Goal: Information Seeking & Learning: Learn about a topic

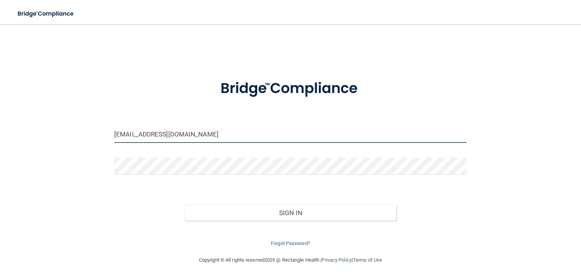
drag, startPoint x: 177, startPoint y: 134, endPoint x: 92, endPoint y: 136, distance: 84.7
click at [92, 136] on div "darmae_3@hotmail.com Invalid email/password. You don't have permission to acces…" at bounding box center [290, 140] width 550 height 216
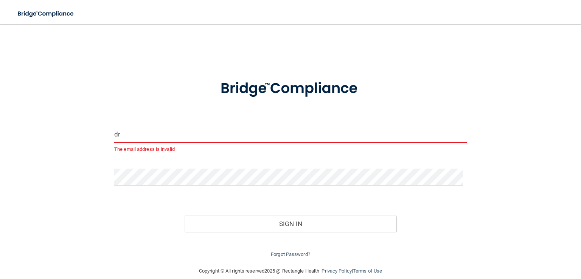
type input "d"
type input "darmae_3@hotmail.com"
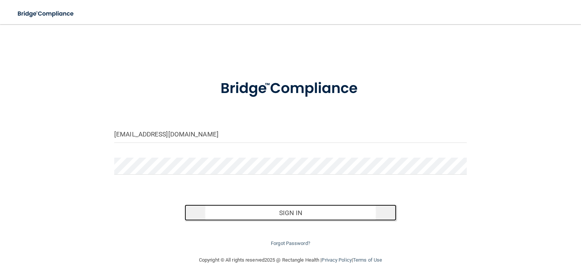
click at [262, 217] on button "Sign In" at bounding box center [290, 213] width 211 height 17
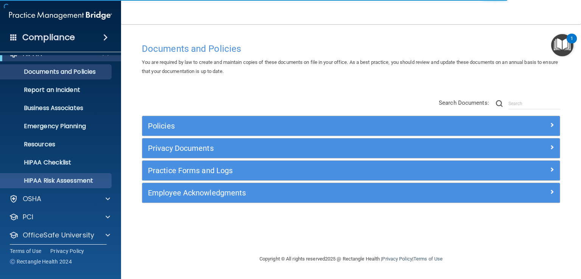
scroll to position [35, 0]
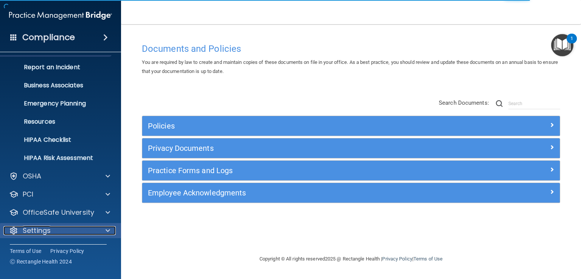
click at [107, 230] on span at bounding box center [107, 230] width 5 height 9
click at [94, 230] on div "Settings" at bounding box center [50, 230] width 94 height 9
click at [107, 229] on span at bounding box center [107, 230] width 5 height 9
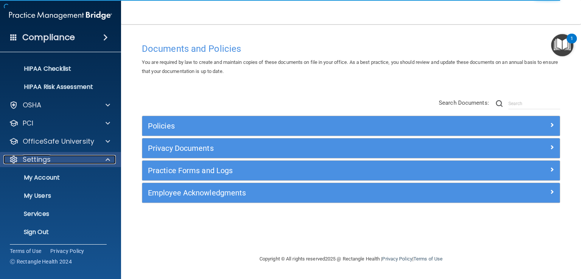
scroll to position [107, 0]
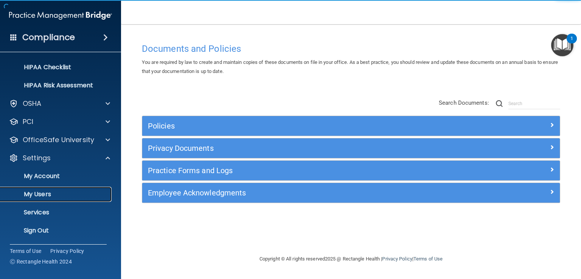
click at [53, 195] on p "My Users" at bounding box center [56, 195] width 103 height 8
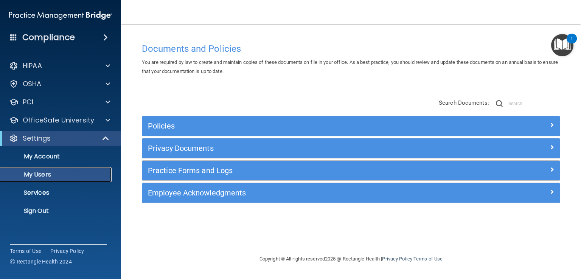
select select "20"
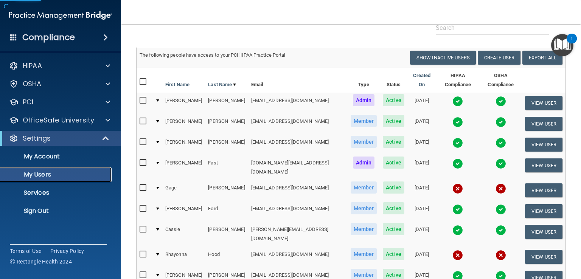
scroll to position [76, 0]
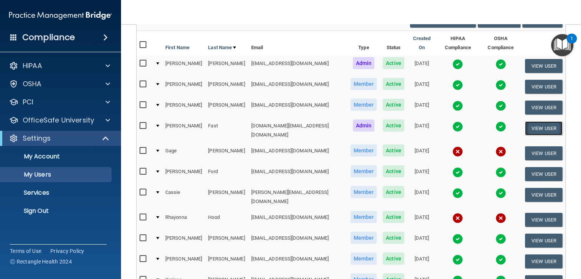
click at [525, 121] on button "View User" at bounding box center [543, 128] width 37 height 14
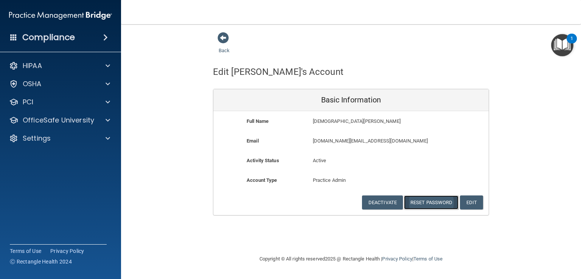
click at [416, 207] on button "Reset Password" at bounding box center [431, 202] width 54 height 14
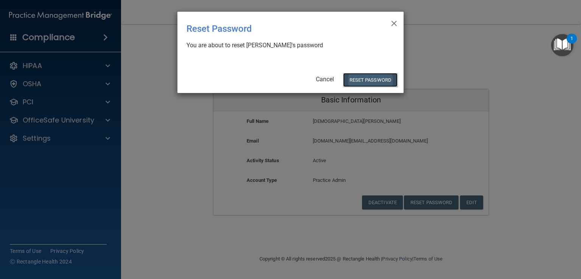
click at [357, 78] on button "Reset Password" at bounding box center [370, 80] width 54 height 14
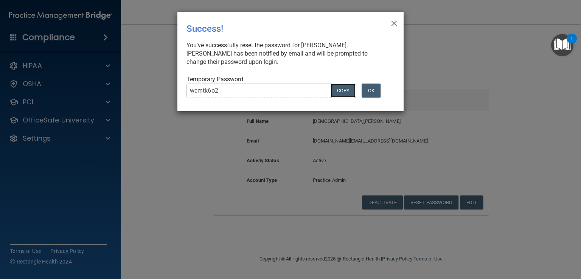
click at [348, 90] on button "COPY" at bounding box center [342, 91] width 25 height 14
click at [396, 24] on span "×" at bounding box center [394, 22] width 7 height 15
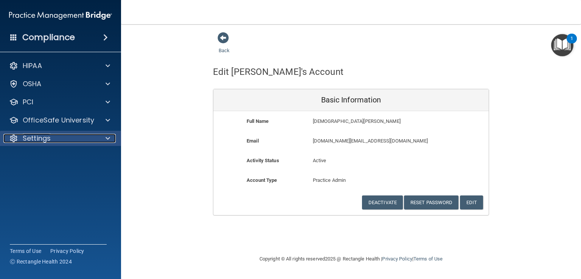
click at [39, 141] on p "Settings" at bounding box center [37, 138] width 28 height 9
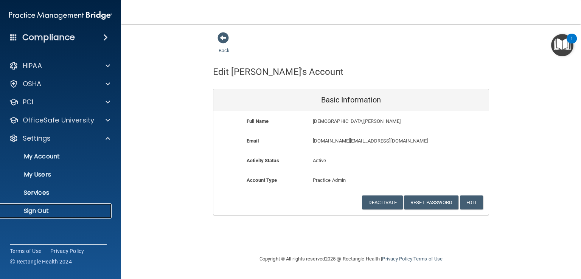
click at [40, 208] on p "Sign Out" at bounding box center [56, 211] width 103 height 8
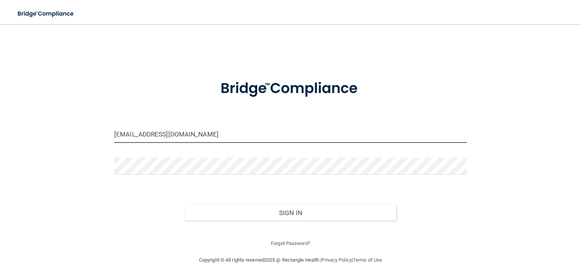
drag, startPoint x: 189, startPoint y: 133, endPoint x: 70, endPoint y: 140, distance: 119.3
click at [70, 140] on div "darmae_3@hotmail.com Invalid email/password. You don't have permission to acces…" at bounding box center [290, 140] width 550 height 216
type input "[DOMAIN_NAME][EMAIL_ADDRESS][DOMAIN_NAME]"
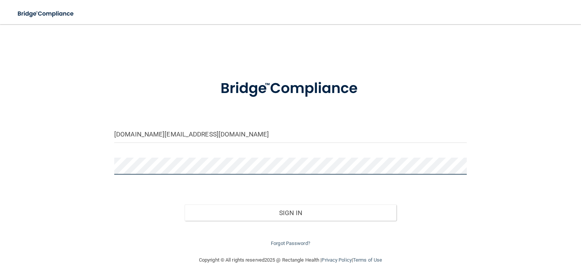
click at [64, 164] on div "dr.fast@dakotafamilydentistry.org Invalid email/password. You don't have permis…" at bounding box center [290, 140] width 550 height 216
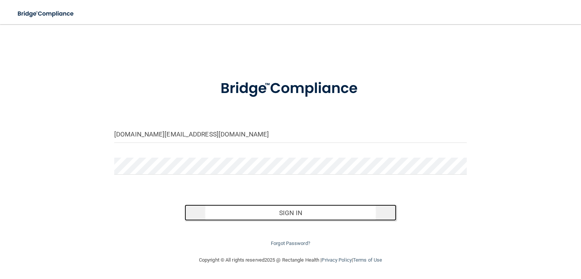
click at [271, 214] on button "Sign In" at bounding box center [290, 213] width 211 height 17
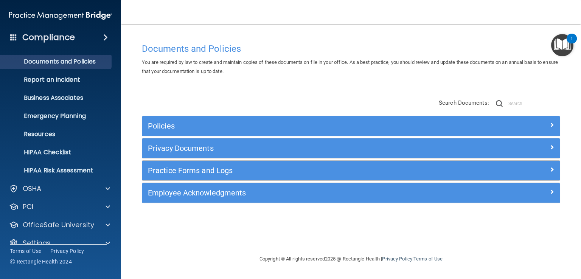
scroll to position [35, 0]
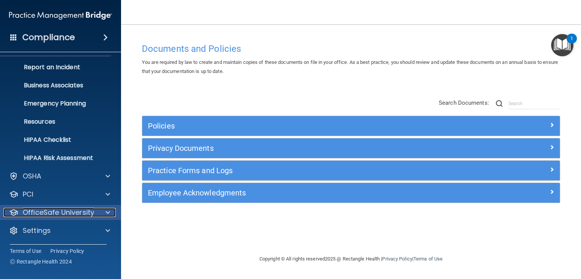
click at [104, 210] on div at bounding box center [106, 212] width 19 height 9
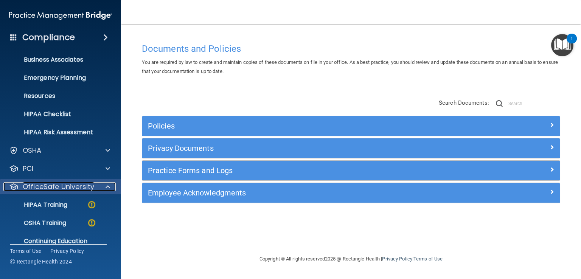
scroll to position [89, 0]
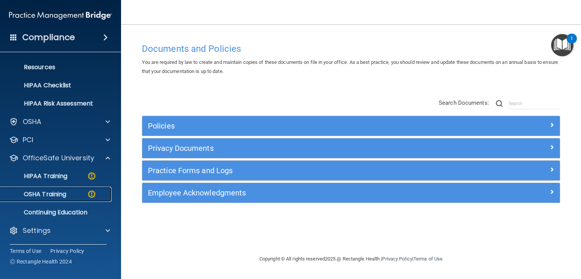
click at [62, 197] on p "OSHA Training" at bounding box center [35, 195] width 61 height 8
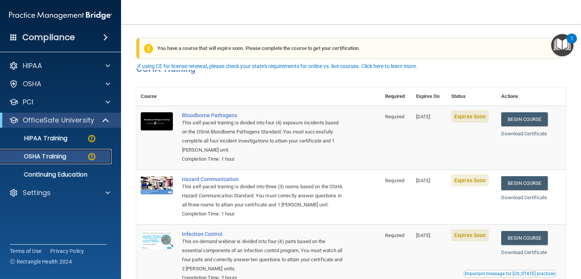
scroll to position [38, 0]
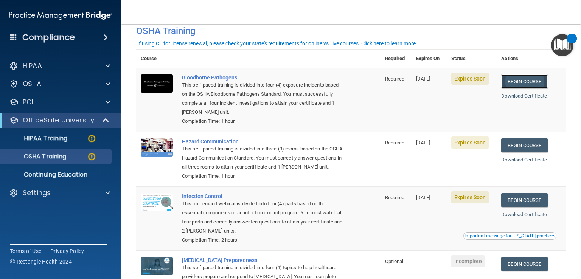
click at [510, 84] on link "Begin Course" at bounding box center [524, 81] width 46 height 14
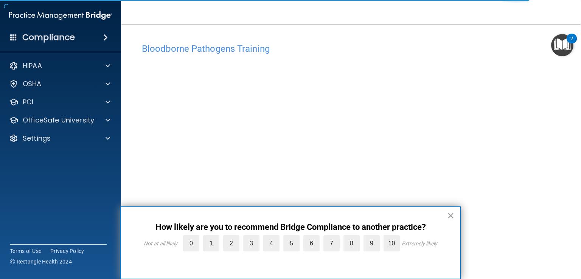
click at [450, 215] on button "×" at bounding box center [450, 215] width 7 height 12
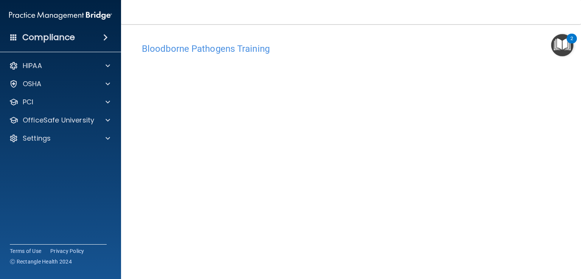
scroll to position [38, 0]
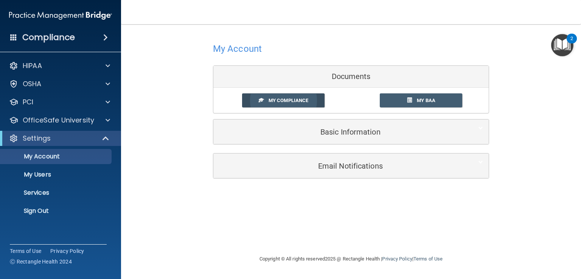
click at [274, 98] on span "My Compliance" at bounding box center [288, 101] width 40 height 6
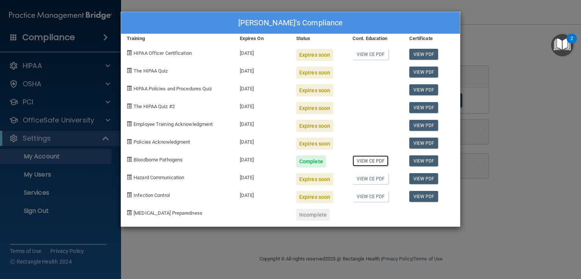
click at [362, 160] on link "View CE PDF" at bounding box center [370, 160] width 36 height 11
click at [413, 163] on link "View PDF" at bounding box center [423, 160] width 29 height 11
click at [516, 23] on div "Jesse Fast's Compliance Training Expires On Status Cont. Education Certificate …" at bounding box center [290, 139] width 581 height 279
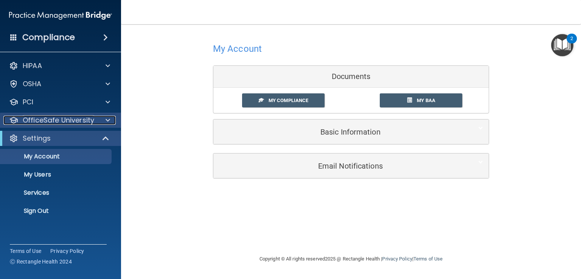
click at [71, 120] on p "OfficeSafe University" at bounding box center [58, 120] width 71 height 9
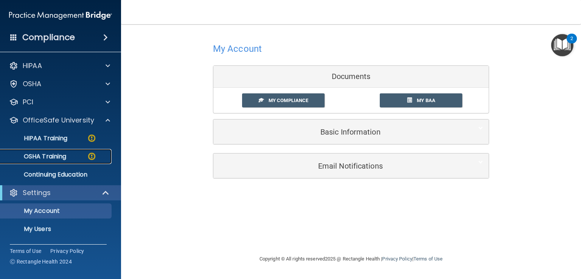
click at [76, 155] on div "OSHA Training" at bounding box center [56, 157] width 103 height 8
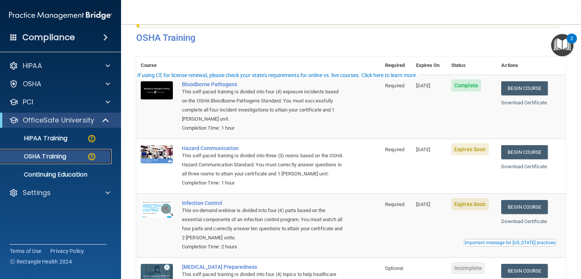
scroll to position [76, 0]
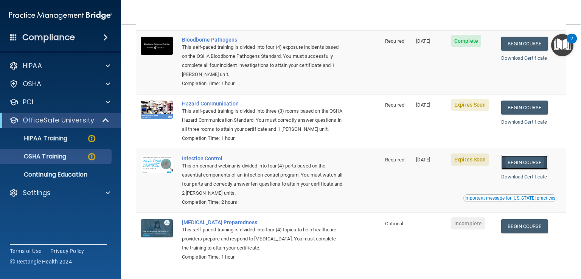
click at [507, 169] on link "Begin Course" at bounding box center [524, 162] width 46 height 14
click at [66, 140] on p "HIPAA Training" at bounding box center [36, 139] width 62 height 8
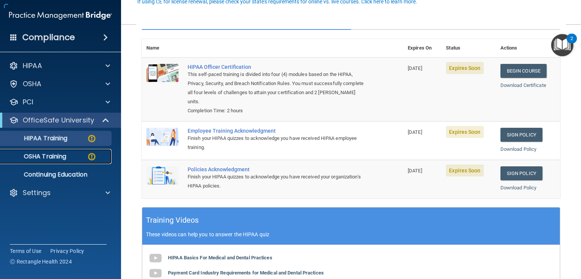
click at [63, 158] on p "OSHA Training" at bounding box center [35, 157] width 61 height 8
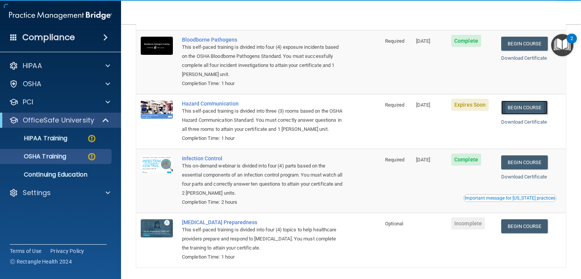
click at [532, 112] on link "Begin Course" at bounding box center [524, 108] width 46 height 14
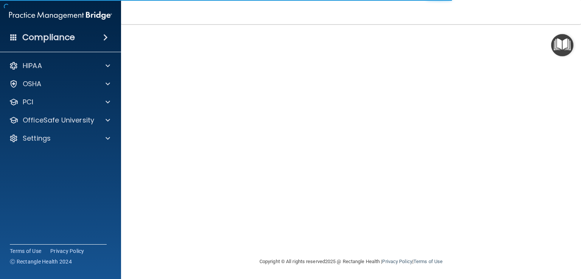
scroll to position [45, 0]
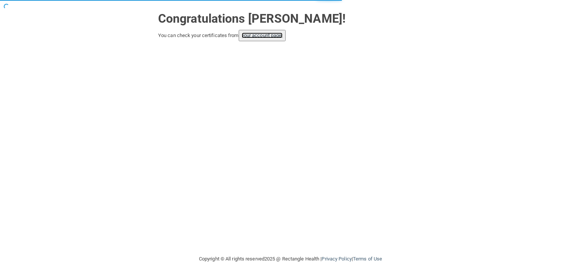
click at [264, 37] on link "your account page!" at bounding box center [262, 36] width 41 height 6
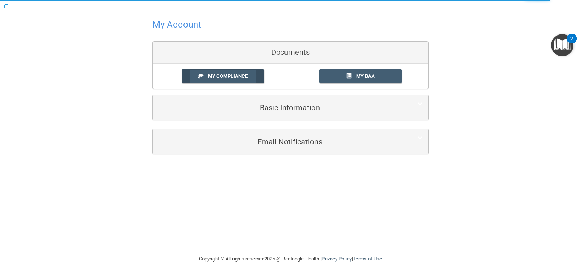
click at [244, 79] on link "My Compliance" at bounding box center [222, 76] width 83 height 14
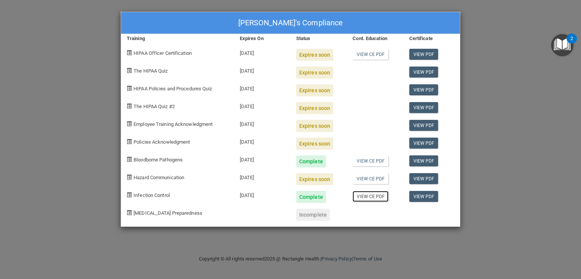
click at [365, 199] on link "View CE PDF" at bounding box center [370, 196] width 36 height 11
click at [417, 198] on link "View PDF" at bounding box center [423, 196] width 29 height 11
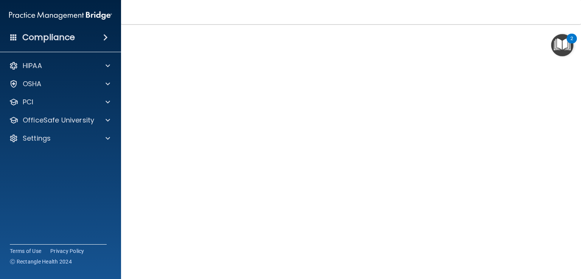
scroll to position [34, 0]
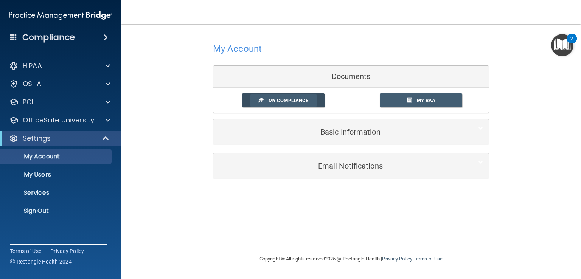
click at [269, 96] on link "My Compliance" at bounding box center [283, 100] width 83 height 14
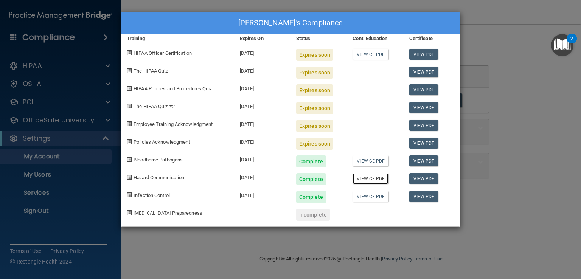
click at [374, 181] on link "View CE PDF" at bounding box center [370, 178] width 36 height 11
click at [413, 177] on link "View PDF" at bounding box center [423, 178] width 29 height 11
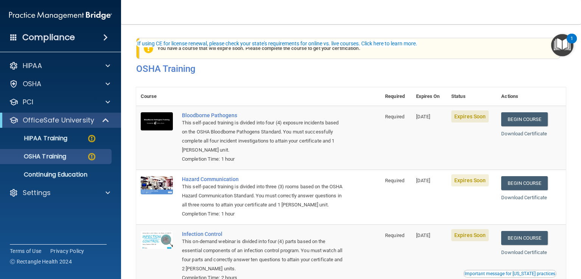
scroll to position [38, 0]
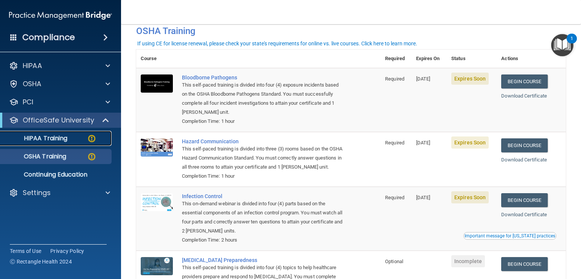
click at [73, 139] on div "HIPAA Training" at bounding box center [56, 139] width 103 height 8
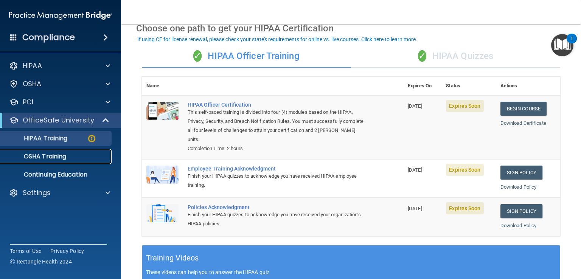
click at [63, 156] on p "OSHA Training" at bounding box center [35, 157] width 61 height 8
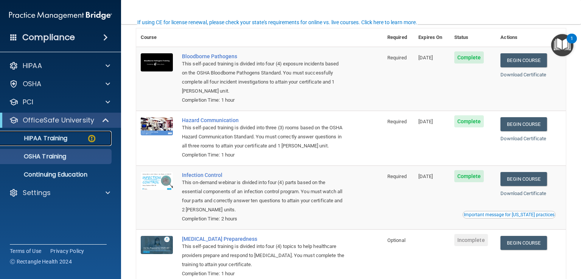
click at [55, 140] on p "HIPAA Training" at bounding box center [36, 139] width 62 height 8
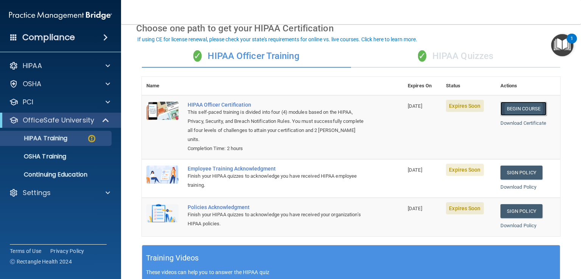
click at [501, 107] on link "Begin Course" at bounding box center [523, 109] width 46 height 14
click at [446, 56] on div "✓ HIPAA Quizzes" at bounding box center [455, 56] width 209 height 23
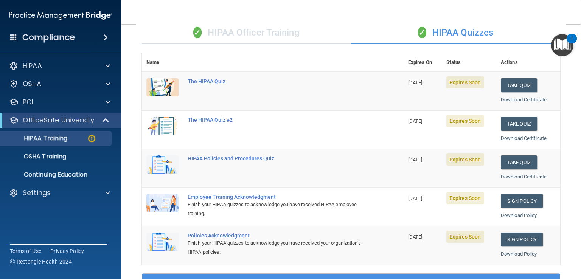
scroll to position [38, 0]
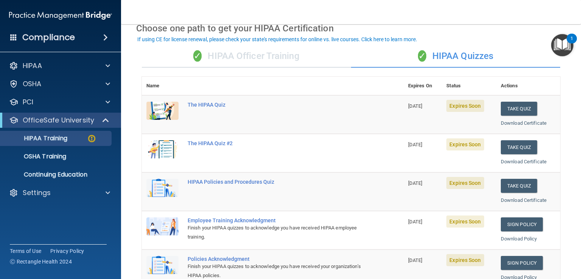
click at [267, 54] on div "✓ HIPAA Officer Training" at bounding box center [246, 56] width 209 height 23
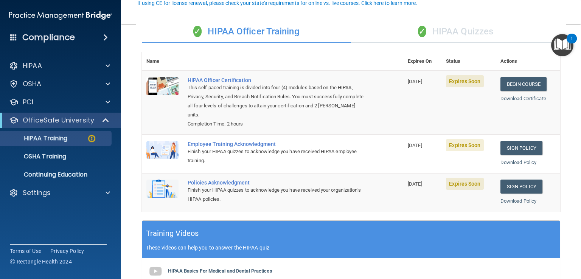
scroll to position [76, 0]
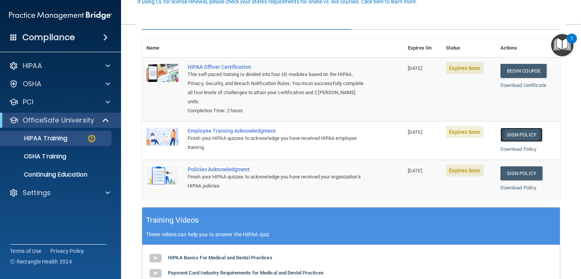
click at [512, 140] on link "Sign Policy" at bounding box center [521, 135] width 42 height 14
click at [526, 171] on link "Sign Policy" at bounding box center [521, 173] width 42 height 14
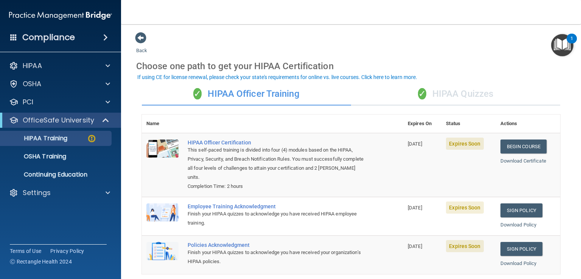
click at [447, 95] on div "✓ HIPAA Quizzes" at bounding box center [455, 94] width 209 height 23
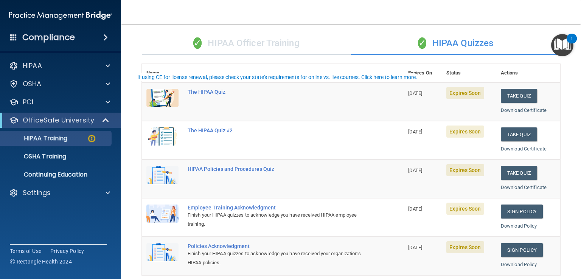
scroll to position [113, 0]
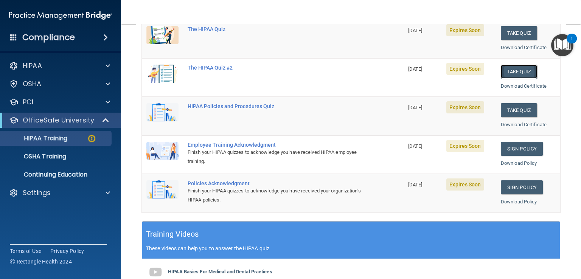
click at [501, 73] on button "Take Quiz" at bounding box center [519, 72] width 36 height 14
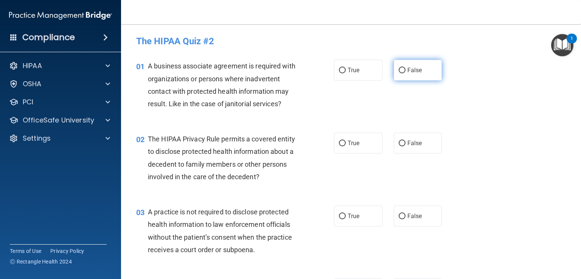
click at [422, 77] on label "False" at bounding box center [418, 70] width 48 height 21
click at [405, 73] on input "False" at bounding box center [401, 71] width 7 height 6
radio input "true"
click at [343, 141] on label "True" at bounding box center [358, 143] width 48 height 21
click at [343, 141] on input "True" at bounding box center [342, 144] width 7 height 6
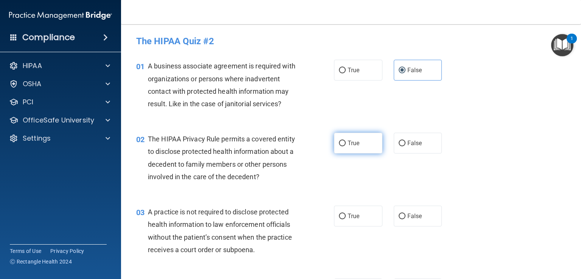
radio input "true"
click at [411, 206] on label "False" at bounding box center [418, 216] width 48 height 21
click at [405, 214] on input "False" at bounding box center [401, 217] width 7 height 6
radio input "true"
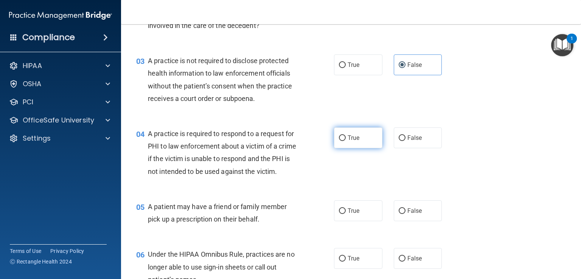
click at [367, 131] on label "True" at bounding box center [358, 137] width 48 height 21
click at [346, 135] on input "True" at bounding box center [342, 138] width 7 height 6
radio input "true"
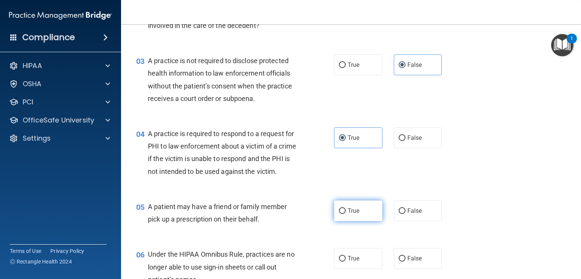
click at [347, 214] on label "True" at bounding box center [358, 210] width 48 height 21
click at [346, 214] on input "True" at bounding box center [342, 211] width 7 height 6
radio input "true"
click at [402, 267] on label "False" at bounding box center [418, 258] width 48 height 21
click at [402, 262] on input "False" at bounding box center [401, 259] width 7 height 6
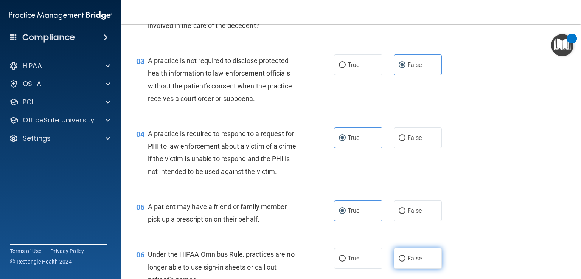
radio input "true"
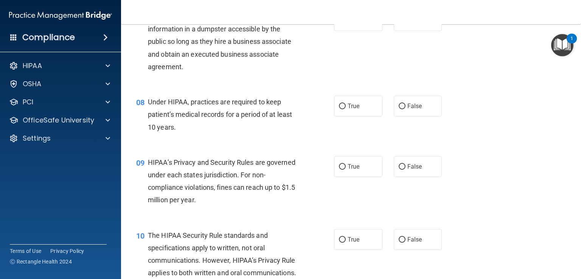
scroll to position [454, 0]
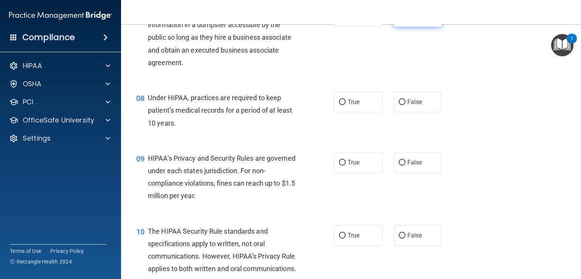
click at [414, 27] on label "False" at bounding box center [418, 16] width 48 height 21
click at [405, 20] on input "False" at bounding box center [401, 17] width 7 height 6
radio input "true"
click at [400, 112] on label "False" at bounding box center [418, 101] width 48 height 21
click at [400, 105] on input "False" at bounding box center [401, 102] width 7 height 6
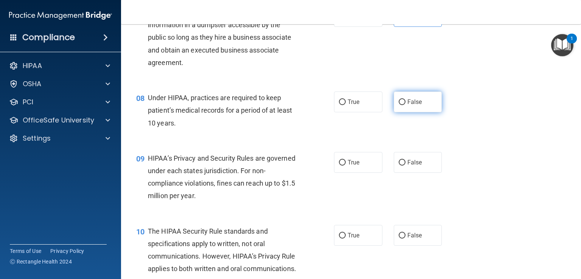
radio input "true"
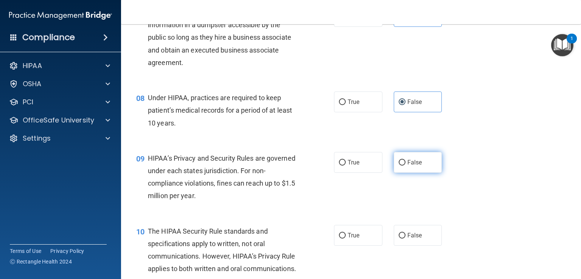
click at [413, 173] on label "False" at bounding box center [418, 162] width 48 height 21
click at [405, 166] on input "False" at bounding box center [401, 163] width 7 height 6
radio input "true"
drag, startPoint x: 362, startPoint y: 249, endPoint x: 379, endPoint y: 241, distance: 18.9
click at [362, 246] on label "True" at bounding box center [358, 235] width 48 height 21
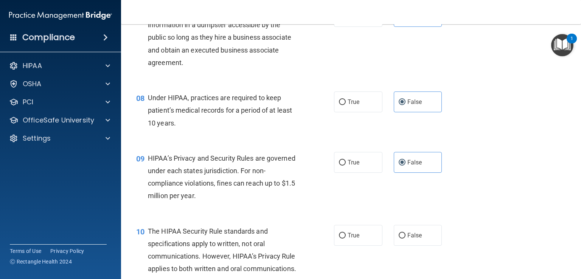
click at [346, 239] on input "True" at bounding box center [342, 236] width 7 height 6
radio input "true"
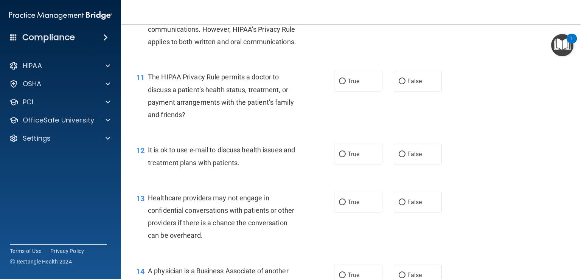
scroll to position [718, 0]
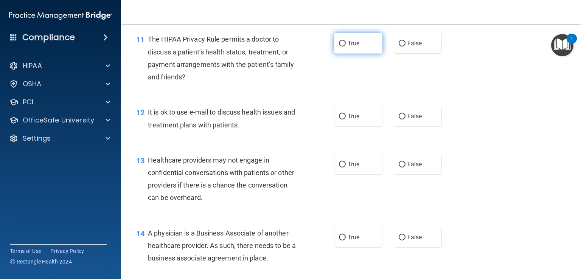
click at [373, 54] on label "True" at bounding box center [358, 43] width 48 height 21
click at [346, 47] on input "True" at bounding box center [342, 44] width 7 height 6
radio input "true"
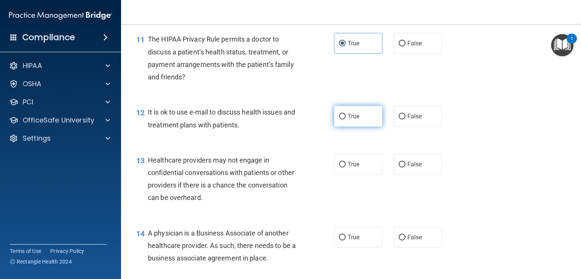
click at [357, 127] on label "True" at bounding box center [358, 116] width 48 height 21
click at [346, 119] on input "True" at bounding box center [342, 117] width 7 height 6
radio input "true"
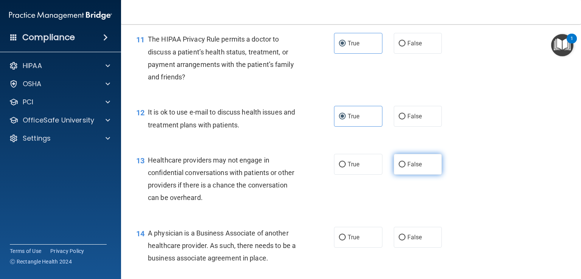
click at [408, 168] on span "False" at bounding box center [414, 164] width 15 height 7
click at [405, 167] on input "False" at bounding box center [401, 165] width 7 height 6
radio input "true"
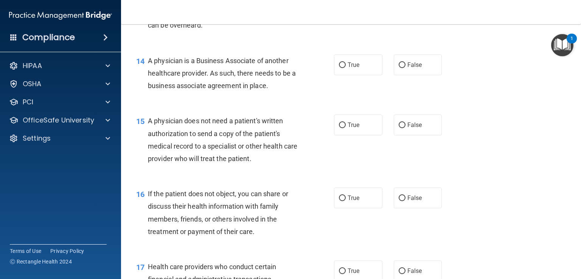
scroll to position [907, 0]
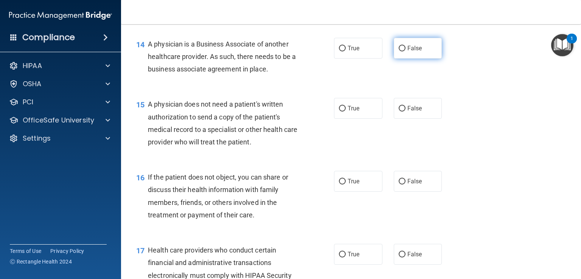
click at [414, 52] on span "False" at bounding box center [414, 48] width 15 height 7
click at [405, 51] on input "False" at bounding box center [401, 49] width 7 height 6
radio input "true"
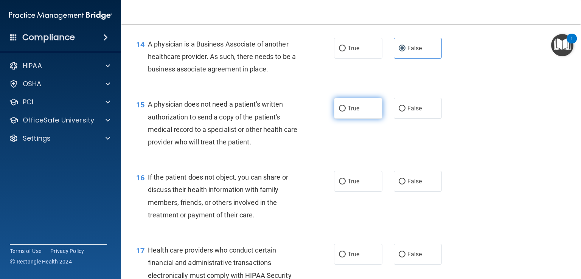
click at [365, 119] on label "True" at bounding box center [358, 108] width 48 height 21
click at [346, 112] on input "True" at bounding box center [342, 109] width 7 height 6
radio input "true"
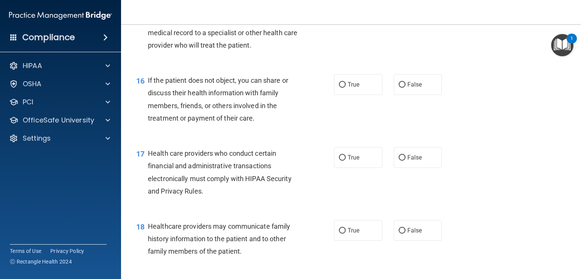
scroll to position [1059, 0]
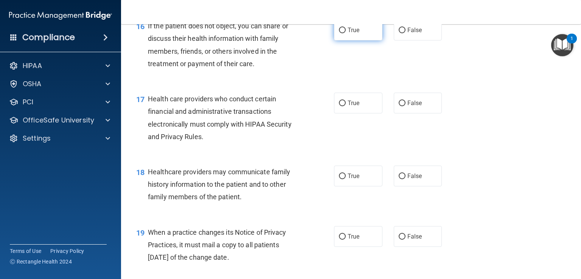
click at [368, 40] on label "True" at bounding box center [358, 30] width 48 height 21
click at [346, 33] on input "True" at bounding box center [342, 31] width 7 height 6
radio input "true"
click at [374, 113] on label "True" at bounding box center [358, 103] width 48 height 21
click at [346, 106] on input "True" at bounding box center [342, 104] width 7 height 6
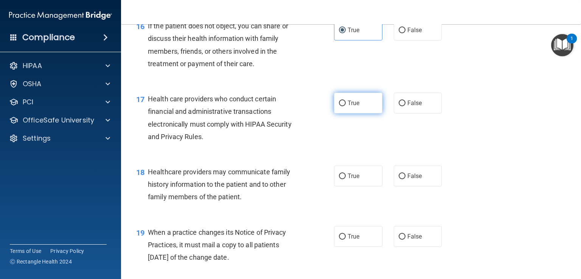
radio input "true"
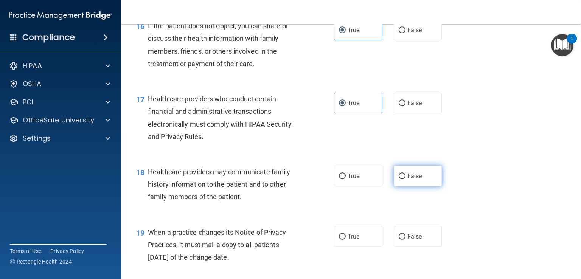
click at [408, 186] on label "False" at bounding box center [418, 176] width 48 height 21
click at [405, 179] on input "False" at bounding box center [401, 177] width 7 height 6
radio input "true"
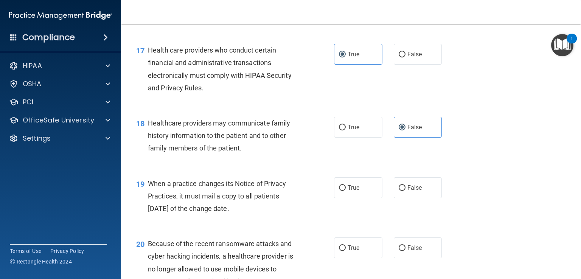
scroll to position [1210, 0]
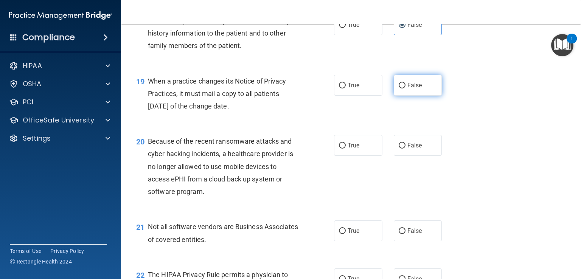
click at [419, 96] on label "False" at bounding box center [418, 85] width 48 height 21
click at [405, 88] on input "False" at bounding box center [401, 86] width 7 height 6
radio input "true"
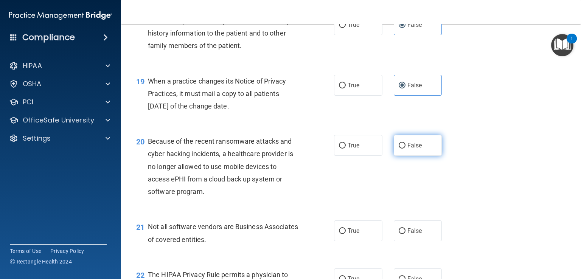
click at [408, 156] on label "False" at bounding box center [418, 145] width 48 height 21
click at [405, 149] on input "False" at bounding box center [401, 146] width 7 height 6
radio input "true"
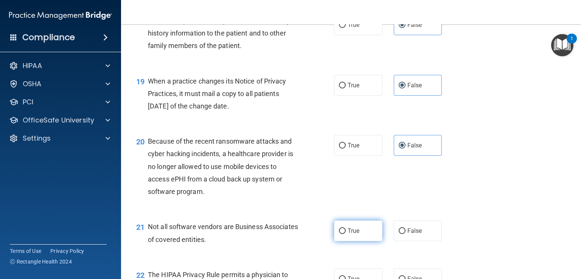
drag, startPoint x: 371, startPoint y: 248, endPoint x: 390, endPoint y: 229, distance: 27.8
click at [371, 241] on label "True" at bounding box center [358, 230] width 48 height 21
click at [346, 234] on input "True" at bounding box center [342, 231] width 7 height 6
radio input "true"
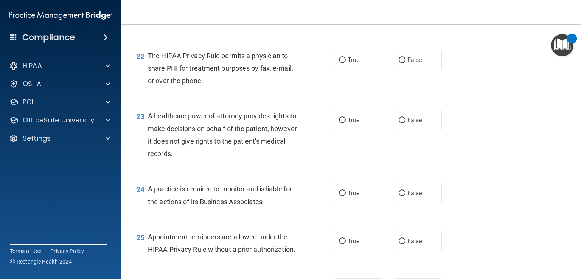
scroll to position [1437, 0]
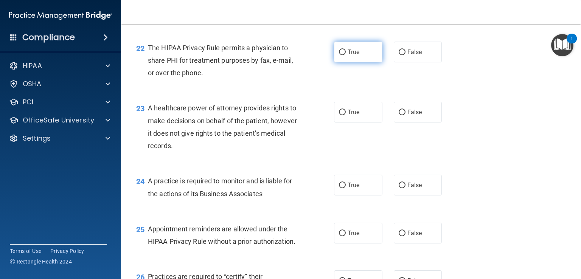
click at [367, 62] on label "True" at bounding box center [358, 52] width 48 height 21
click at [346, 55] on input "True" at bounding box center [342, 53] width 7 height 6
radio input "true"
click at [408, 122] on label "False" at bounding box center [418, 112] width 48 height 21
click at [405, 115] on input "False" at bounding box center [401, 113] width 7 height 6
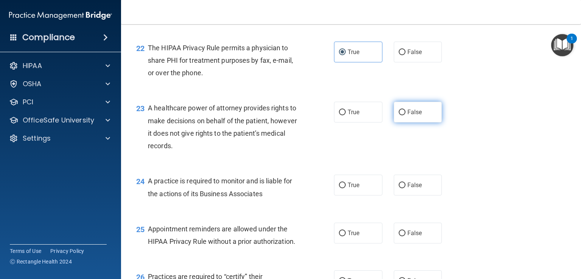
radio input "true"
click at [402, 213] on div "24 A practice is required to monitor and is liable for the actions of its Busin…" at bounding box center [350, 189] width 441 height 48
click at [402, 195] on label "False" at bounding box center [418, 185] width 48 height 21
click at [402, 188] on input "False" at bounding box center [401, 186] width 7 height 6
radio input "true"
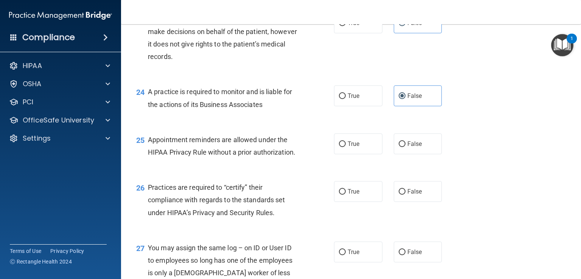
scroll to position [1550, 0]
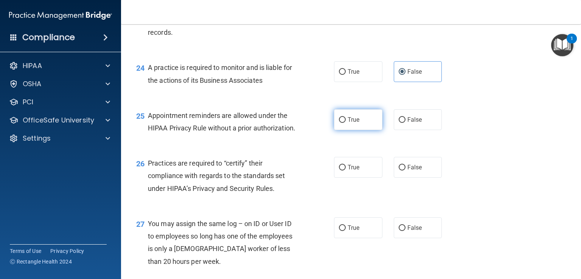
click at [369, 130] on label "True" at bounding box center [358, 119] width 48 height 21
click at [346, 123] on input "True" at bounding box center [342, 120] width 7 height 6
radio input "true"
click at [403, 178] on label "False" at bounding box center [418, 167] width 48 height 21
click at [403, 171] on input "False" at bounding box center [401, 168] width 7 height 6
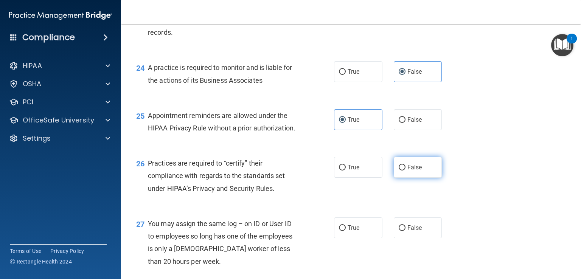
radio input "true"
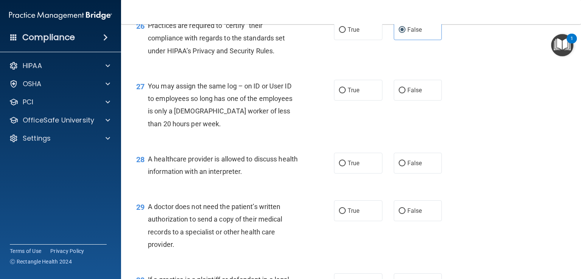
scroll to position [1701, 0]
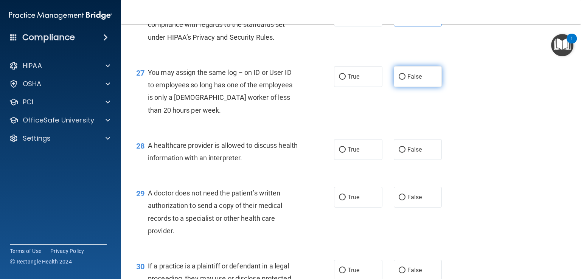
click at [409, 87] on label "False" at bounding box center [418, 76] width 48 height 21
click at [405, 80] on input "False" at bounding box center [401, 77] width 7 height 6
radio input "true"
click at [363, 160] on label "True" at bounding box center [358, 149] width 48 height 21
click at [346, 153] on input "True" at bounding box center [342, 150] width 7 height 6
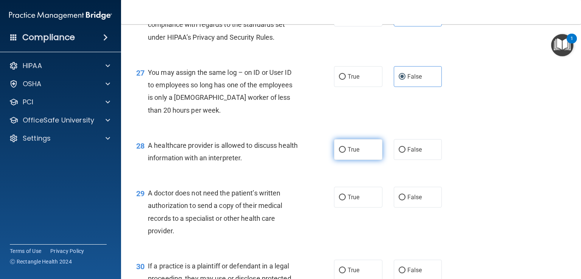
radio input "true"
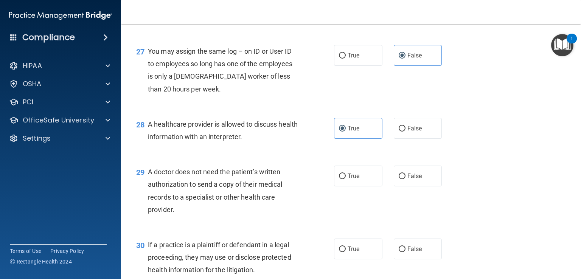
scroll to position [1739, 0]
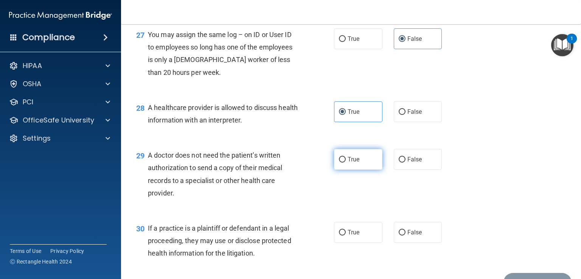
click at [360, 170] on label "True" at bounding box center [358, 159] width 48 height 21
click at [346, 163] on input "True" at bounding box center [342, 160] width 7 height 6
radio input "true"
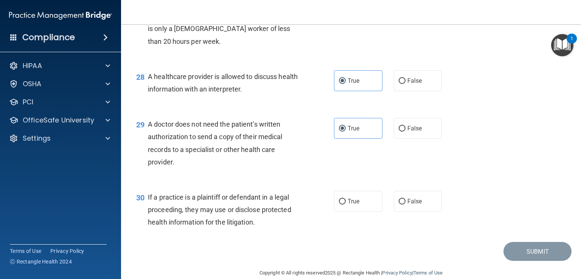
scroll to position [1808, 0]
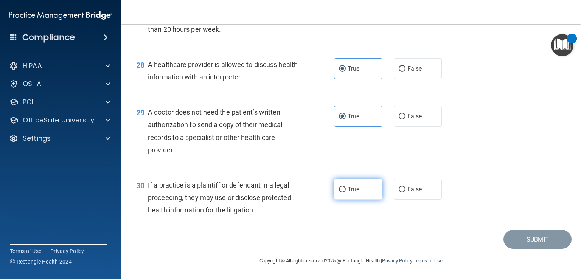
click at [365, 188] on label "True" at bounding box center [358, 189] width 48 height 21
click at [346, 188] on input "True" at bounding box center [342, 190] width 7 height 6
radio input "true"
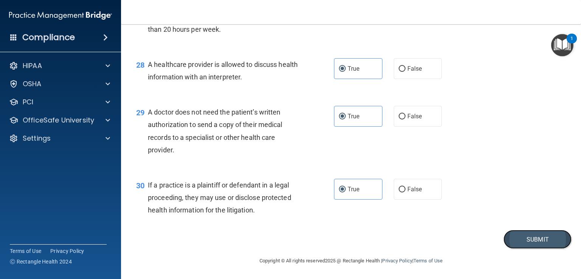
click at [507, 237] on button "Submit" at bounding box center [537, 239] width 68 height 19
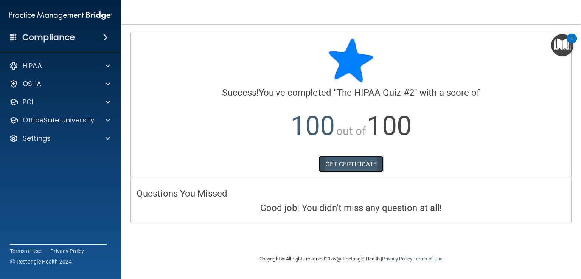
click at [353, 169] on link "GET CERTIFICATE" at bounding box center [351, 164] width 65 height 17
click at [105, 119] on div at bounding box center [106, 120] width 19 height 9
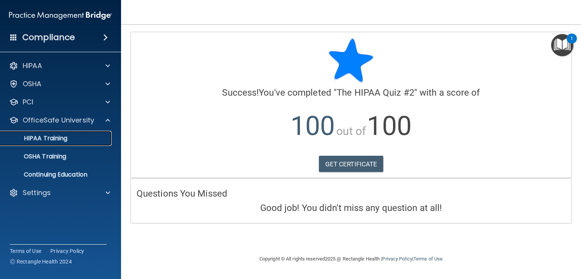
click at [83, 141] on div "HIPAA Training" at bounding box center [56, 139] width 103 height 8
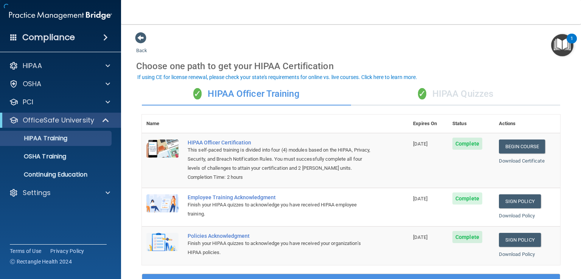
click at [455, 96] on div "✓ HIPAA Quizzes" at bounding box center [455, 94] width 209 height 23
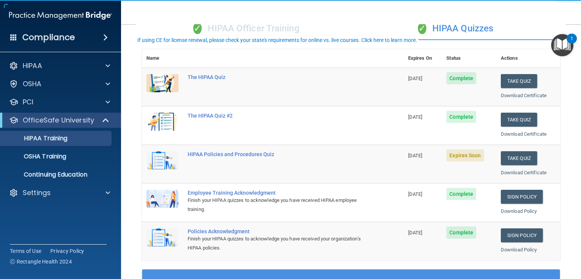
scroll to position [113, 0]
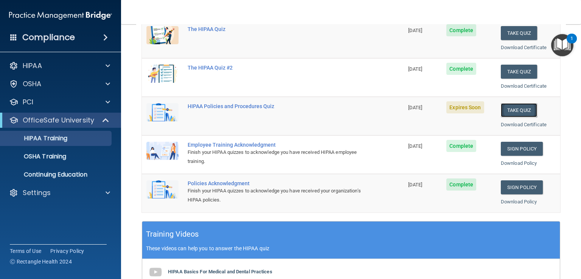
drag, startPoint x: 514, startPoint y: 109, endPoint x: 510, endPoint y: 107, distance: 4.2
click at [514, 109] on button "Take Quiz" at bounding box center [519, 110] width 36 height 14
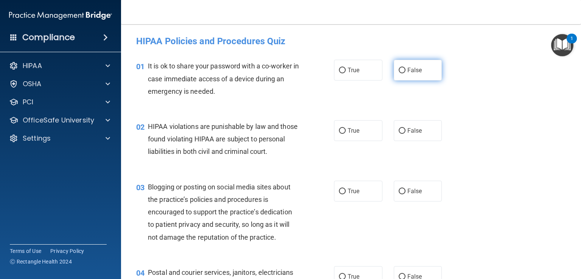
click at [419, 77] on label "False" at bounding box center [418, 70] width 48 height 21
click at [405, 73] on input "False" at bounding box center [401, 71] width 7 height 6
radio input "true"
click at [357, 136] on label "True" at bounding box center [358, 130] width 48 height 21
click at [346, 134] on input "True" at bounding box center [342, 131] width 7 height 6
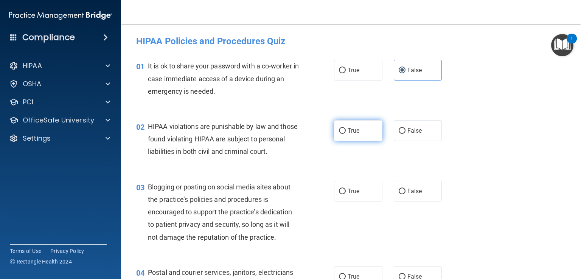
radio input "true"
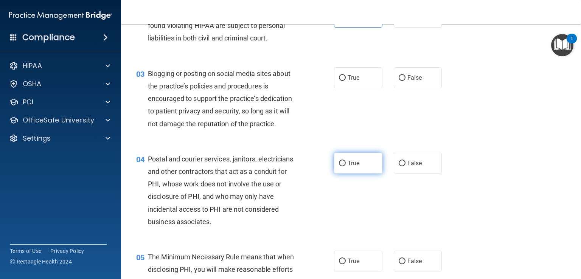
scroll to position [151, 0]
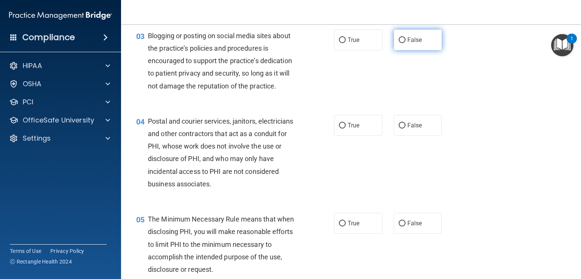
click at [408, 43] on span "False" at bounding box center [414, 39] width 15 height 7
click at [405, 43] on input "False" at bounding box center [401, 40] width 7 height 6
radio input "true"
click at [365, 135] on label "True" at bounding box center [358, 125] width 48 height 21
click at [346, 129] on input "True" at bounding box center [342, 126] width 7 height 6
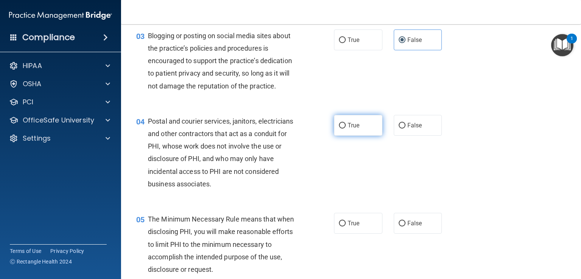
radio input "true"
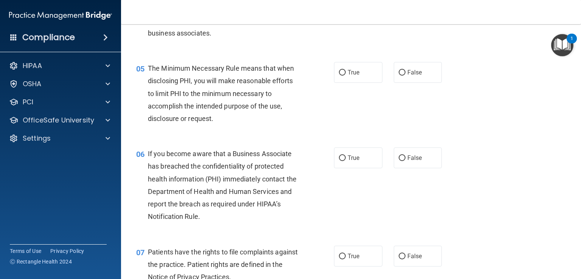
scroll to position [302, 0]
click at [355, 80] on label "True" at bounding box center [358, 72] width 48 height 21
click at [346, 75] on input "True" at bounding box center [342, 73] width 7 height 6
radio input "true"
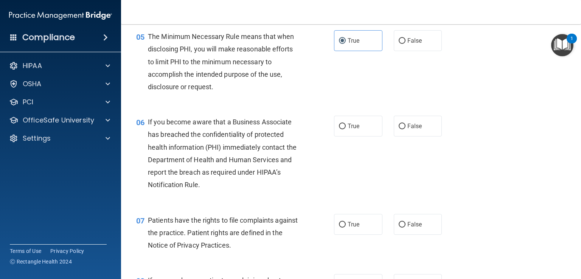
scroll to position [378, 0]
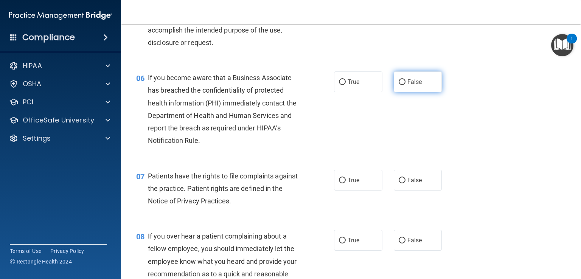
click at [420, 91] on label "False" at bounding box center [418, 81] width 48 height 21
click at [405, 85] on input "False" at bounding box center [401, 82] width 7 height 6
radio input "true"
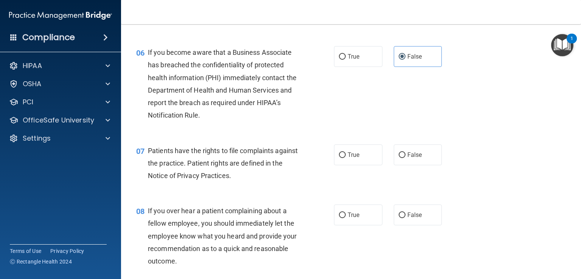
scroll to position [454, 0]
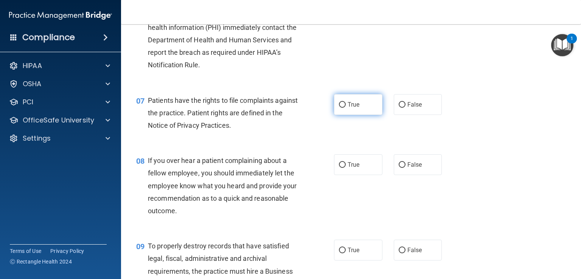
click at [346, 112] on label "True" at bounding box center [358, 104] width 48 height 21
click at [346, 108] on input "True" at bounding box center [342, 105] width 7 height 6
radio input "true"
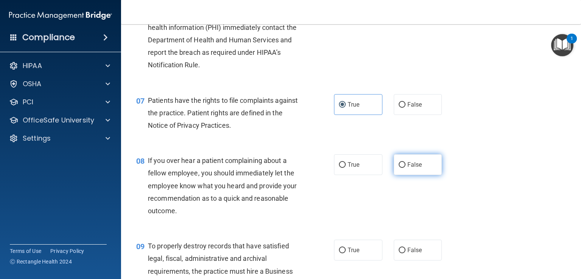
click at [418, 175] on label "False" at bounding box center [418, 164] width 48 height 21
click at [405, 168] on input "False" at bounding box center [401, 165] width 7 height 6
radio input "true"
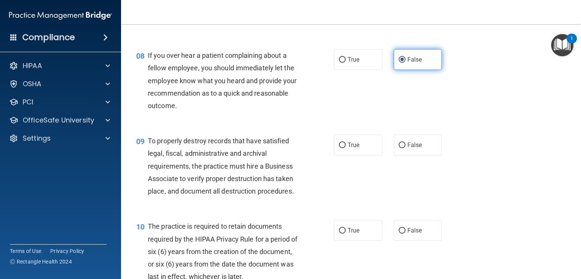
scroll to position [567, 0]
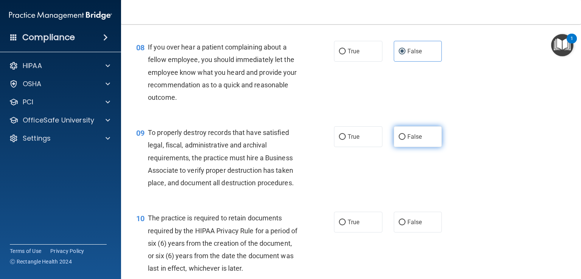
click at [394, 147] on label "False" at bounding box center [418, 136] width 48 height 21
click at [398, 140] on input "False" at bounding box center [401, 137] width 7 height 6
radio input "true"
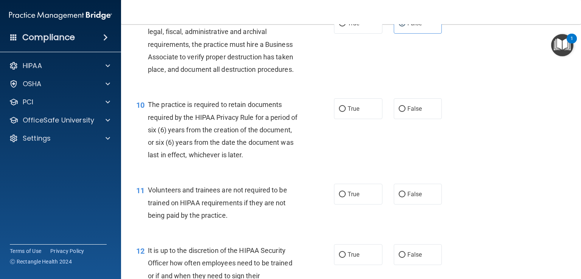
scroll to position [718, 0]
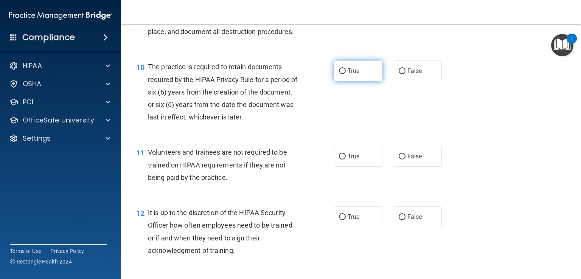
click at [371, 81] on label "True" at bounding box center [358, 70] width 48 height 21
click at [346, 74] on input "True" at bounding box center [342, 71] width 7 height 6
radio input "true"
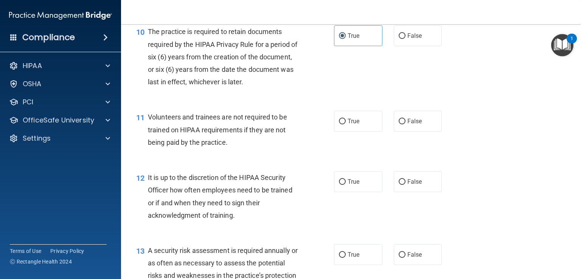
scroll to position [832, 0]
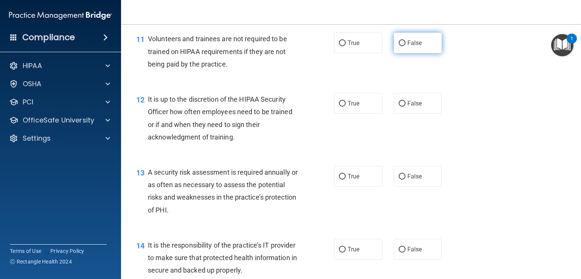
click at [406, 53] on label "False" at bounding box center [418, 43] width 48 height 21
click at [405, 46] on input "False" at bounding box center [401, 43] width 7 height 6
radio input "true"
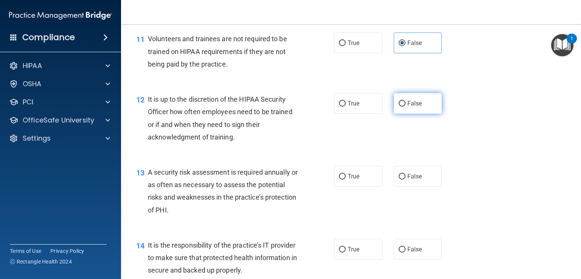
click at [402, 112] on label "False" at bounding box center [418, 103] width 48 height 21
click at [402, 107] on input "False" at bounding box center [401, 104] width 7 height 6
radio input "true"
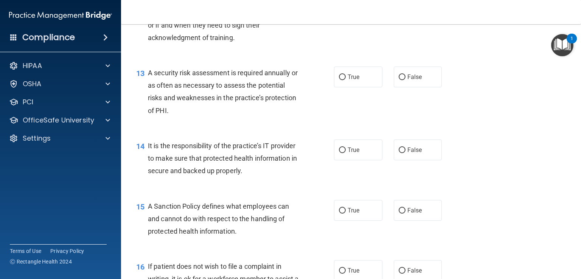
scroll to position [945, 0]
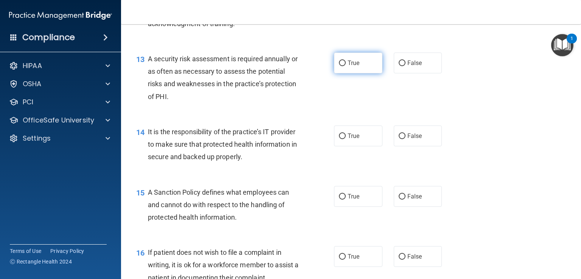
click at [360, 73] on label "True" at bounding box center [358, 63] width 48 height 21
click at [346, 66] on input "True" at bounding box center [342, 63] width 7 height 6
radio input "true"
click at [407, 140] on span "False" at bounding box center [414, 135] width 15 height 7
click at [405, 139] on input "False" at bounding box center [401, 136] width 7 height 6
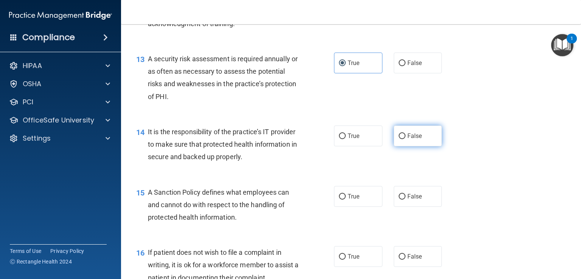
radio input "true"
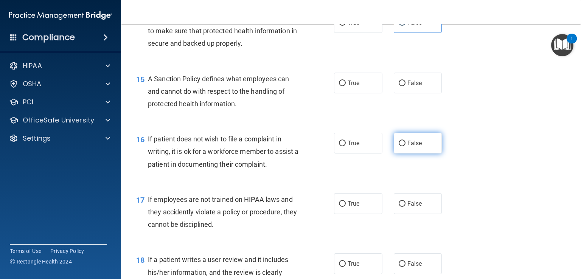
scroll to position [1096, 0]
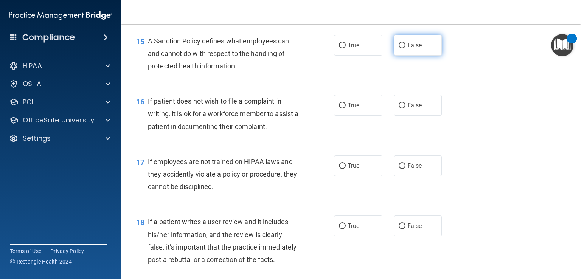
click at [407, 49] on span "False" at bounding box center [414, 45] width 15 height 7
click at [405, 48] on input "False" at bounding box center [401, 46] width 7 height 6
radio input "true"
click at [361, 116] on label "True" at bounding box center [358, 105] width 48 height 21
click at [346, 109] on input "True" at bounding box center [342, 106] width 7 height 6
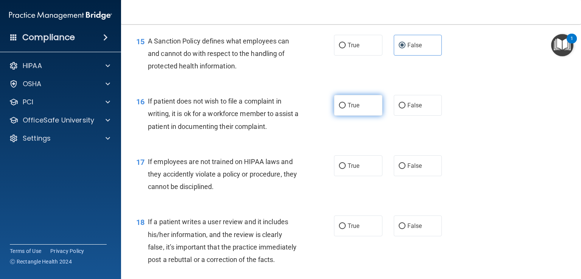
radio input "true"
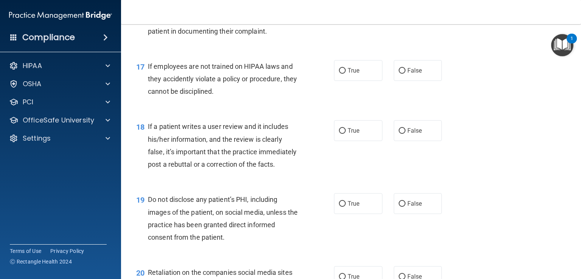
scroll to position [1210, 0]
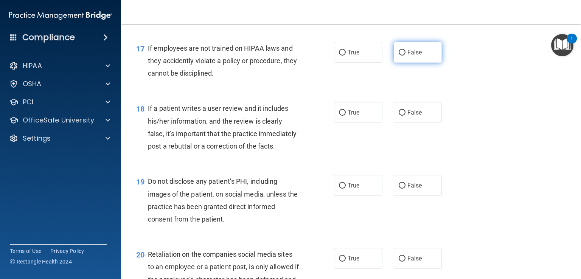
click at [410, 56] on span "False" at bounding box center [414, 52] width 15 height 7
click at [405, 56] on input "False" at bounding box center [401, 53] width 7 height 6
radio input "true"
click at [407, 120] on label "False" at bounding box center [418, 112] width 48 height 21
click at [405, 116] on input "False" at bounding box center [401, 113] width 7 height 6
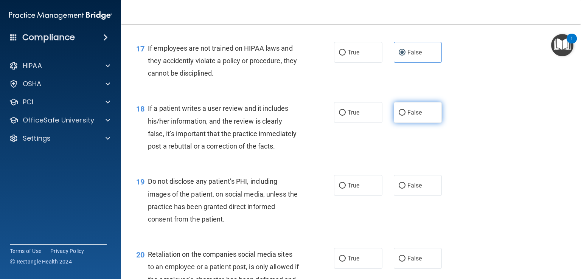
radio input "true"
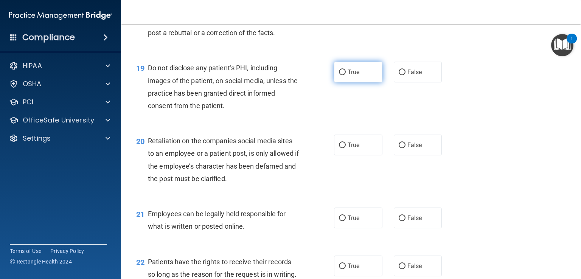
click at [364, 82] on label "True" at bounding box center [358, 72] width 48 height 21
click at [346, 75] on input "True" at bounding box center [342, 73] width 7 height 6
radio input "true"
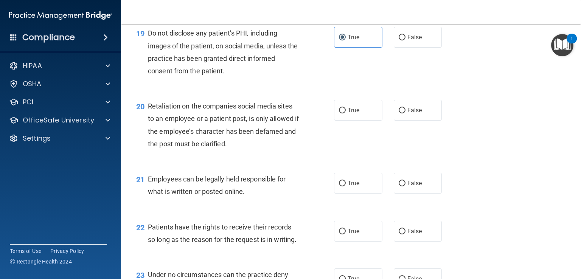
scroll to position [1399, 0]
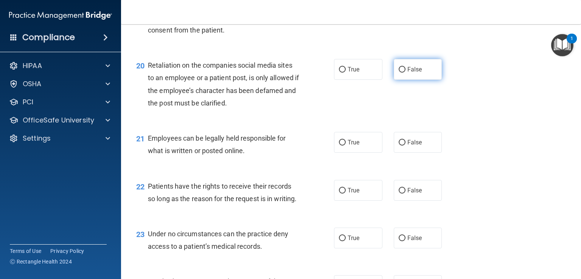
click at [418, 80] on label "False" at bounding box center [418, 69] width 48 height 21
click at [405, 73] on input "False" at bounding box center [401, 70] width 7 height 6
radio input "true"
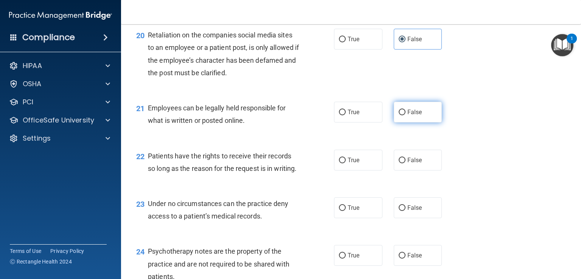
scroll to position [1475, 0]
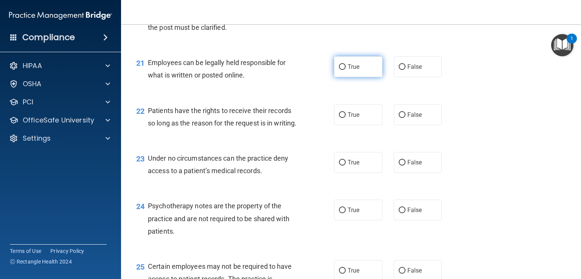
click at [363, 77] on label "True" at bounding box center [358, 66] width 48 height 21
click at [346, 70] on input "True" at bounding box center [342, 67] width 7 height 6
radio input "true"
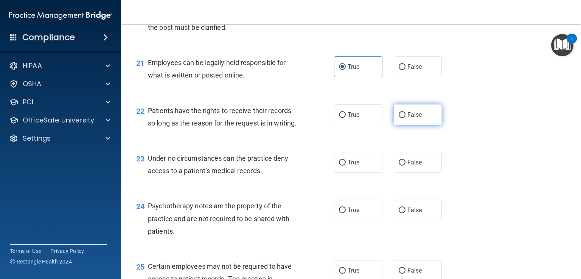
click at [407, 118] on span "False" at bounding box center [414, 114] width 15 height 7
click at [403, 118] on input "False" at bounding box center [401, 115] width 7 height 6
radio input "true"
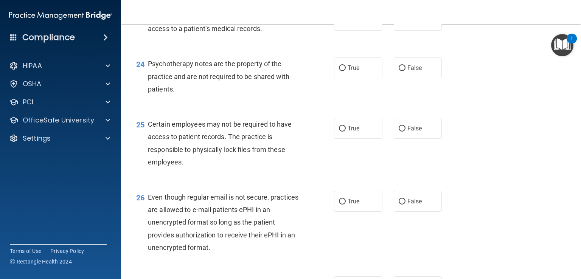
scroll to position [1626, 0]
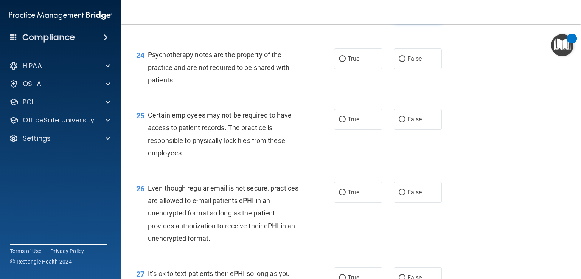
click at [408, 15] on span "False" at bounding box center [414, 11] width 15 height 7
click at [405, 14] on input "False" at bounding box center [401, 12] width 7 height 6
radio input "true"
click at [363, 69] on label "True" at bounding box center [358, 58] width 48 height 21
click at [346, 62] on input "True" at bounding box center [342, 59] width 7 height 6
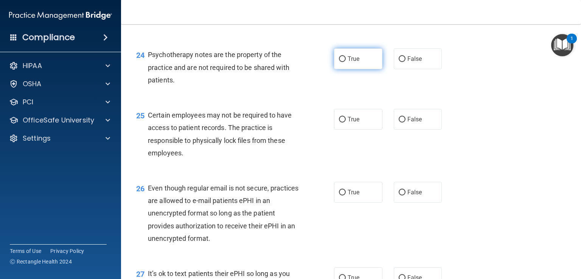
radio input "true"
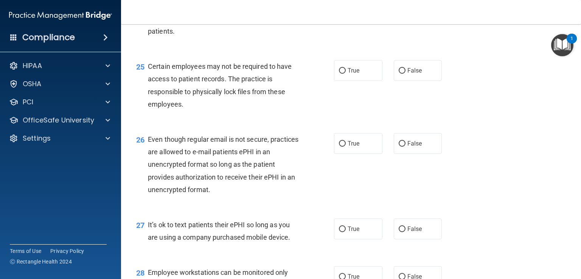
scroll to position [1701, 0]
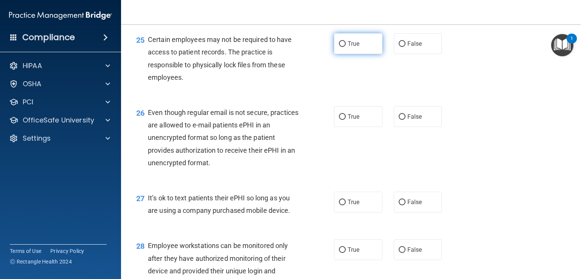
click at [355, 54] on label "True" at bounding box center [358, 43] width 48 height 21
click at [346, 47] on input "True" at bounding box center [342, 44] width 7 height 6
radio input "true"
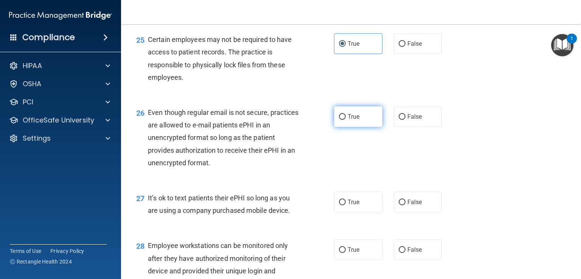
click at [336, 127] on label "True" at bounding box center [358, 116] width 48 height 21
click at [339, 120] on input "True" at bounding box center [342, 117] width 7 height 6
radio input "true"
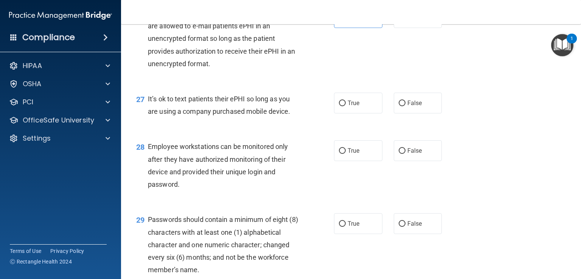
scroll to position [1815, 0]
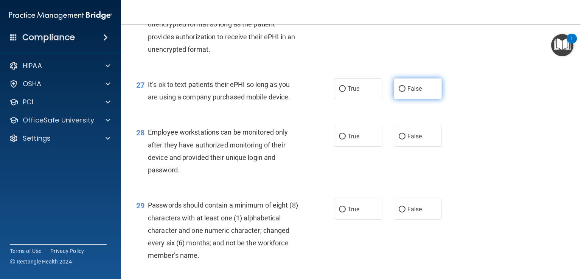
click at [402, 99] on label "False" at bounding box center [418, 88] width 48 height 21
click at [402, 92] on input "False" at bounding box center [401, 89] width 7 height 6
radio input "true"
click at [407, 140] on span "False" at bounding box center [414, 136] width 15 height 7
click at [405, 140] on input "False" at bounding box center [401, 137] width 7 height 6
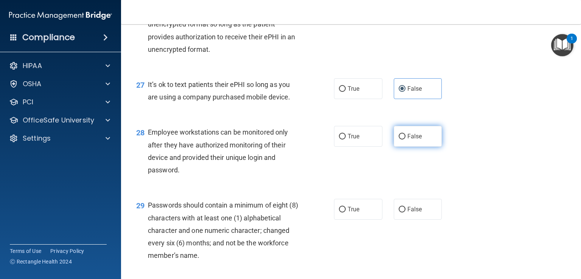
radio input "true"
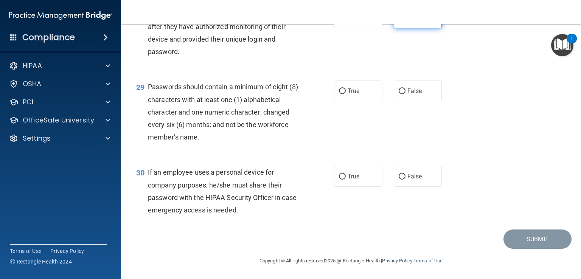
scroll to position [1966, 0]
click at [352, 101] on label "True" at bounding box center [358, 91] width 48 height 21
click at [346, 94] on input "True" at bounding box center [342, 91] width 7 height 6
radio input "true"
click at [422, 186] on label "False" at bounding box center [418, 176] width 48 height 21
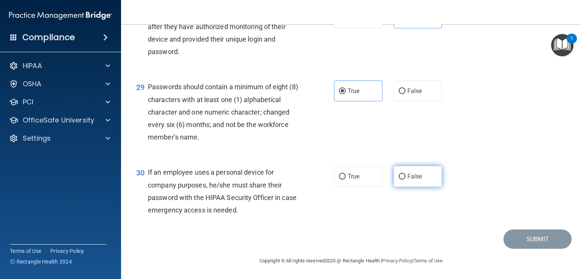
click at [405, 180] on input "False" at bounding box center [401, 177] width 7 height 6
radio input "true"
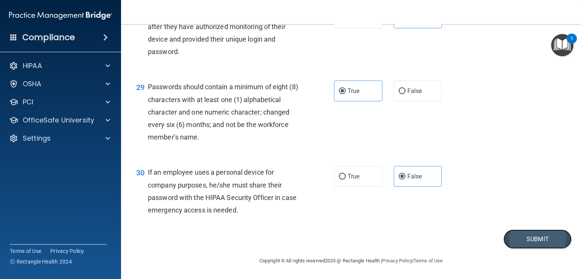
click at [504, 241] on button "Submit" at bounding box center [537, 238] width 68 height 19
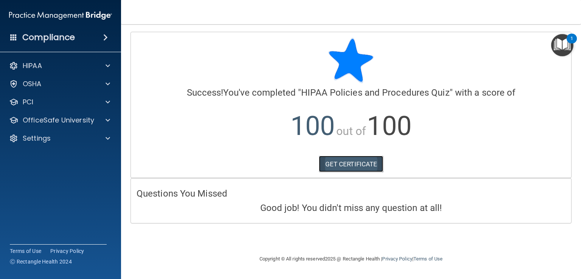
click at [349, 160] on link "GET CERTIFICATE" at bounding box center [351, 164] width 65 height 17
click at [94, 136] on div "Settings" at bounding box center [50, 138] width 94 height 9
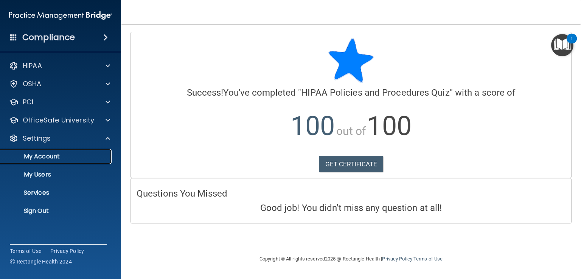
click at [56, 160] on p "My Account" at bounding box center [56, 157] width 103 height 8
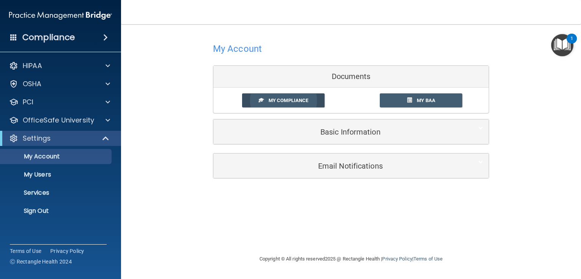
click at [293, 103] on span "My Compliance" at bounding box center [288, 101] width 40 height 6
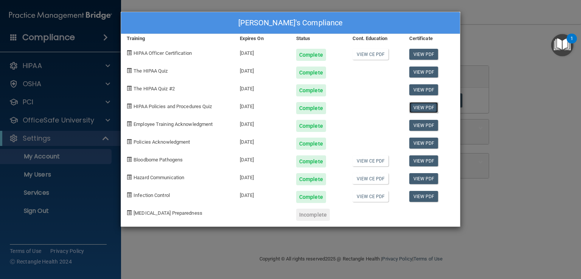
click at [425, 106] on link "View PDF" at bounding box center [423, 107] width 29 height 11
click at [414, 144] on link "View PDF" at bounding box center [423, 143] width 29 height 11
click at [416, 124] on link "View PDF" at bounding box center [423, 125] width 29 height 11
click at [42, 212] on div "Jesse Fast's Compliance Training Expires On Status Cont. Education Certificate …" at bounding box center [290, 139] width 581 height 279
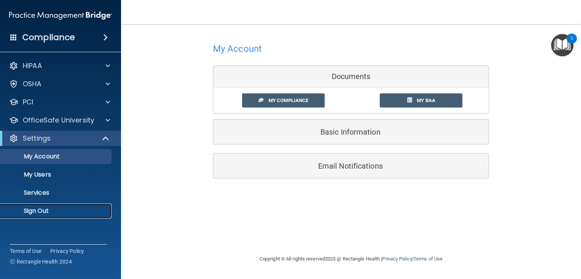
click at [42, 212] on p "Sign Out" at bounding box center [56, 211] width 103 height 8
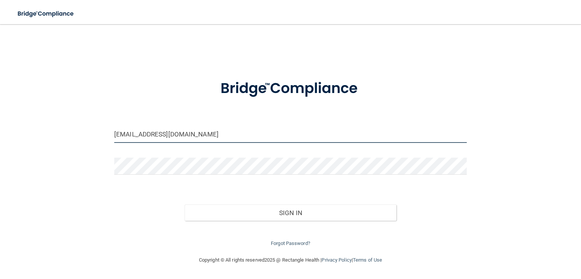
click at [204, 135] on input "darmae_3@hotmail.com" at bounding box center [290, 134] width 352 height 17
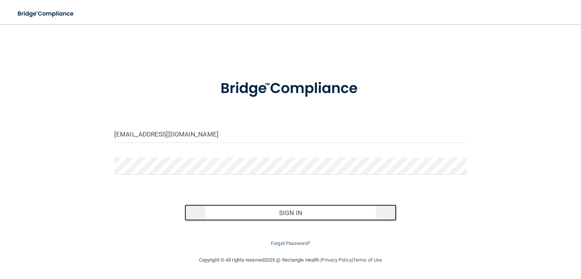
click at [287, 212] on button "Sign In" at bounding box center [290, 213] width 211 height 17
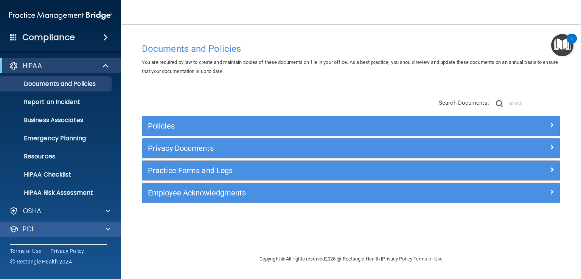
scroll to position [35, 0]
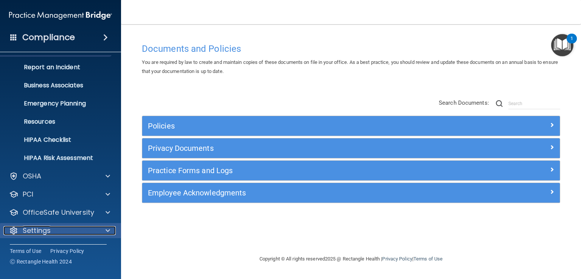
click at [101, 230] on div at bounding box center [106, 230] width 19 height 9
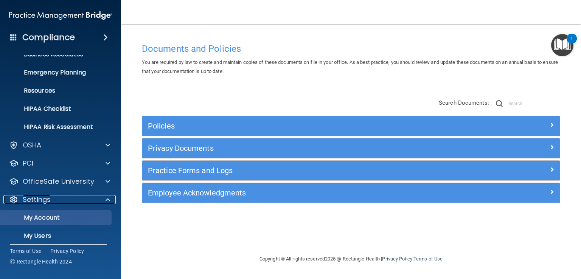
scroll to position [107, 0]
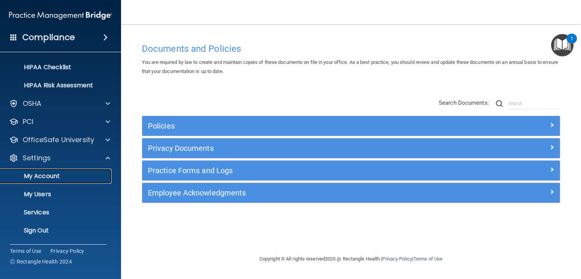
click at [56, 176] on p "My Account" at bounding box center [56, 176] width 103 height 8
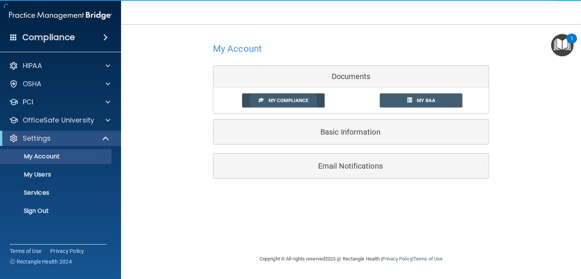
click at [304, 103] on link "My Compliance" at bounding box center [283, 100] width 83 height 14
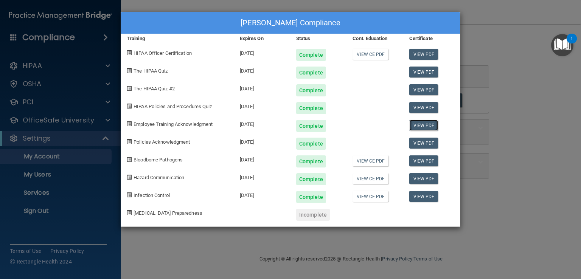
click at [417, 122] on link "View PDF" at bounding box center [423, 125] width 29 height 11
click at [412, 141] on link "View PDF" at bounding box center [423, 143] width 29 height 11
click at [58, 175] on div "Darla Rowcliffe's Compliance Training Expires On Status Cont. Education Certifi…" at bounding box center [290, 139] width 581 height 279
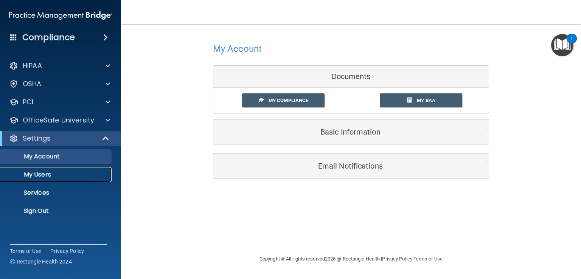
click at [40, 174] on p "My Users" at bounding box center [56, 175] width 103 height 8
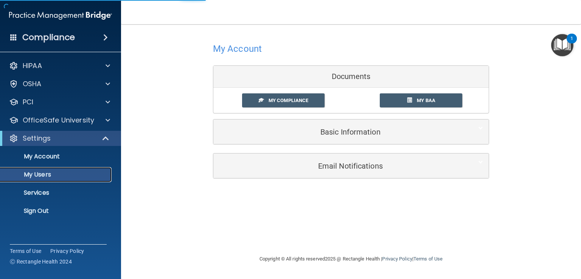
select select "20"
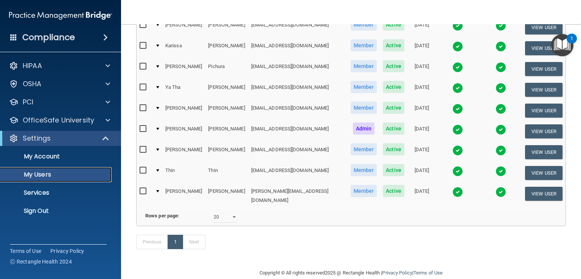
scroll to position [234, 0]
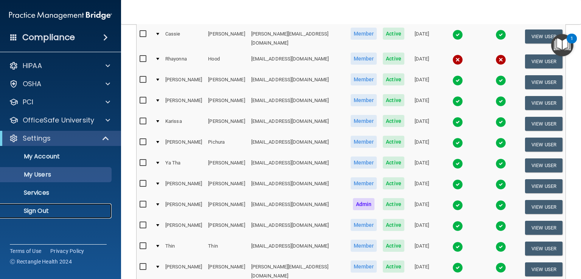
click at [50, 209] on p "Sign Out" at bounding box center [56, 211] width 103 height 8
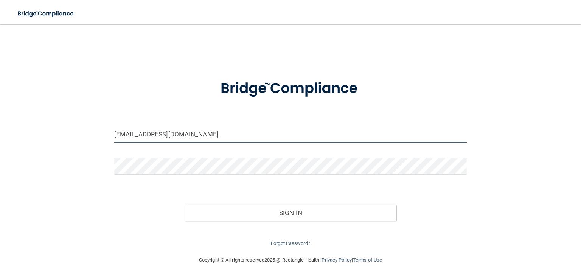
click at [185, 134] on input "darmae_3@hotmail.com" at bounding box center [290, 134] width 352 height 17
drag, startPoint x: 190, startPoint y: 132, endPoint x: 61, endPoint y: 135, distance: 128.6
click at [61, 135] on div "darmae_3@hotmail.com Invalid email/password. You don't have permission to acces…" at bounding box center [290, 140] width 550 height 216
type input "[PERSON_NAME][EMAIL_ADDRESS][DOMAIN_NAME]"
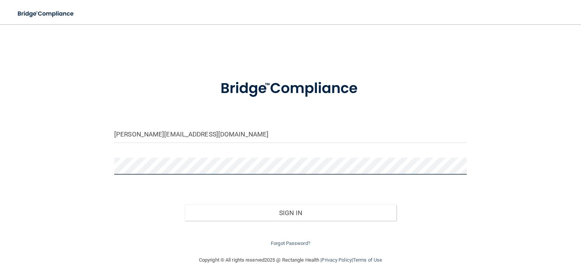
click at [78, 165] on div "dr.wintle@dakotafamilydentistry.org Invalid email/password. You don't have perm…" at bounding box center [290, 140] width 550 height 216
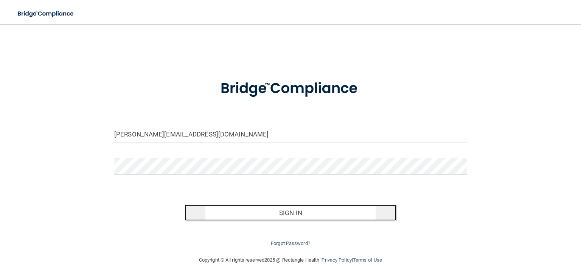
click at [297, 209] on button "Sign In" at bounding box center [290, 213] width 211 height 17
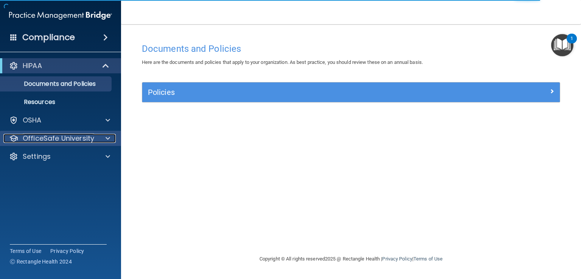
click at [105, 136] on span at bounding box center [107, 138] width 5 height 9
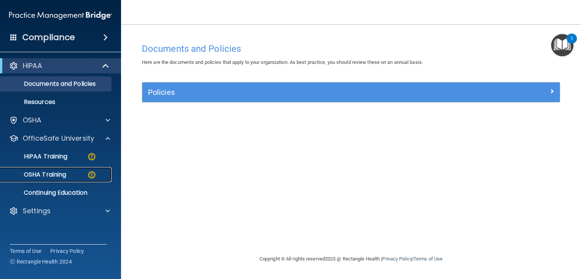
click at [81, 174] on div "OSHA Training" at bounding box center [56, 175] width 103 height 8
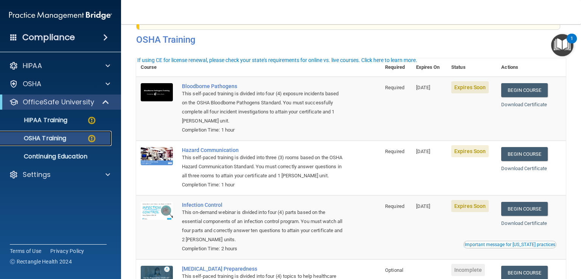
scroll to position [76, 0]
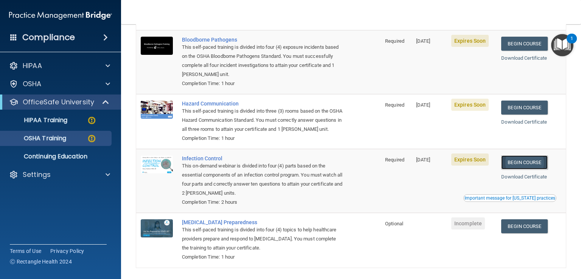
click at [524, 169] on link "Begin Course" at bounding box center [524, 162] width 46 height 14
click at [507, 46] on link "Begin Course" at bounding box center [524, 44] width 46 height 14
click at [51, 121] on p "HIPAA Training" at bounding box center [36, 120] width 62 height 8
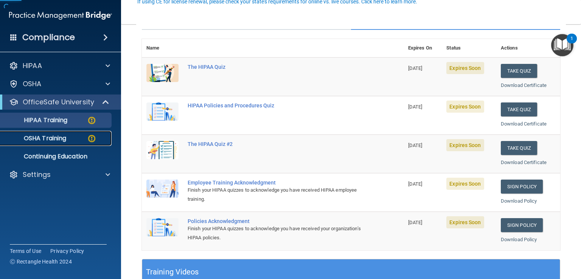
click at [49, 136] on p "OSHA Training" at bounding box center [35, 139] width 61 height 8
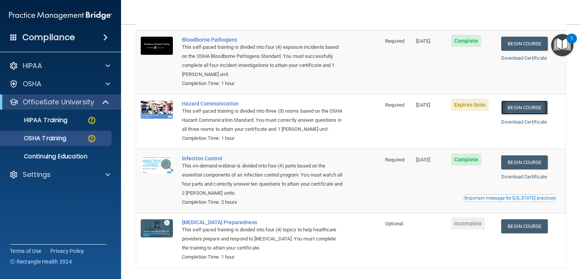
click at [522, 111] on link "Begin Course" at bounding box center [524, 108] width 46 height 14
click at [58, 123] on p "HIPAA Training" at bounding box center [36, 120] width 62 height 8
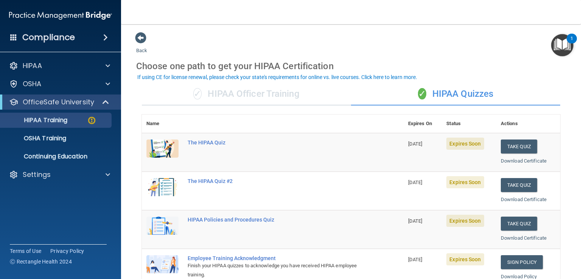
click at [437, 94] on div "✓ HIPAA Quizzes" at bounding box center [455, 94] width 209 height 23
click at [247, 100] on div "✓ HIPAA Officer Training" at bounding box center [246, 94] width 209 height 23
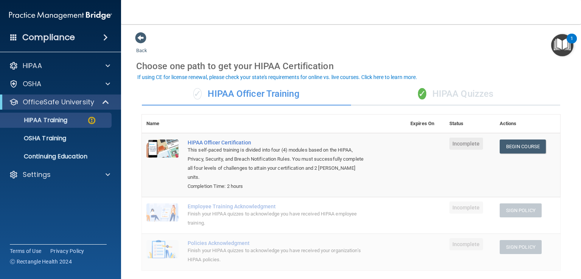
click at [457, 94] on div "✓ HIPAA Quizzes" at bounding box center [455, 94] width 209 height 23
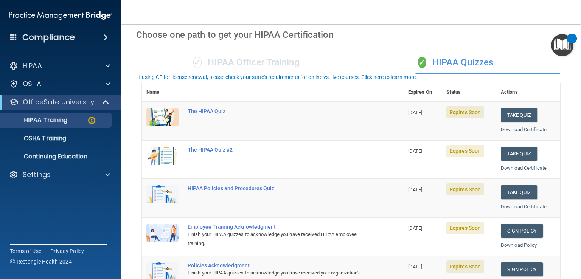
scroll to position [76, 0]
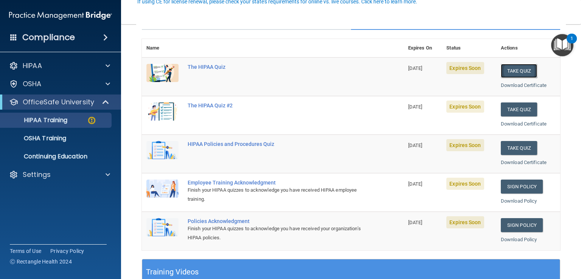
click at [512, 74] on button "Take Quiz" at bounding box center [519, 71] width 36 height 14
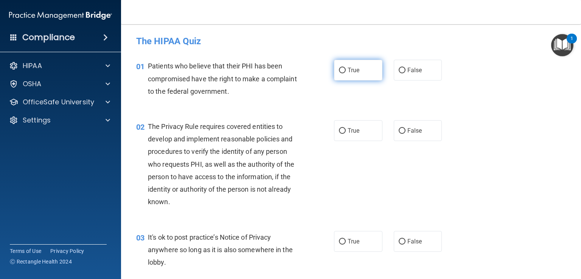
click at [343, 65] on label "True" at bounding box center [358, 70] width 48 height 21
click at [343, 68] on input "True" at bounding box center [342, 71] width 7 height 6
radio input "true"
click at [360, 138] on label "True" at bounding box center [358, 130] width 48 height 21
click at [346, 134] on input "True" at bounding box center [342, 131] width 7 height 6
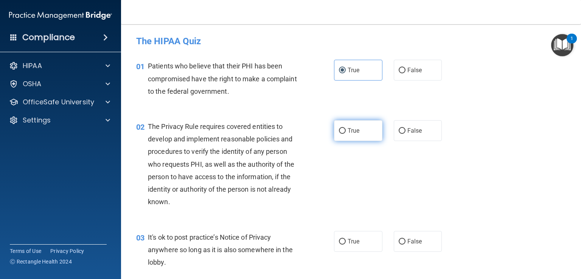
radio input "true"
click at [418, 247] on label "False" at bounding box center [418, 241] width 48 height 21
click at [405, 245] on input "False" at bounding box center [401, 242] width 7 height 6
radio input "true"
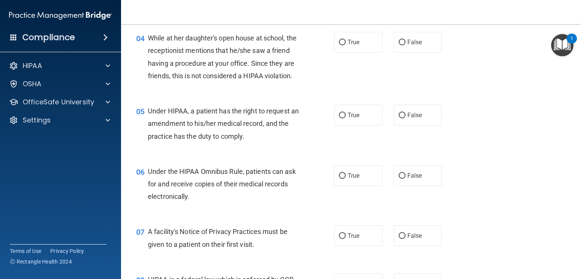
scroll to position [265, 0]
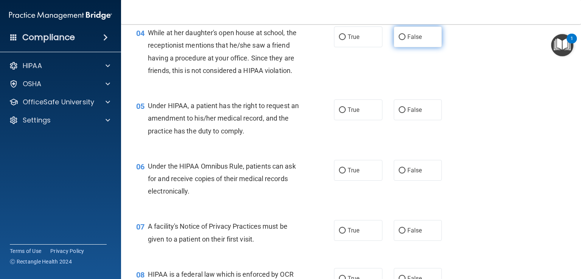
click at [398, 39] on input "False" at bounding box center [401, 37] width 7 height 6
radio input "true"
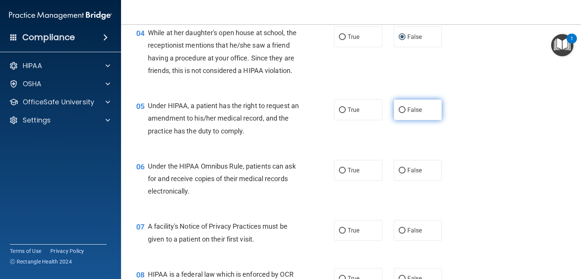
click at [407, 113] on span "False" at bounding box center [414, 109] width 15 height 7
click at [404, 113] on input "False" at bounding box center [401, 110] width 7 height 6
radio input "true"
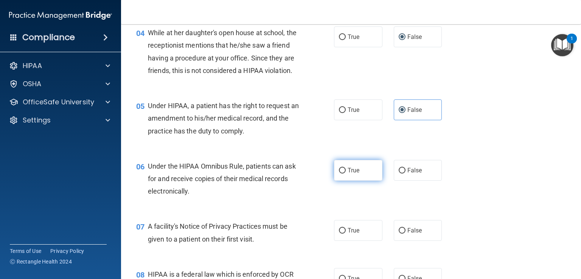
click at [344, 181] on label "True" at bounding box center [358, 170] width 48 height 21
click at [344, 174] on input "True" at bounding box center [342, 171] width 7 height 6
radio input "true"
drag, startPoint x: 356, startPoint y: 241, endPoint x: 362, endPoint y: 218, distance: 23.8
click at [356, 234] on span "True" at bounding box center [353, 230] width 12 height 7
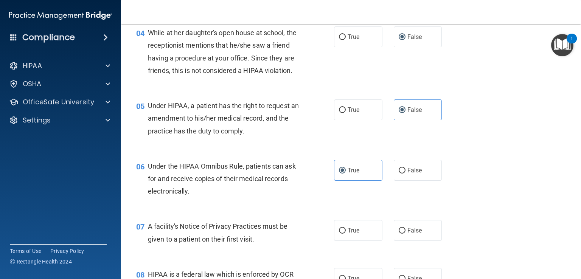
click at [346, 234] on input "True" at bounding box center [342, 231] width 7 height 6
radio input "true"
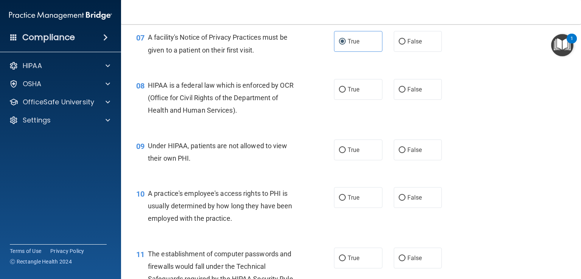
scroll to position [492, 0]
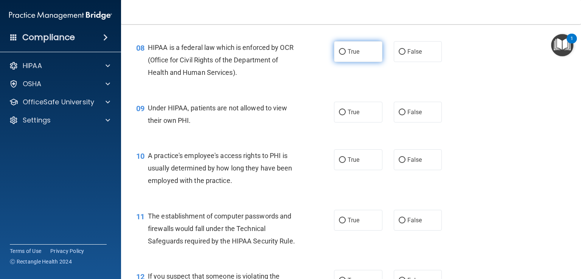
click at [347, 55] on span "True" at bounding box center [353, 51] width 12 height 7
click at [345, 55] on input "True" at bounding box center [342, 52] width 7 height 6
radio input "true"
click at [407, 120] on label "False" at bounding box center [418, 112] width 48 height 21
click at [405, 115] on input "False" at bounding box center [401, 113] width 7 height 6
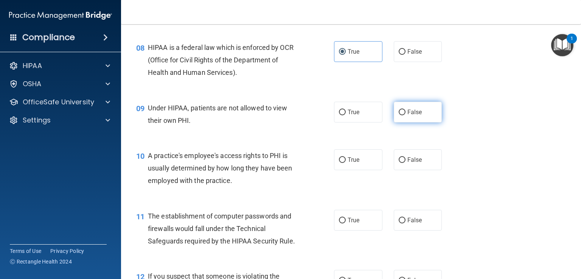
radio input "true"
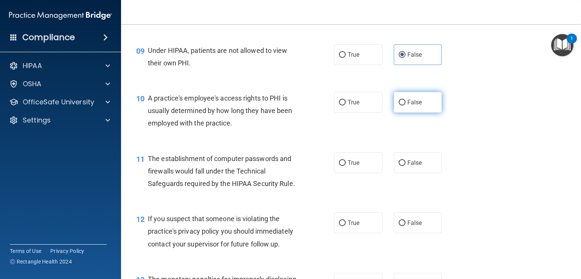
scroll to position [567, 0]
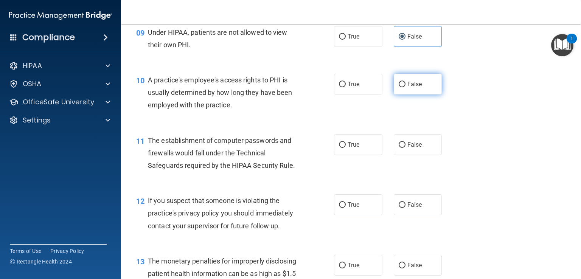
click at [412, 88] on span "False" at bounding box center [414, 84] width 15 height 7
click at [405, 87] on input "False" at bounding box center [401, 85] width 7 height 6
radio input "true"
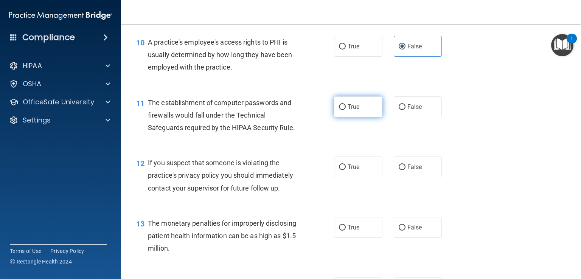
click at [364, 117] on label "True" at bounding box center [358, 106] width 48 height 21
click at [346, 110] on input "True" at bounding box center [342, 107] width 7 height 6
radio input "true"
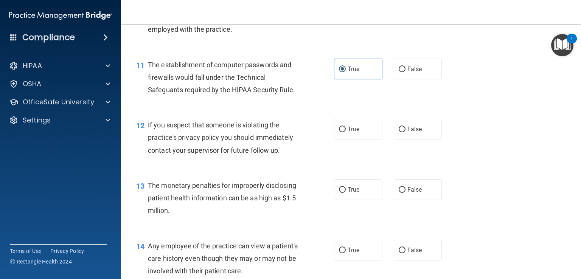
scroll to position [681, 0]
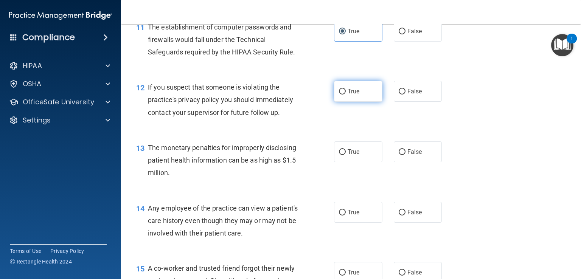
click at [355, 95] on span "True" at bounding box center [353, 91] width 12 height 7
click at [346, 95] on input "True" at bounding box center [342, 92] width 7 height 6
radio input "true"
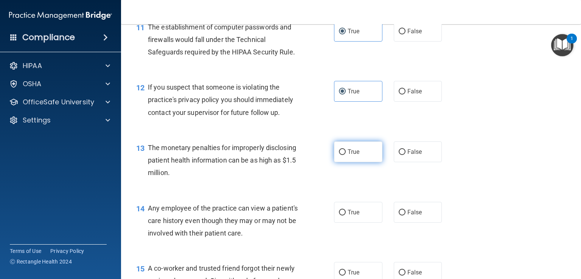
click at [346, 162] on label "True" at bounding box center [358, 151] width 48 height 21
click at [346, 155] on input "True" at bounding box center [342, 152] width 7 height 6
radio input "true"
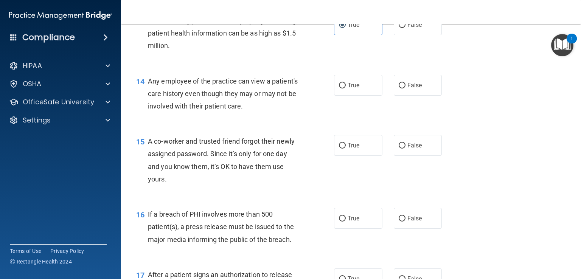
scroll to position [832, 0]
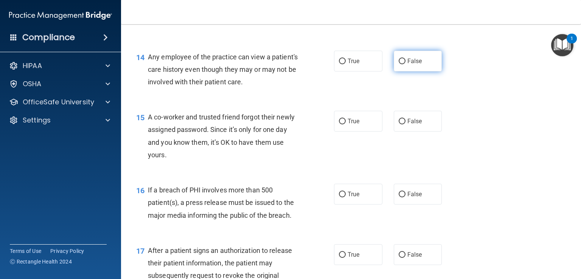
click at [413, 65] on span "False" at bounding box center [414, 60] width 15 height 7
click at [405, 64] on input "False" at bounding box center [401, 62] width 7 height 6
radio input "true"
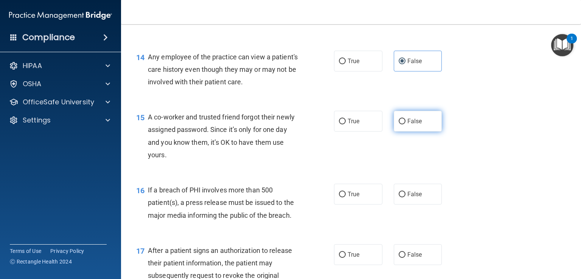
click at [397, 132] on label "False" at bounding box center [418, 121] width 48 height 21
click at [398, 124] on input "False" at bounding box center [401, 122] width 7 height 6
radio input "true"
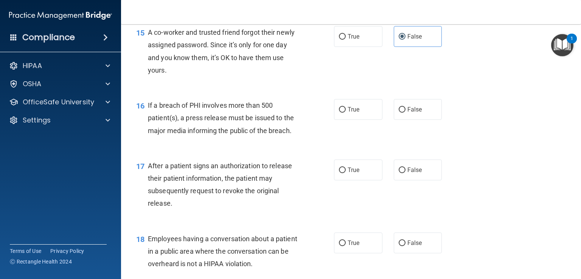
scroll to position [945, 0]
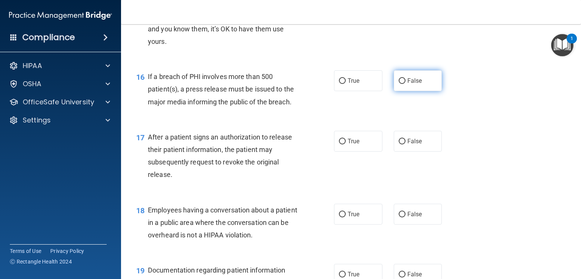
click at [408, 84] on span "False" at bounding box center [414, 80] width 15 height 7
click at [405, 84] on input "False" at bounding box center [401, 81] width 7 height 6
radio input "true"
drag, startPoint x: 406, startPoint y: 96, endPoint x: 358, endPoint y: 94, distance: 47.3
click at [407, 84] on span "False" at bounding box center [414, 80] width 15 height 7
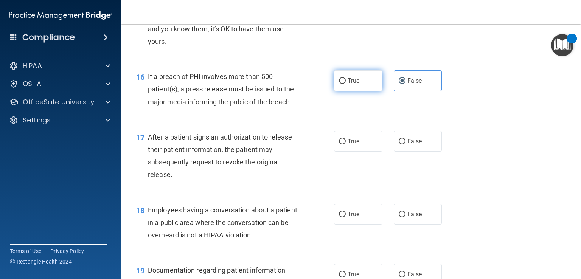
click at [405, 84] on input "False" at bounding box center [401, 81] width 7 height 6
click at [354, 84] on span "True" at bounding box center [353, 80] width 12 height 7
click at [346, 84] on input "True" at bounding box center [342, 81] width 7 height 6
radio input "true"
radio input "false"
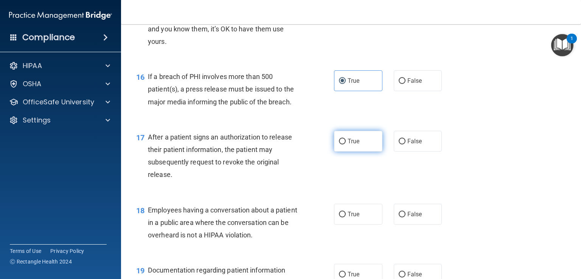
click at [362, 152] on label "True" at bounding box center [358, 141] width 48 height 21
click at [346, 144] on input "True" at bounding box center [342, 142] width 7 height 6
radio input "true"
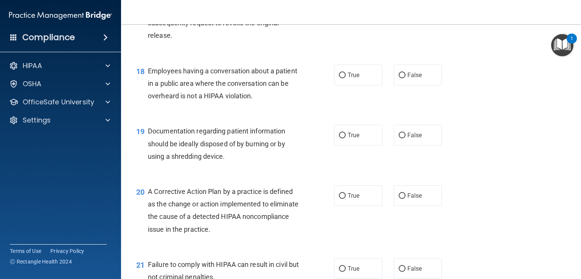
scroll to position [1096, 0]
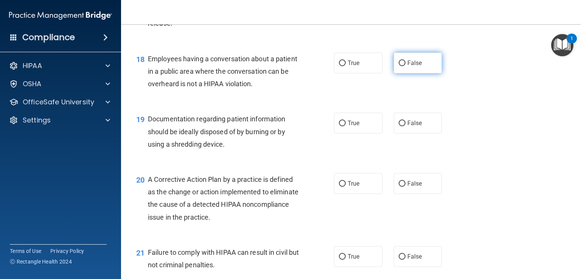
click at [411, 67] on span "False" at bounding box center [414, 62] width 15 height 7
click at [405, 66] on input "False" at bounding box center [401, 63] width 7 height 6
radio input "true"
click at [359, 133] on label "True" at bounding box center [358, 123] width 48 height 21
click at [346, 126] on input "True" at bounding box center [342, 124] width 7 height 6
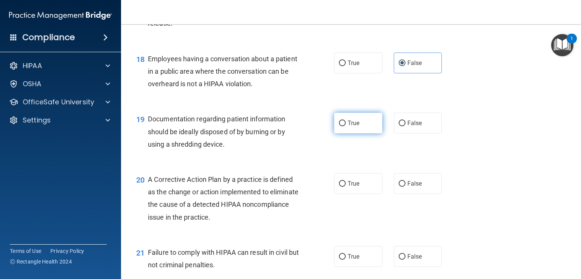
radio input "true"
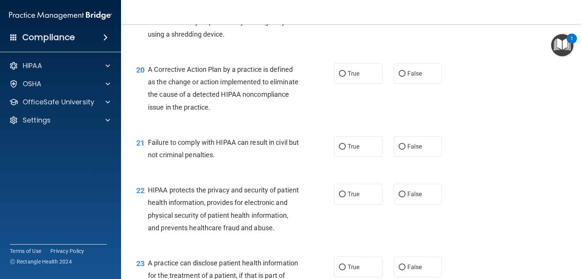
scroll to position [1210, 0]
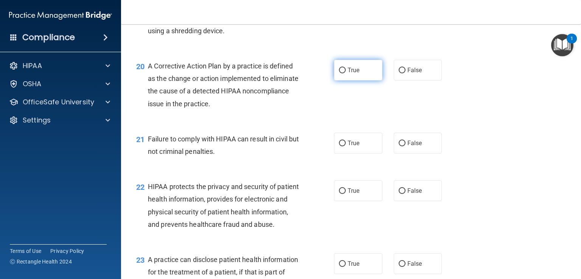
click at [352, 81] on label "True" at bounding box center [358, 70] width 48 height 21
click at [346, 73] on input "True" at bounding box center [342, 71] width 7 height 6
radio input "true"
click at [414, 153] on label "False" at bounding box center [418, 143] width 48 height 21
click at [405, 146] on input "False" at bounding box center [401, 144] width 7 height 6
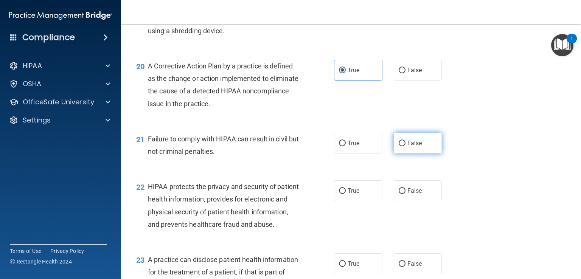
radio input "true"
click at [363, 201] on label "True" at bounding box center [358, 190] width 48 height 21
click at [346, 194] on input "True" at bounding box center [342, 191] width 7 height 6
radio input "true"
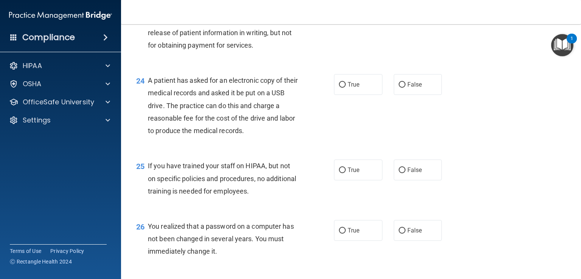
scroll to position [1437, 0]
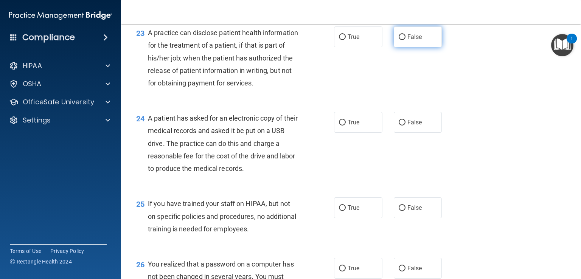
click at [405, 47] on label "False" at bounding box center [418, 36] width 48 height 21
click at [405, 40] on input "False" at bounding box center [401, 37] width 7 height 6
radio input "true"
click at [352, 126] on span "True" at bounding box center [353, 122] width 12 height 7
click at [346, 126] on input "True" at bounding box center [342, 123] width 7 height 6
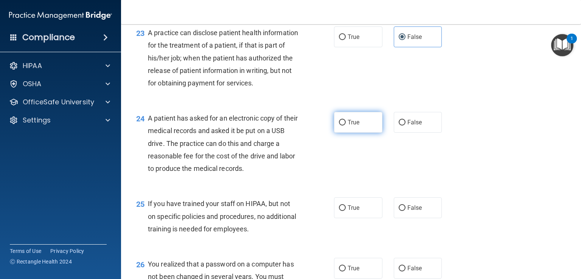
radio input "true"
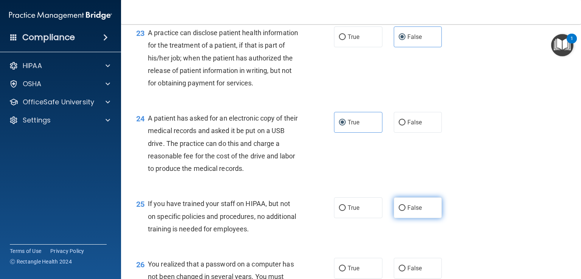
click at [420, 218] on label "False" at bounding box center [418, 207] width 48 height 21
click at [405, 211] on input "False" at bounding box center [401, 208] width 7 height 6
radio input "true"
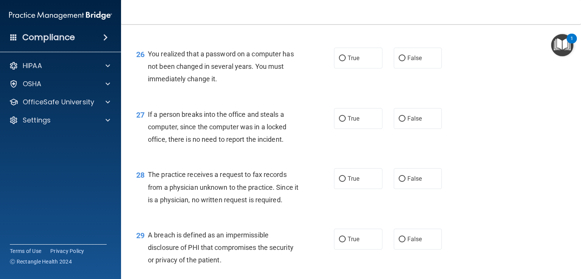
scroll to position [1664, 0]
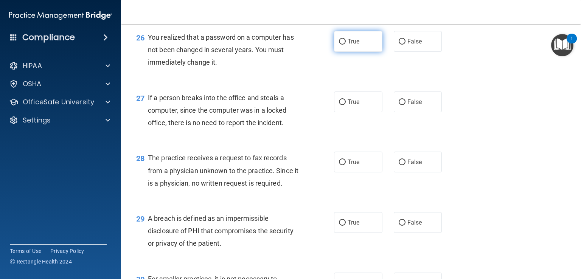
click at [364, 52] on label "True" at bounding box center [358, 41] width 48 height 21
click at [346, 45] on input "True" at bounding box center [342, 42] width 7 height 6
radio input "true"
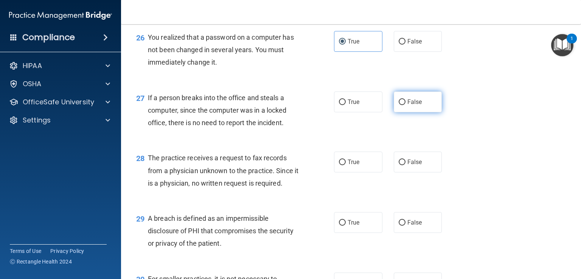
click at [401, 112] on label "False" at bounding box center [418, 101] width 48 height 21
click at [401, 105] on input "False" at bounding box center [401, 102] width 7 height 6
radio input "true"
click at [399, 172] on label "False" at bounding box center [418, 162] width 48 height 21
click at [399, 165] on input "False" at bounding box center [401, 163] width 7 height 6
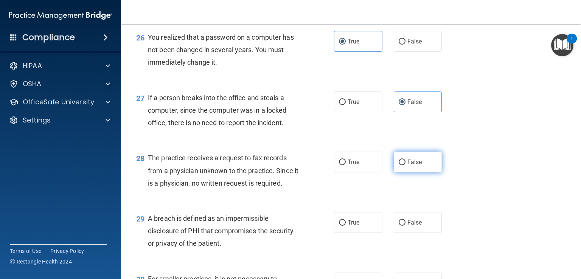
radio input "true"
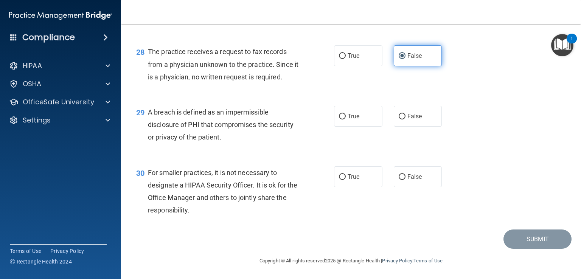
scroll to position [1777, 0]
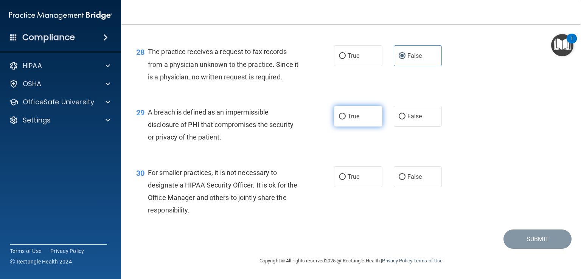
click at [353, 120] on span "True" at bounding box center [353, 116] width 12 height 7
click at [346, 119] on input "True" at bounding box center [342, 117] width 7 height 6
radio input "true"
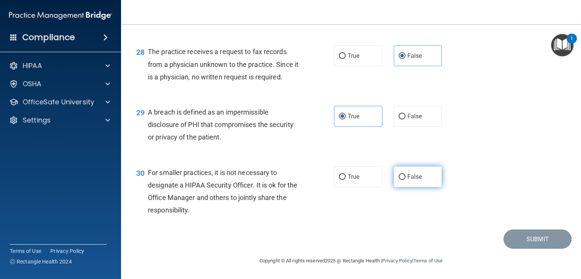
click at [414, 180] on span "False" at bounding box center [414, 176] width 15 height 7
click at [405, 180] on input "False" at bounding box center [401, 177] width 7 height 6
radio input "true"
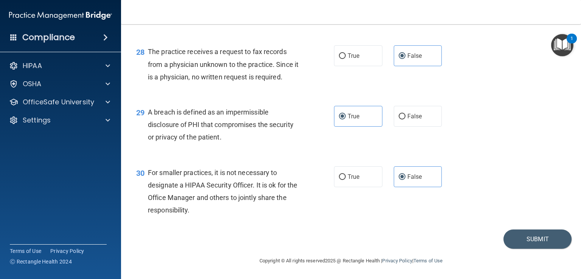
scroll to position [1808, 0]
click at [523, 240] on button "Submit" at bounding box center [537, 238] width 68 height 19
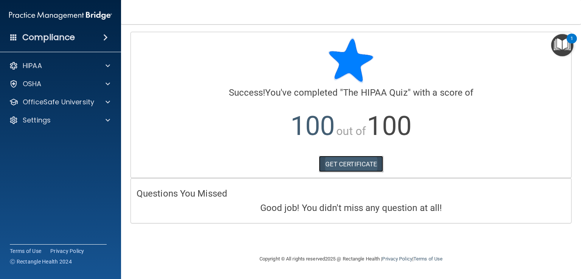
click at [345, 162] on link "GET CERTIFICATE" at bounding box center [351, 164] width 65 height 17
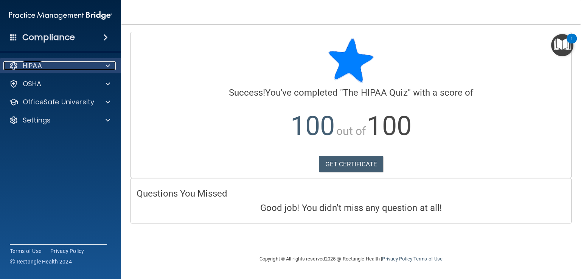
click at [79, 70] on div "HIPAA" at bounding box center [50, 65] width 94 height 9
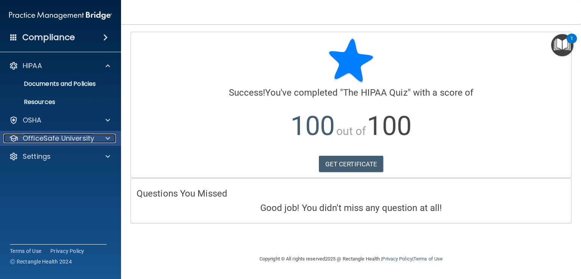
click at [95, 136] on div "OfficeSafe University" at bounding box center [50, 138] width 94 height 9
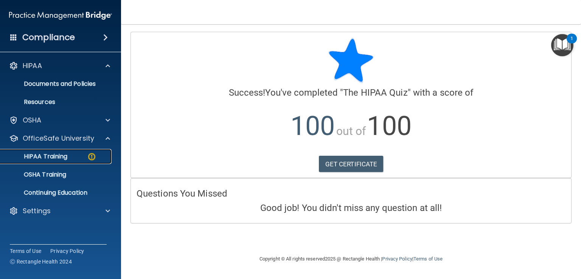
click at [74, 158] on div "HIPAA Training" at bounding box center [56, 157] width 103 height 8
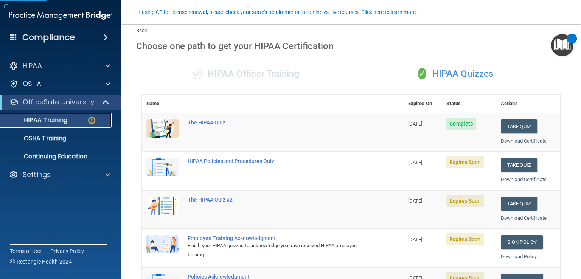
scroll to position [113, 0]
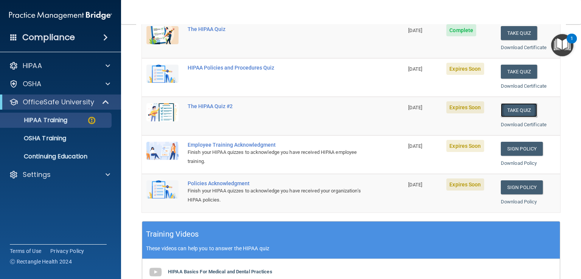
click at [502, 112] on button "Take Quiz" at bounding box center [519, 110] width 36 height 14
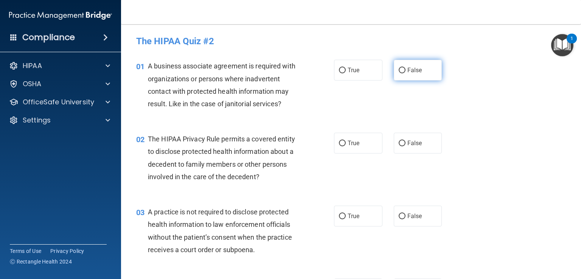
click at [413, 70] on span "False" at bounding box center [414, 70] width 15 height 7
click at [367, 147] on label "True" at bounding box center [358, 143] width 48 height 21
click at [346, 146] on input "True" at bounding box center [342, 144] width 7 height 6
radio input "true"
click at [411, 215] on span "False" at bounding box center [414, 215] width 15 height 7
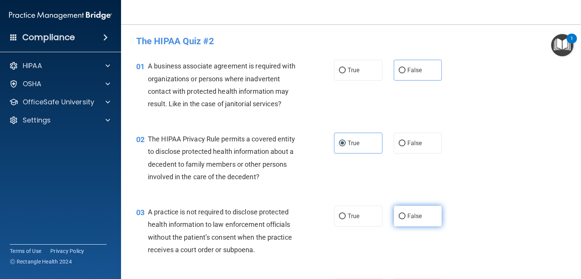
click at [405, 215] on input "False" at bounding box center [401, 217] width 7 height 6
radio input "true"
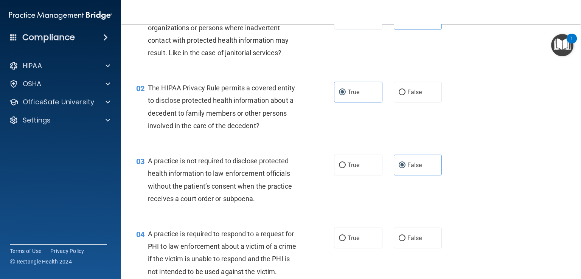
scroll to position [189, 0]
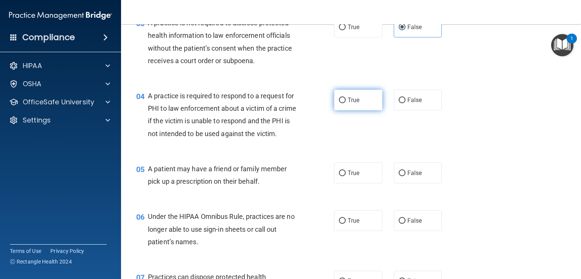
click at [370, 97] on label "True" at bounding box center [358, 100] width 48 height 21
click at [346, 98] on input "True" at bounding box center [342, 101] width 7 height 6
radio input "true"
click at [363, 181] on label "True" at bounding box center [358, 173] width 48 height 21
click at [346, 176] on input "True" at bounding box center [342, 174] width 7 height 6
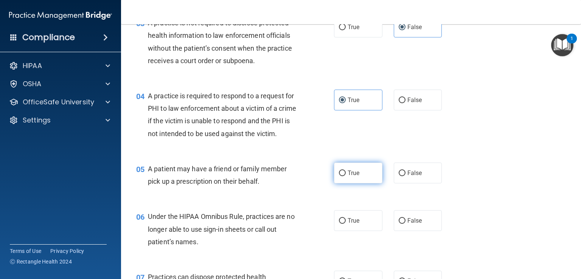
radio input "true"
click at [411, 224] on span "False" at bounding box center [414, 220] width 15 height 7
click at [405, 224] on input "False" at bounding box center [401, 221] width 7 height 6
radio input "true"
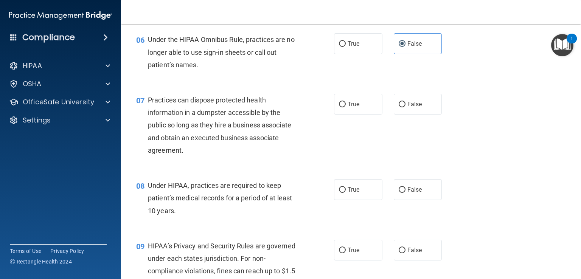
scroll to position [378, 0]
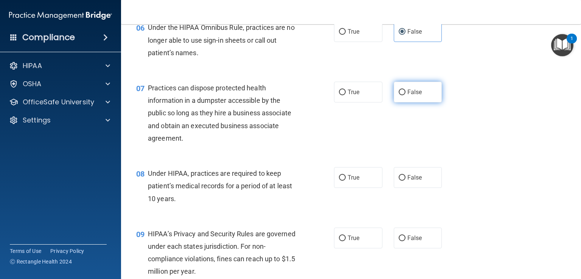
click at [411, 96] on span "False" at bounding box center [414, 91] width 15 height 7
click at [405, 95] on input "False" at bounding box center [401, 93] width 7 height 6
radio input "true"
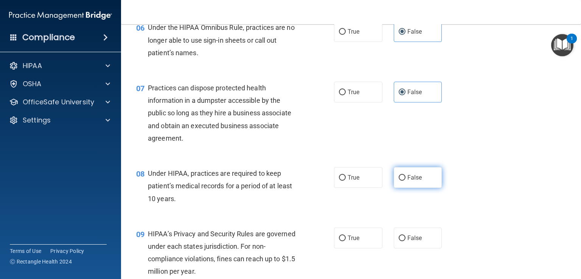
click at [416, 181] on span "False" at bounding box center [414, 177] width 15 height 7
click at [405, 181] on input "False" at bounding box center [401, 178] width 7 height 6
radio input "true"
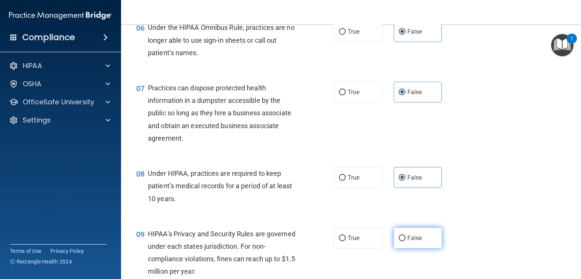
click at [411, 248] on label "False" at bounding box center [418, 238] width 48 height 21
click at [405, 241] on input "False" at bounding box center [401, 239] width 7 height 6
radio input "true"
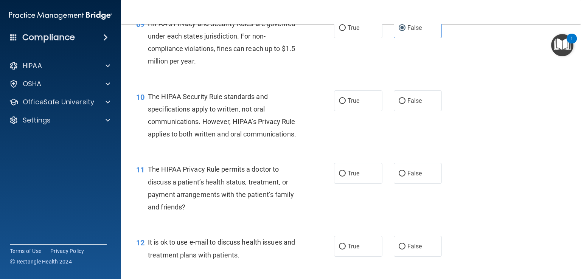
scroll to position [605, 0]
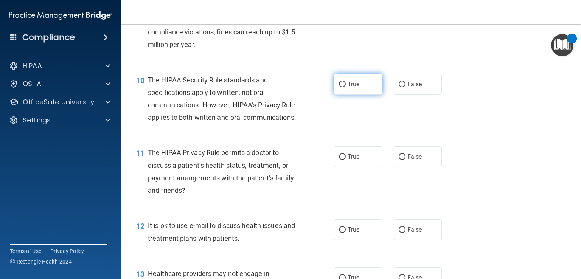
click at [367, 95] on label "True" at bounding box center [358, 84] width 48 height 21
click at [346, 87] on input "True" at bounding box center [342, 85] width 7 height 6
radio input "true"
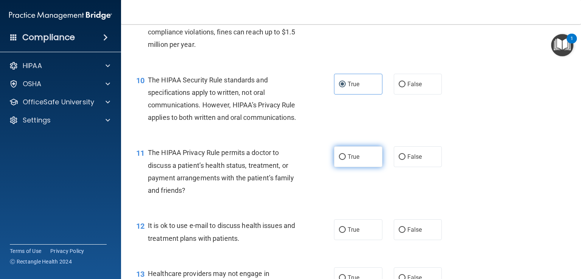
click at [355, 160] on span "True" at bounding box center [353, 156] width 12 height 7
click at [346, 160] on input "True" at bounding box center [342, 157] width 7 height 6
radio input "true"
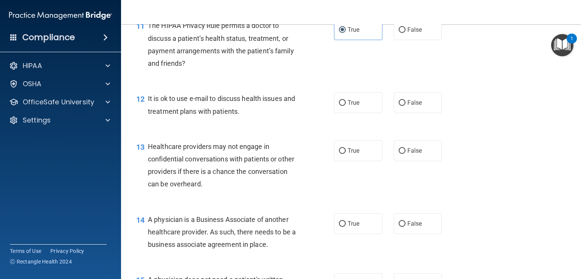
scroll to position [756, 0]
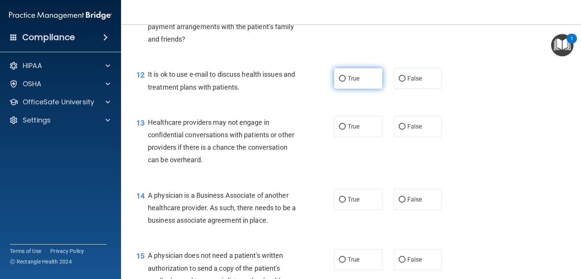
click at [342, 82] on input "True" at bounding box center [342, 79] width 7 height 6
radio input "true"
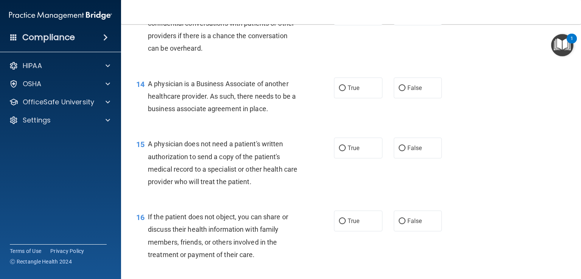
scroll to position [870, 0]
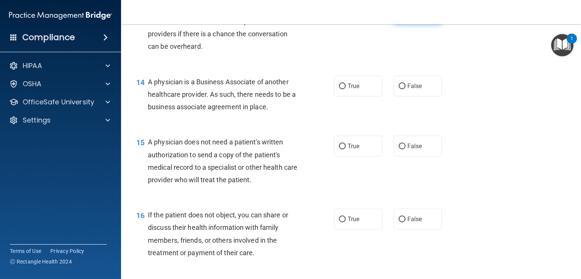
click at [416, 23] on label "False" at bounding box center [418, 13] width 48 height 21
click at [405, 16] on input "False" at bounding box center [401, 14] width 7 height 6
radio input "true"
click at [413, 90] on span "False" at bounding box center [414, 85] width 15 height 7
click at [405, 89] on input "False" at bounding box center [401, 87] width 7 height 6
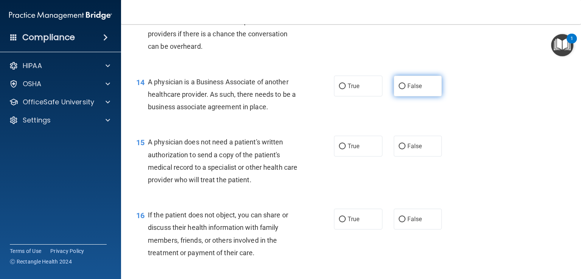
radio input "true"
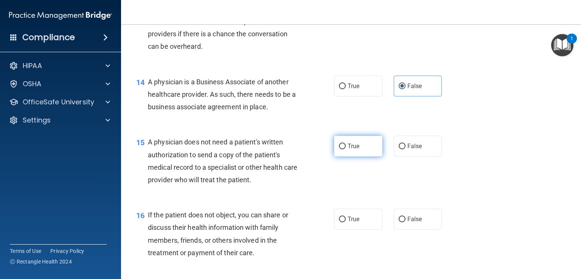
click at [358, 157] on label "True" at bounding box center [358, 146] width 48 height 21
click at [346, 149] on input "True" at bounding box center [342, 147] width 7 height 6
radio input "true"
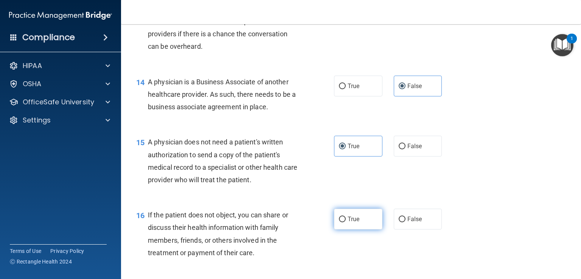
click at [371, 229] on label "True" at bounding box center [358, 219] width 48 height 21
click at [346, 222] on input "True" at bounding box center [342, 220] width 7 height 6
radio input "true"
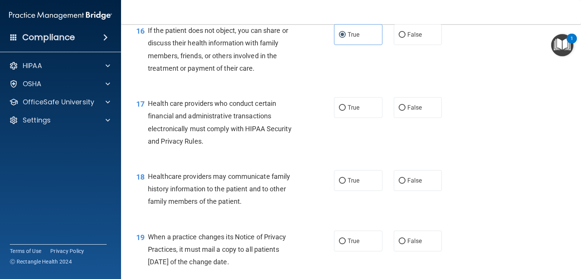
scroll to position [1059, 0]
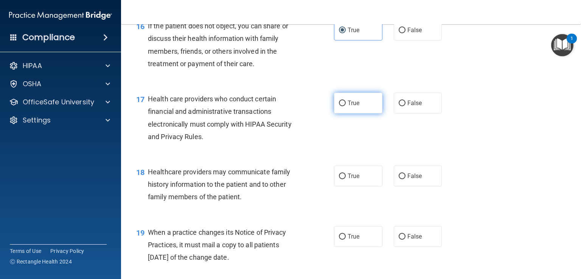
click at [355, 113] on label "True" at bounding box center [358, 103] width 48 height 21
click at [346, 106] on input "True" at bounding box center [342, 104] width 7 height 6
radio input "true"
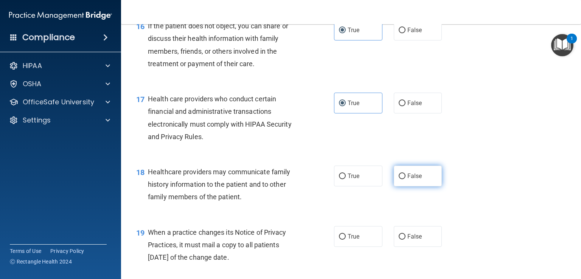
click at [408, 180] on span "False" at bounding box center [414, 175] width 15 height 7
click at [405, 179] on input "False" at bounding box center [401, 177] width 7 height 6
radio input "true"
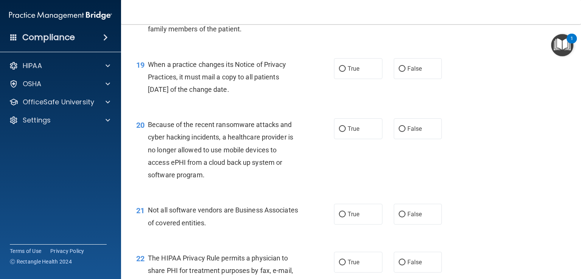
scroll to position [1248, 0]
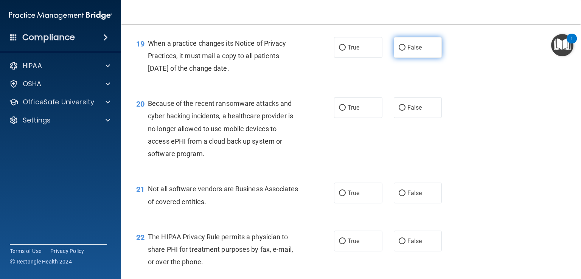
click at [400, 51] on input "False" at bounding box center [401, 48] width 7 height 6
radio input "true"
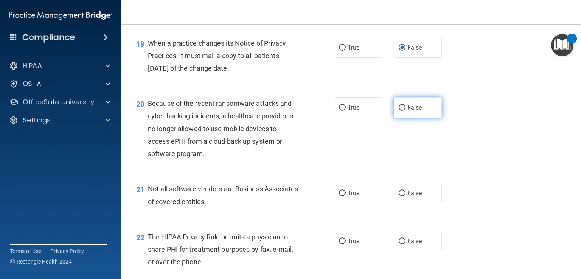
click at [398, 111] on input "False" at bounding box center [401, 108] width 7 height 6
radio input "true"
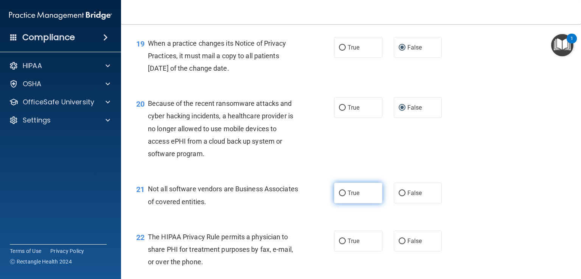
click at [361, 203] on label "True" at bounding box center [358, 193] width 48 height 21
click at [346, 196] on input "True" at bounding box center [342, 194] width 7 height 6
radio input "true"
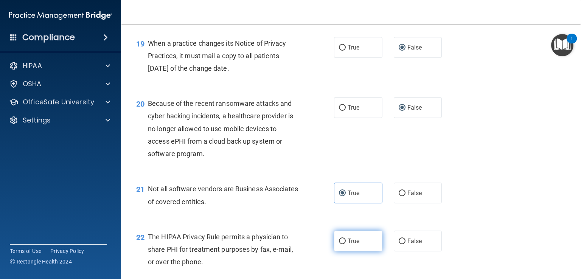
click at [354, 245] on span "True" at bounding box center [353, 240] width 12 height 7
click at [346, 244] on input "True" at bounding box center [342, 242] width 7 height 6
radio input "true"
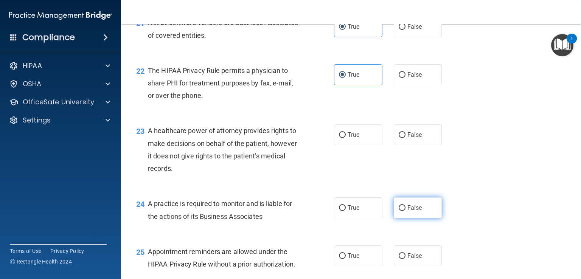
scroll to position [1437, 0]
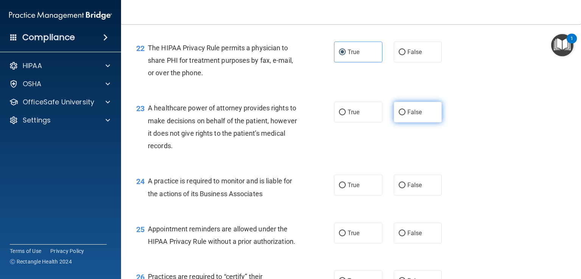
click at [416, 122] on label "False" at bounding box center [418, 112] width 48 height 21
click at [405, 115] on input "False" at bounding box center [401, 113] width 7 height 6
radio input "true"
click at [407, 189] on span "False" at bounding box center [414, 184] width 15 height 7
click at [405, 188] on input "False" at bounding box center [401, 186] width 7 height 6
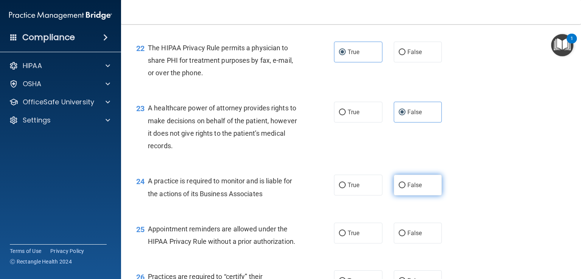
radio input "true"
click at [351, 237] on span "True" at bounding box center [353, 232] width 12 height 7
click at [346, 236] on input "True" at bounding box center [342, 234] width 7 height 6
radio input "true"
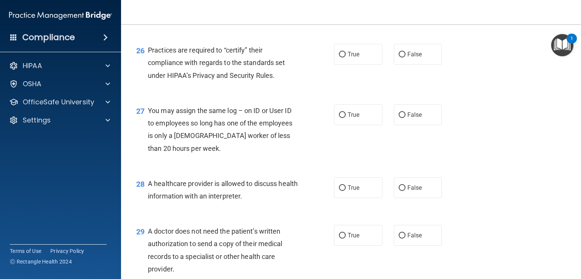
scroll to position [1664, 0]
click at [423, 64] on label "False" at bounding box center [418, 53] width 48 height 21
click at [405, 57] on input "False" at bounding box center [401, 54] width 7 height 6
radio input "true"
click at [422, 125] on label "False" at bounding box center [418, 114] width 48 height 21
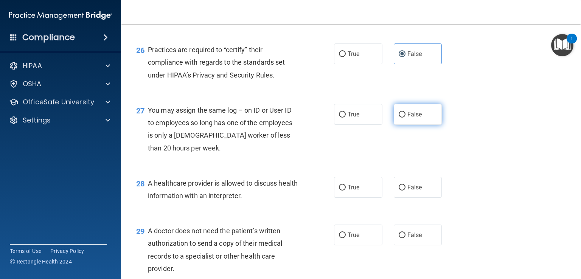
click at [405, 118] on input "False" at bounding box center [401, 115] width 7 height 6
radio input "true"
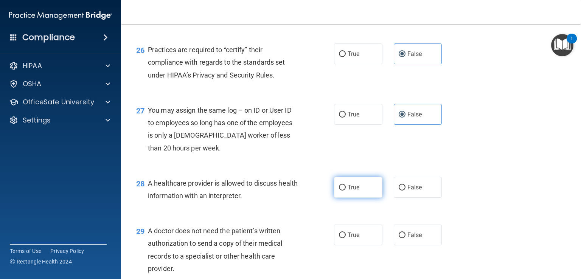
click at [355, 191] on span "True" at bounding box center [353, 187] width 12 height 7
click at [346, 191] on input "True" at bounding box center [342, 188] width 7 height 6
radio input "true"
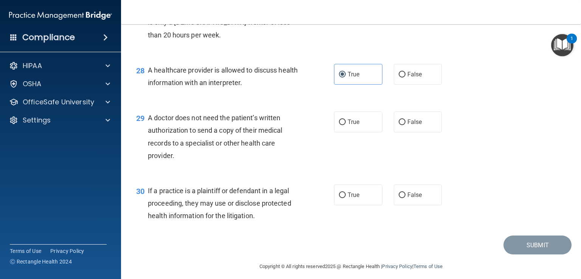
scroll to position [1777, 0]
click at [360, 132] on label "True" at bounding box center [358, 121] width 48 height 21
click at [346, 125] on input "True" at bounding box center [342, 122] width 7 height 6
radio input "true"
click at [367, 205] on label "True" at bounding box center [358, 194] width 48 height 21
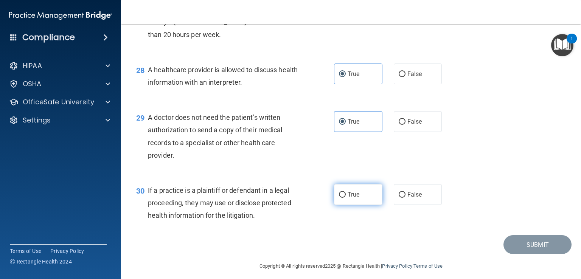
click at [346, 198] on input "True" at bounding box center [342, 195] width 7 height 6
radio input "true"
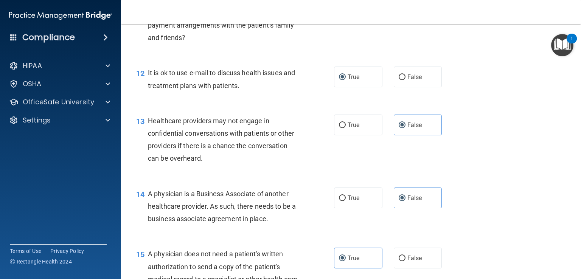
scroll to position [711, 0]
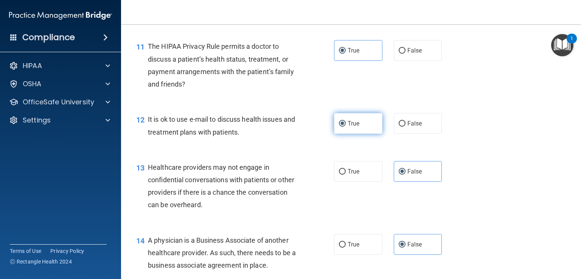
click at [373, 134] on label "True" at bounding box center [358, 123] width 48 height 21
click at [346, 127] on input "True" at bounding box center [342, 124] width 7 height 6
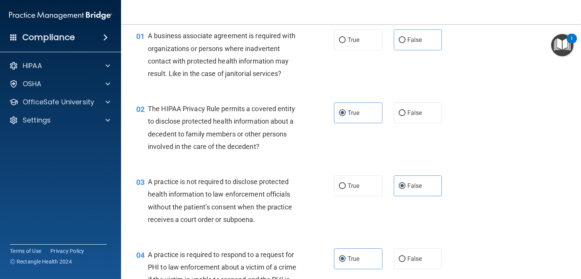
scroll to position [0, 0]
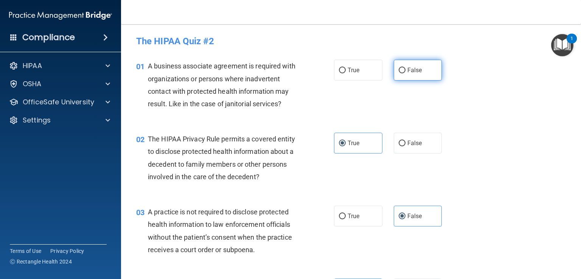
click at [399, 68] on input "False" at bounding box center [401, 71] width 7 height 6
radio input "true"
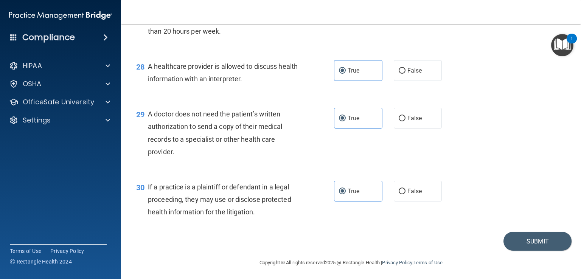
scroll to position [1808, 0]
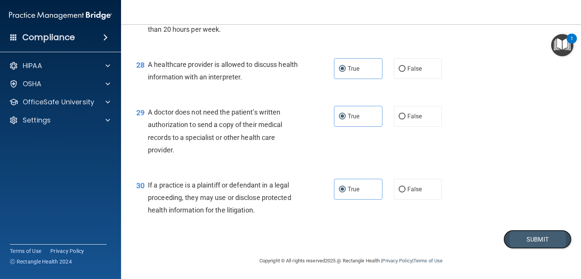
click at [521, 238] on button "Submit" at bounding box center [537, 239] width 68 height 19
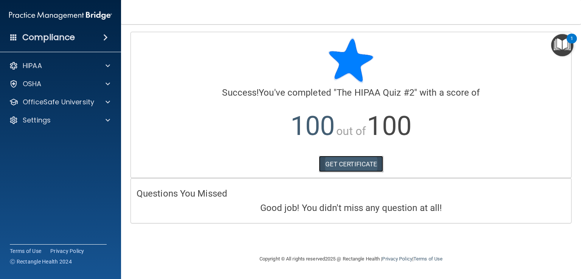
click at [335, 161] on link "GET CERTIFICATE" at bounding box center [351, 164] width 65 height 17
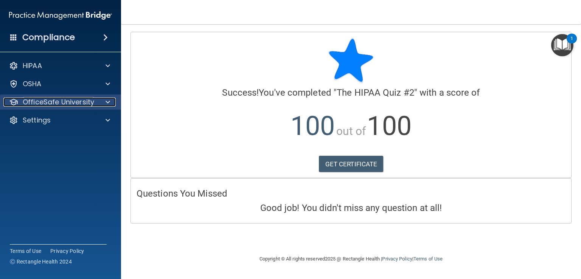
click at [103, 101] on div at bounding box center [106, 102] width 19 height 9
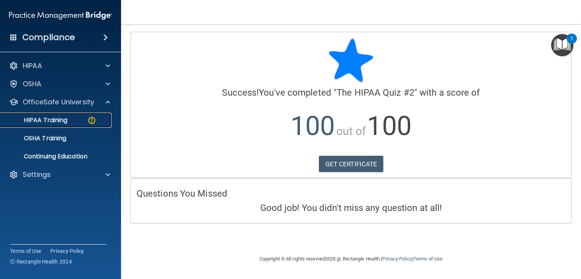
click at [63, 118] on p "HIPAA Training" at bounding box center [36, 120] width 62 height 8
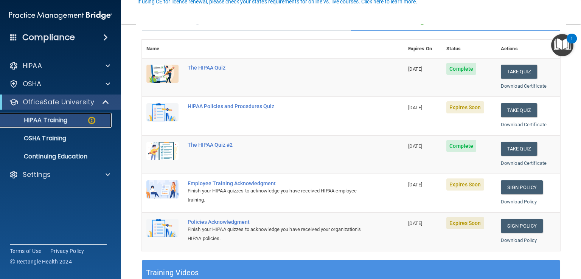
scroll to position [76, 0]
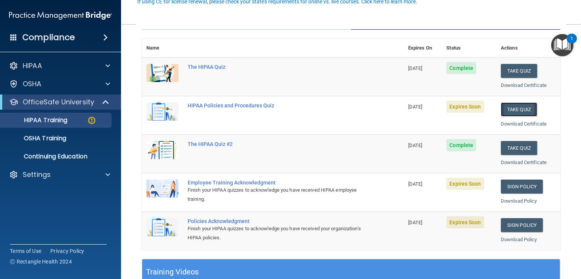
click at [518, 111] on button "Take Quiz" at bounding box center [519, 109] width 36 height 14
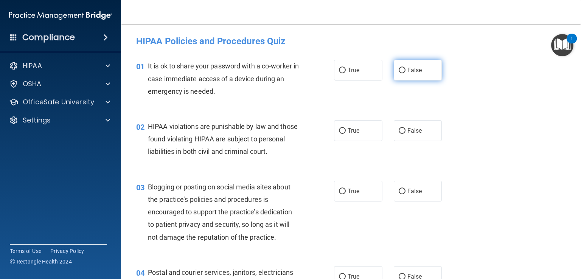
click at [409, 73] on span "False" at bounding box center [414, 70] width 15 height 7
click at [405, 73] on input "False" at bounding box center [401, 71] width 7 height 6
radio input "true"
click at [359, 135] on label "True" at bounding box center [358, 130] width 48 height 21
click at [346, 134] on input "True" at bounding box center [342, 131] width 7 height 6
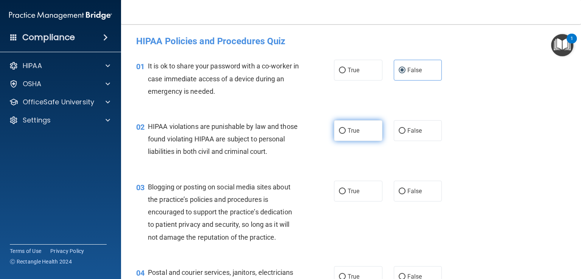
radio input "true"
click at [407, 195] on span "False" at bounding box center [414, 191] width 15 height 7
click at [405, 194] on input "False" at bounding box center [401, 192] width 7 height 6
radio input "true"
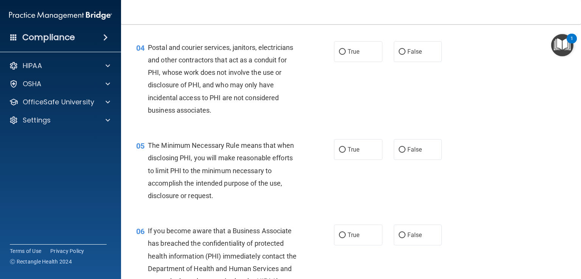
scroll to position [227, 0]
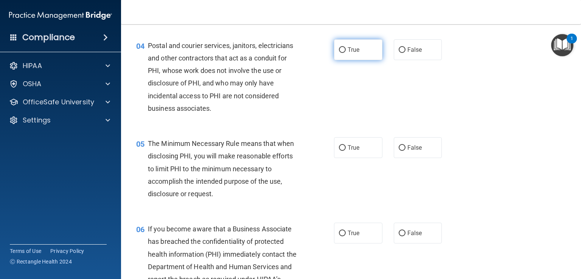
click at [363, 60] on label "True" at bounding box center [358, 49] width 48 height 21
click at [346, 53] on input "True" at bounding box center [342, 50] width 7 height 6
radio input "true"
click at [359, 158] on label "True" at bounding box center [358, 147] width 48 height 21
click at [346, 151] on input "True" at bounding box center [342, 148] width 7 height 6
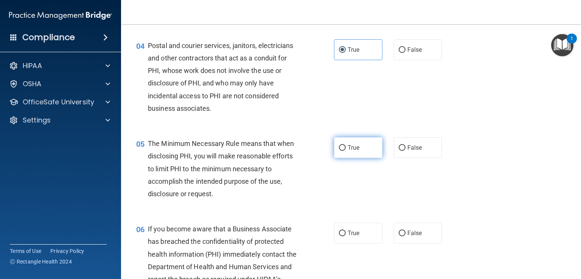
radio input "true"
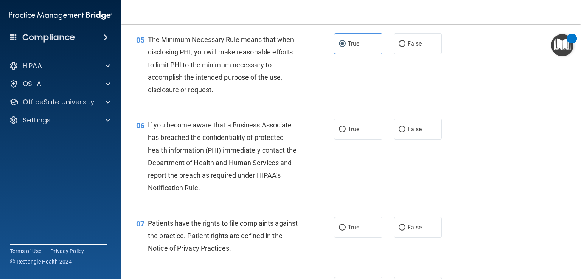
scroll to position [340, 0]
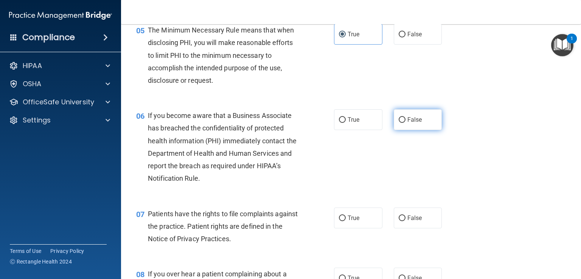
click at [406, 130] on label "False" at bounding box center [418, 119] width 48 height 21
click at [405, 123] on input "False" at bounding box center [401, 120] width 7 height 6
radio input "true"
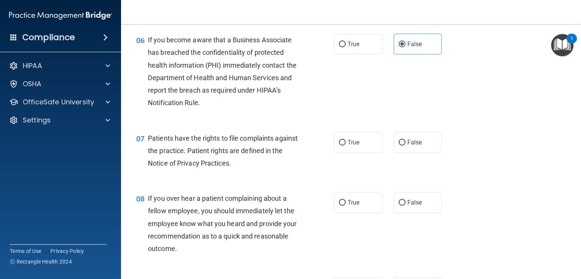
scroll to position [454, 0]
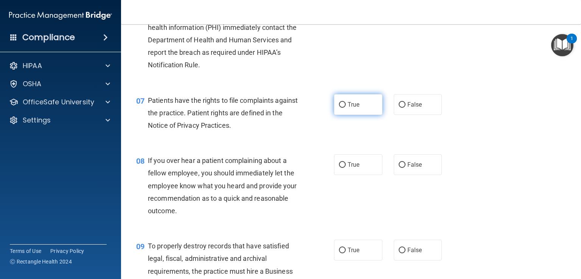
click at [361, 115] on label "True" at bounding box center [358, 104] width 48 height 21
click at [346, 108] on input "True" at bounding box center [342, 105] width 7 height 6
radio input "true"
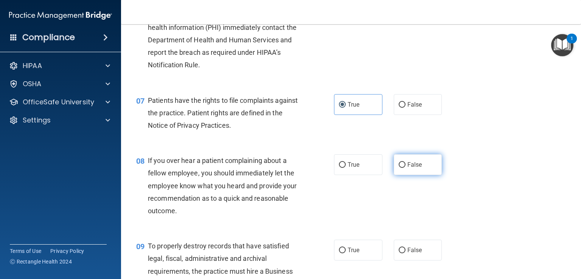
click at [414, 168] on span "False" at bounding box center [414, 164] width 15 height 7
click at [405, 168] on input "False" at bounding box center [401, 165] width 7 height 6
radio input "true"
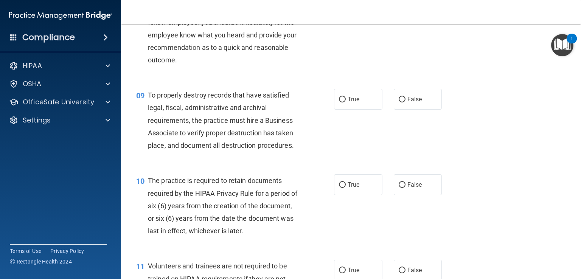
scroll to position [605, 0]
click at [407, 102] on span "False" at bounding box center [414, 98] width 15 height 7
click at [405, 102] on input "False" at bounding box center [401, 99] width 7 height 6
radio input "true"
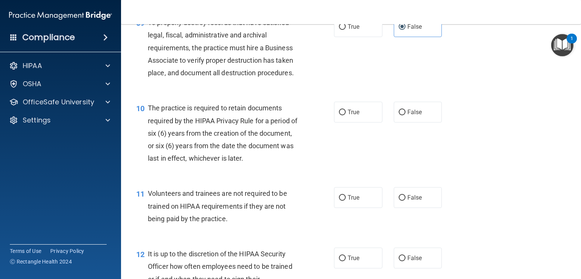
scroll to position [681, 0]
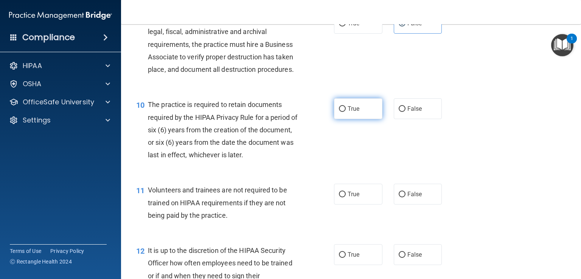
click at [359, 118] on label "True" at bounding box center [358, 108] width 48 height 21
click at [346, 112] on input "True" at bounding box center [342, 109] width 7 height 6
radio input "true"
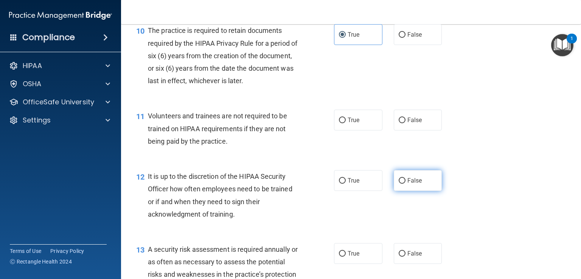
scroll to position [756, 0]
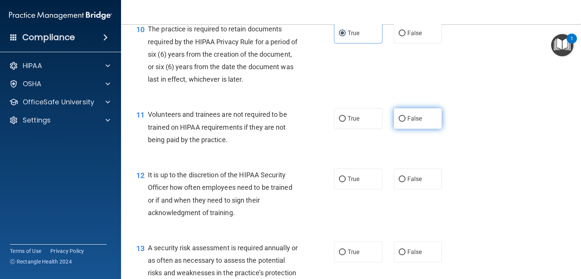
click at [407, 126] on label "False" at bounding box center [418, 118] width 48 height 21
click at [405, 122] on input "False" at bounding box center [401, 119] width 7 height 6
radio input "true"
click at [418, 189] on label "False" at bounding box center [418, 179] width 48 height 21
click at [405, 182] on input "False" at bounding box center [401, 180] width 7 height 6
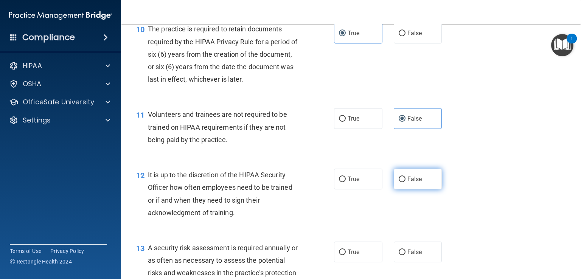
radio input "true"
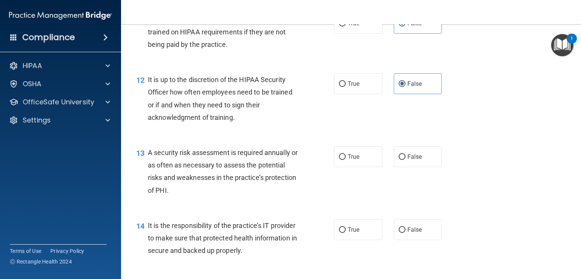
scroll to position [907, 0]
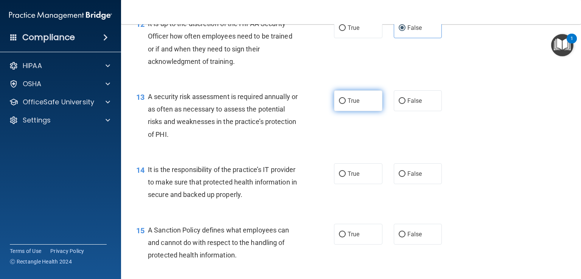
click at [350, 111] on label "True" at bounding box center [358, 100] width 48 height 21
click at [346, 104] on input "True" at bounding box center [342, 101] width 7 height 6
radio input "true"
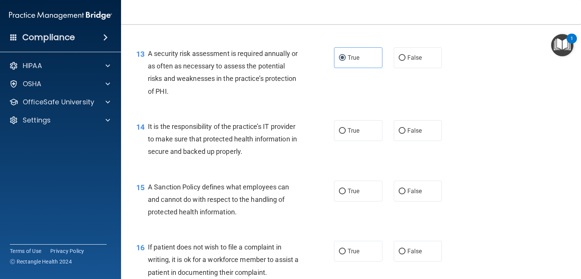
scroll to position [983, 0]
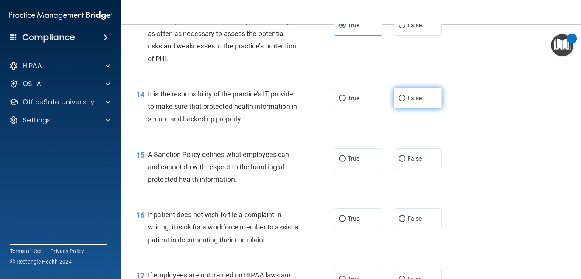
click at [417, 102] on span "False" at bounding box center [414, 98] width 15 height 7
click at [405, 101] on input "False" at bounding box center [401, 99] width 7 height 6
radio input "true"
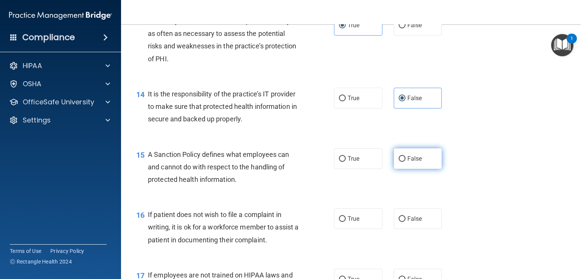
click at [414, 162] on span "False" at bounding box center [414, 158] width 15 height 7
click at [405, 162] on input "False" at bounding box center [401, 159] width 7 height 6
radio input "true"
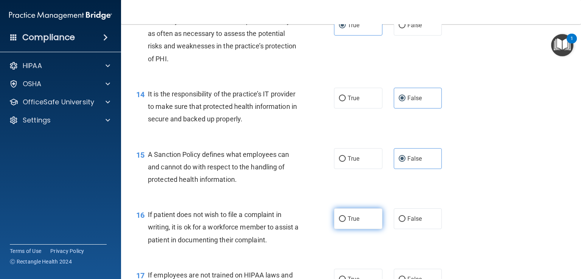
click at [349, 222] on span "True" at bounding box center [353, 218] width 12 height 7
click at [346, 222] on input "True" at bounding box center [342, 219] width 7 height 6
radio input "true"
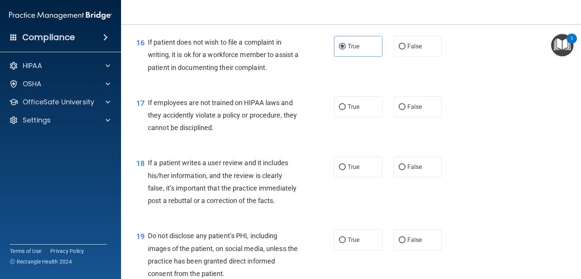
scroll to position [1210, 0]
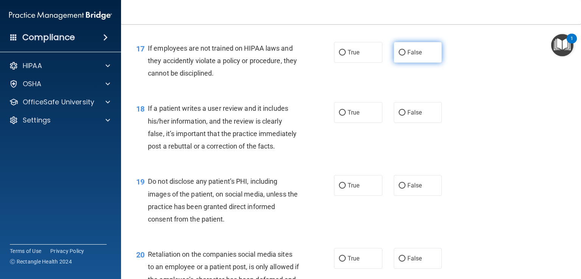
click at [410, 63] on label "False" at bounding box center [418, 52] width 48 height 21
click at [405, 56] on input "False" at bounding box center [401, 53] width 7 height 6
radio input "true"
click at [403, 123] on label "False" at bounding box center [418, 112] width 48 height 21
click at [403, 116] on input "False" at bounding box center [401, 113] width 7 height 6
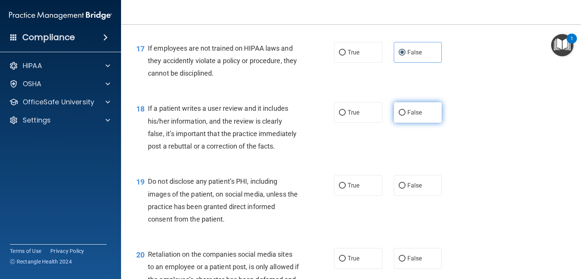
radio input "true"
click at [354, 189] on span "True" at bounding box center [353, 185] width 12 height 7
click at [346, 189] on input "True" at bounding box center [342, 186] width 7 height 6
radio input "true"
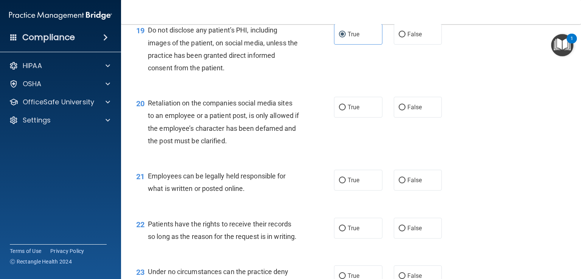
scroll to position [1399, 0]
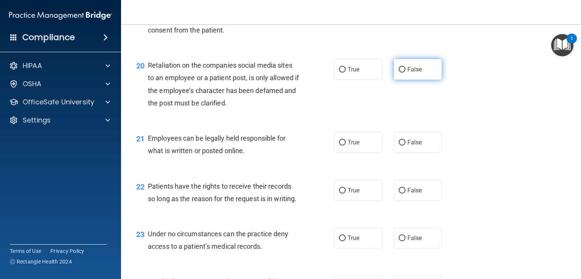
click at [417, 73] on span "False" at bounding box center [414, 69] width 15 height 7
click at [405, 73] on input "False" at bounding box center [401, 70] width 7 height 6
radio input "true"
click at [346, 153] on label "True" at bounding box center [358, 142] width 48 height 21
click at [346, 146] on input "True" at bounding box center [342, 143] width 7 height 6
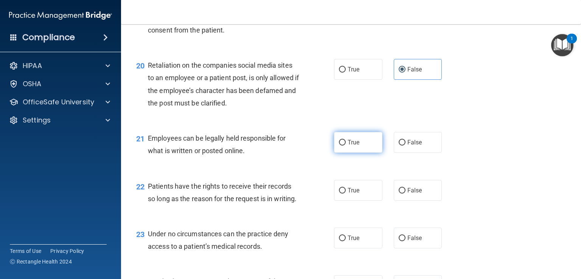
radio input "true"
click at [410, 194] on span "False" at bounding box center [414, 190] width 15 height 7
click at [405, 194] on input "False" at bounding box center [401, 191] width 7 height 6
radio input "true"
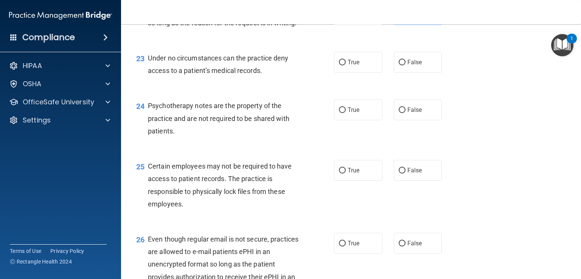
scroll to position [1588, 0]
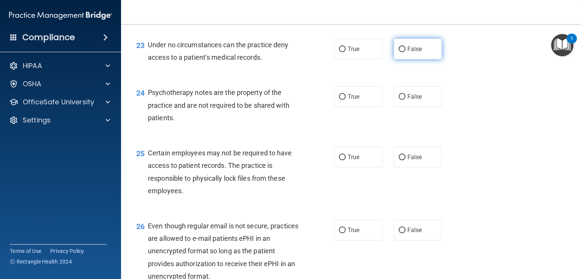
click at [398, 52] on input "False" at bounding box center [401, 50] width 7 height 6
radio input "true"
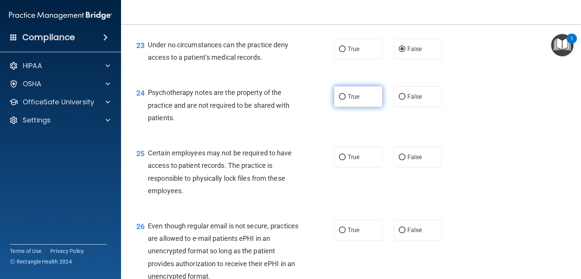
click at [347, 100] on span "True" at bounding box center [353, 96] width 12 height 7
click at [346, 100] on input "True" at bounding box center [342, 97] width 7 height 6
radio input "true"
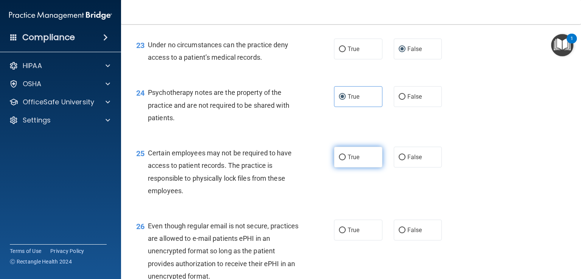
click at [353, 161] on span "True" at bounding box center [353, 156] width 12 height 7
click at [346, 160] on input "True" at bounding box center [342, 158] width 7 height 6
radio input "true"
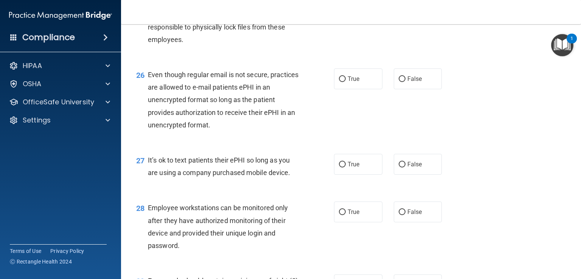
scroll to position [1777, 0]
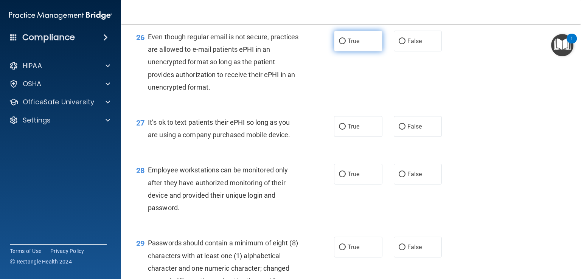
click at [361, 51] on label "True" at bounding box center [358, 41] width 48 height 21
click at [346, 44] on input "True" at bounding box center [342, 42] width 7 height 6
radio input "true"
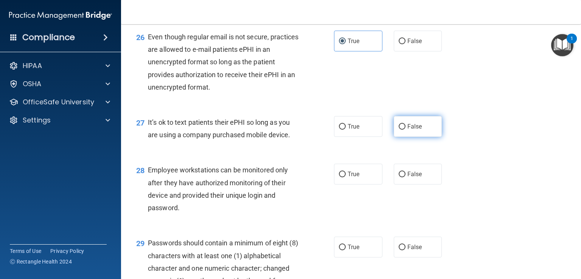
click at [410, 130] on span "False" at bounding box center [414, 126] width 15 height 7
click at [405, 130] on input "False" at bounding box center [401, 127] width 7 height 6
radio input "true"
click at [407, 178] on span "False" at bounding box center [414, 174] width 15 height 7
click at [405, 177] on input "False" at bounding box center [401, 175] width 7 height 6
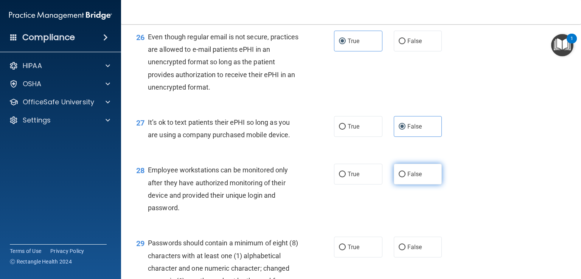
radio input "true"
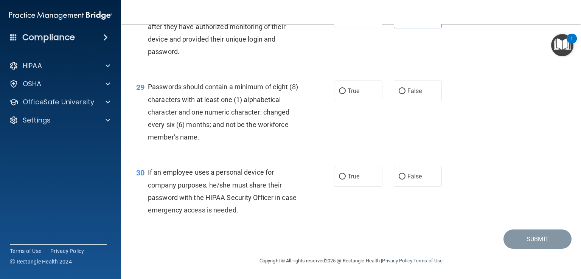
scroll to position [1966, 0]
click at [347, 95] on span "True" at bounding box center [353, 90] width 12 height 7
click at [346, 94] on input "True" at bounding box center [342, 91] width 7 height 6
radio input "true"
click at [407, 180] on span "False" at bounding box center [414, 176] width 15 height 7
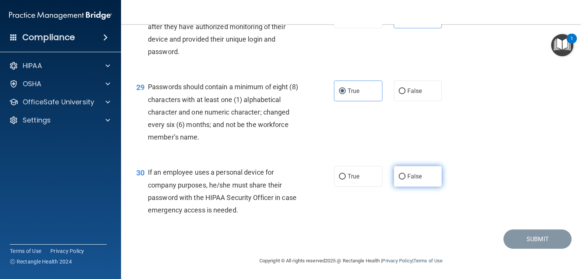
click at [405, 180] on input "False" at bounding box center [401, 177] width 7 height 6
radio input "true"
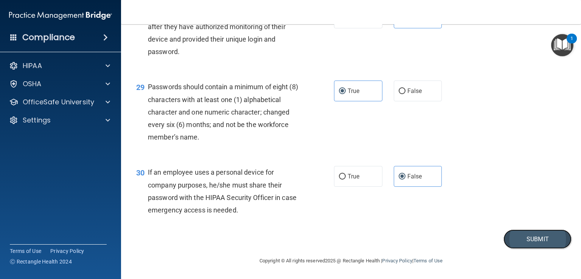
click at [509, 243] on button "Submit" at bounding box center [537, 238] width 68 height 19
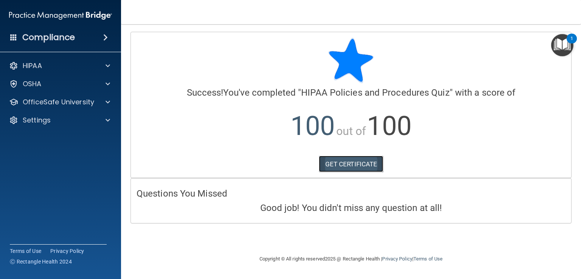
click at [341, 161] on link "GET CERTIFICATE" at bounding box center [351, 164] width 65 height 17
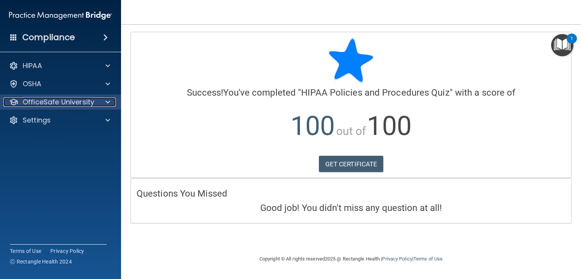
click at [105, 104] on span at bounding box center [107, 102] width 5 height 9
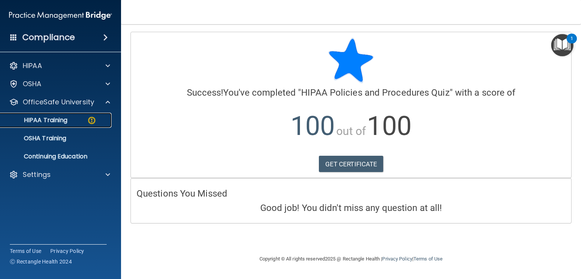
click at [75, 121] on div "HIPAA Training" at bounding box center [56, 120] width 103 height 8
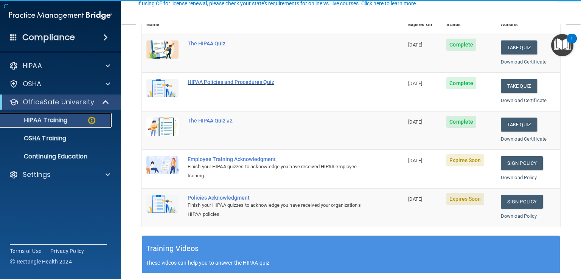
scroll to position [151, 0]
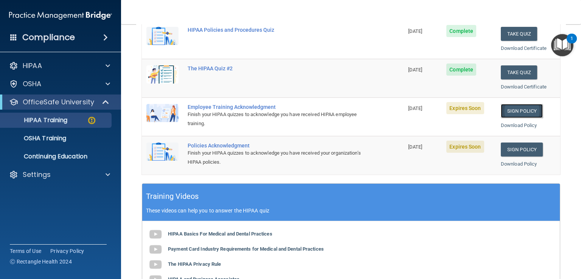
click at [513, 109] on link "Sign Policy" at bounding box center [522, 111] width 42 height 14
click at [514, 150] on link "Sign Policy" at bounding box center [522, 150] width 42 height 14
click at [68, 137] on div "OSHA Training" at bounding box center [56, 139] width 103 height 8
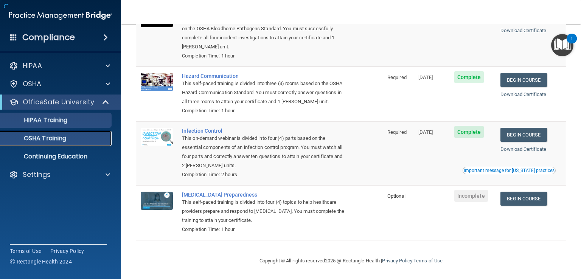
scroll to position [92, 0]
click at [60, 123] on p "HIPAA Training" at bounding box center [36, 120] width 62 height 8
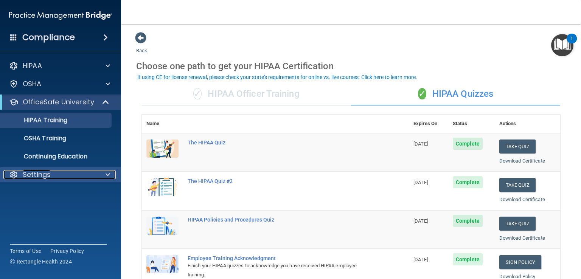
click at [104, 173] on div at bounding box center [106, 174] width 19 height 9
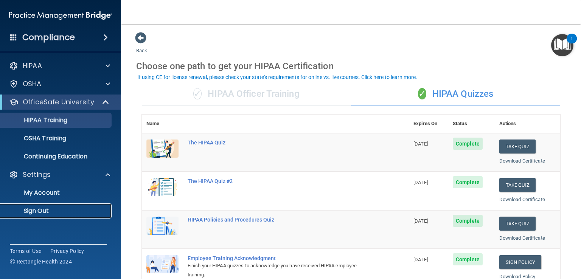
click at [84, 209] on p "Sign Out" at bounding box center [56, 211] width 103 height 8
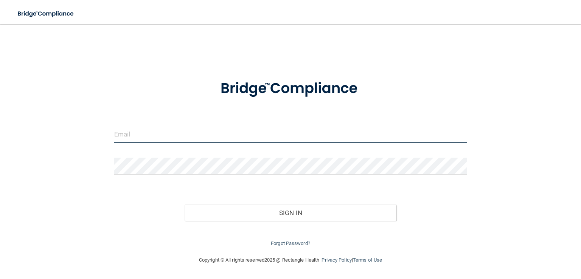
type input "darmae_3@hotmail.com"
drag, startPoint x: 183, startPoint y: 135, endPoint x: 183, endPoint y: 142, distance: 6.8
click at [183, 135] on input "darmae_3@hotmail.com" at bounding box center [290, 134] width 352 height 17
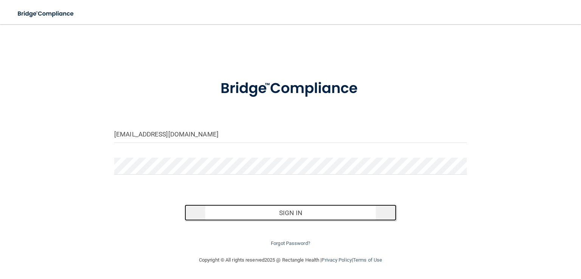
click at [245, 208] on button "Sign In" at bounding box center [290, 213] width 211 height 17
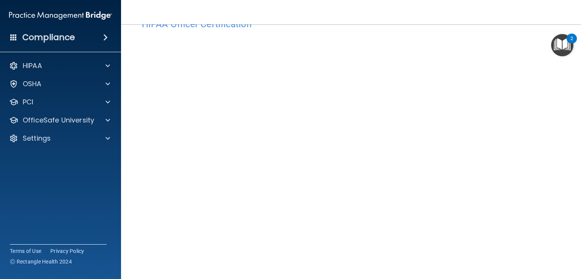
scroll to position [38, 0]
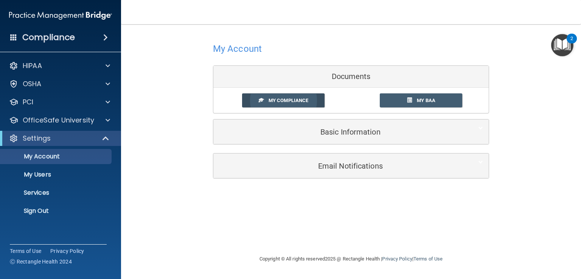
click at [297, 104] on link "My Compliance" at bounding box center [283, 100] width 83 height 14
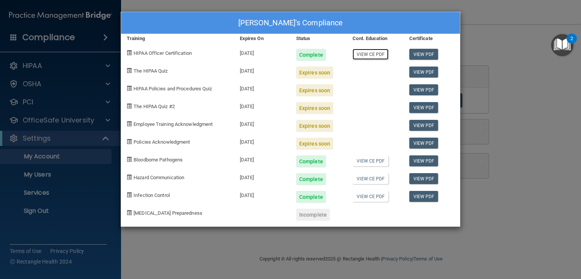
click at [380, 54] on link "View CE PDF" at bounding box center [370, 54] width 36 height 11
click at [425, 51] on link "View PDF" at bounding box center [423, 54] width 29 height 11
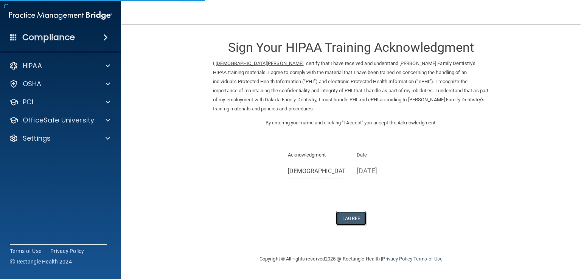
click at [343, 211] on button "I Agree" at bounding box center [351, 218] width 30 height 14
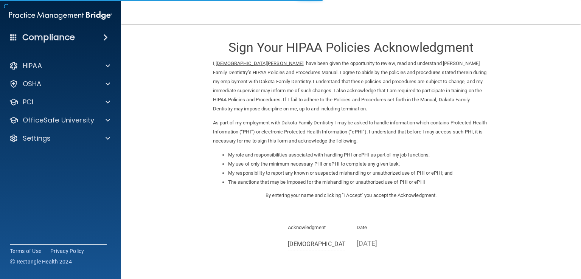
scroll to position [38, 0]
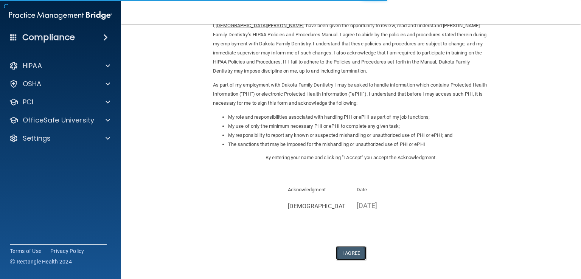
click at [341, 251] on button "I Agree" at bounding box center [351, 253] width 30 height 14
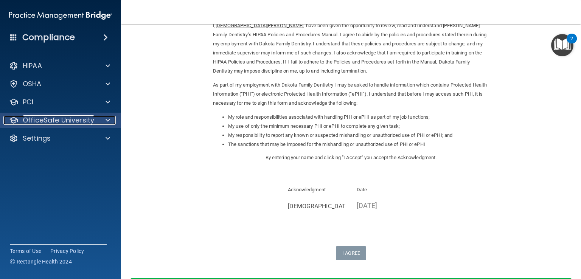
click at [110, 121] on span at bounding box center [107, 120] width 5 height 9
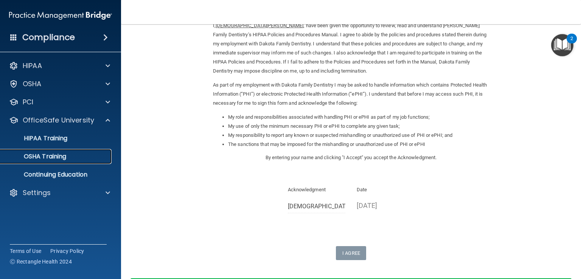
click at [73, 155] on div "OSHA Training" at bounding box center [56, 157] width 103 height 8
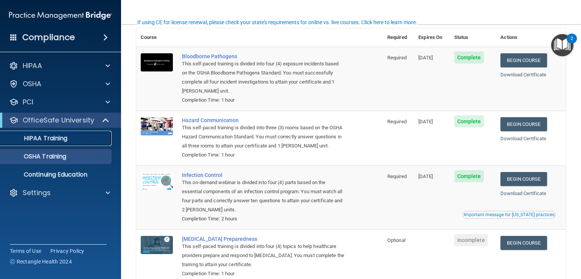
click at [79, 136] on div "HIPAA Training" at bounding box center [56, 139] width 103 height 8
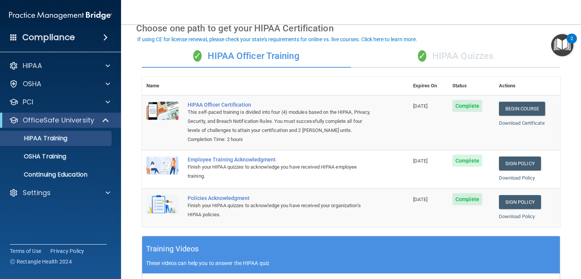
click at [445, 54] on div "✓ HIPAA Quizzes" at bounding box center [455, 56] width 209 height 23
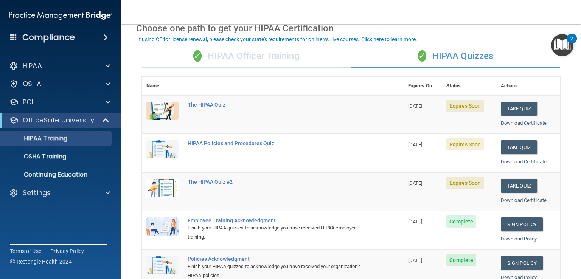
scroll to position [76, 0]
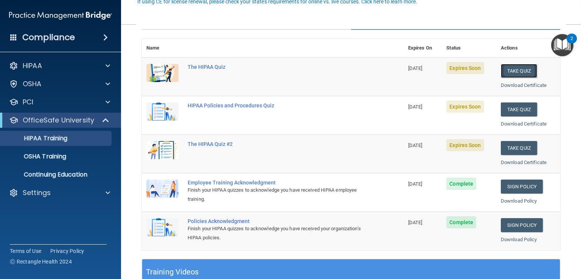
click at [520, 71] on button "Take Quiz" at bounding box center [519, 71] width 36 height 14
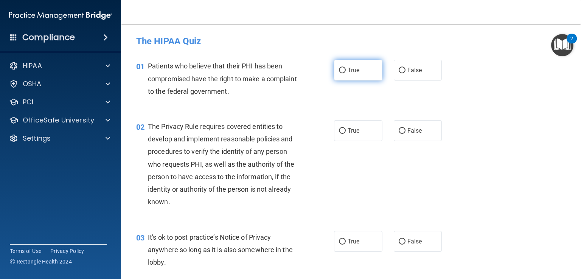
click at [358, 74] on label "True" at bounding box center [358, 70] width 48 height 21
click at [346, 73] on input "True" at bounding box center [342, 71] width 7 height 6
radio input "true"
click at [347, 128] on span "True" at bounding box center [353, 130] width 12 height 7
click at [346, 128] on input "True" at bounding box center [342, 131] width 7 height 6
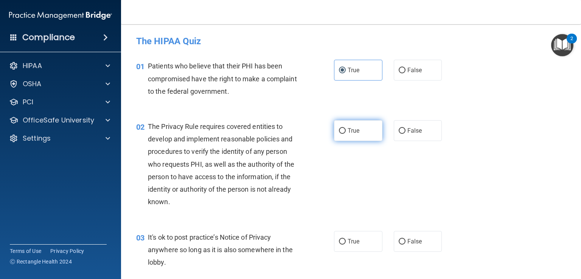
radio input "true"
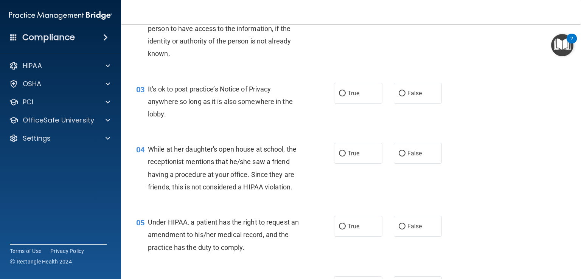
scroll to position [151, 0]
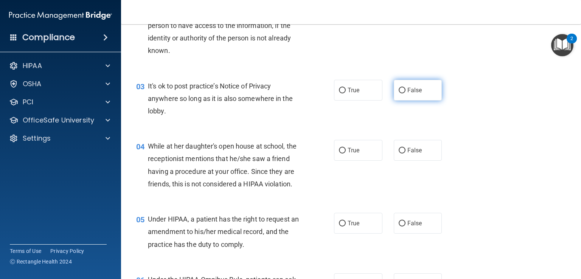
click at [415, 89] on span "False" at bounding box center [414, 90] width 15 height 7
click at [405, 89] on input "False" at bounding box center [401, 91] width 7 height 6
radio input "true"
drag, startPoint x: 415, startPoint y: 151, endPoint x: 416, endPoint y: 169, distance: 17.8
click at [415, 152] on span "False" at bounding box center [414, 150] width 15 height 7
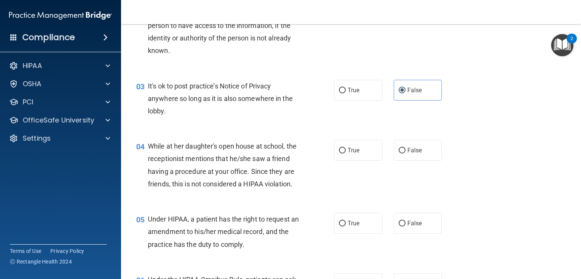
click at [405, 152] on input "False" at bounding box center [401, 151] width 7 height 6
radio input "true"
click at [413, 227] on span "False" at bounding box center [414, 223] width 15 height 7
click at [405, 226] on input "False" at bounding box center [401, 224] width 7 height 6
radio input "true"
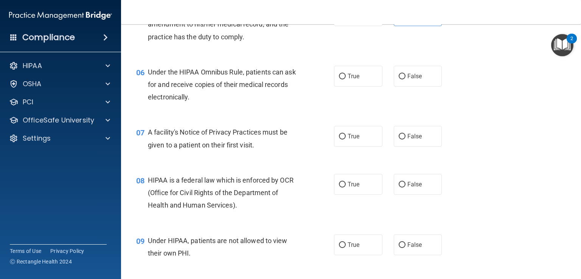
scroll to position [378, 0]
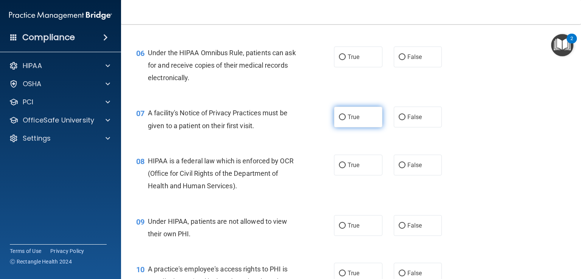
click at [347, 121] on span "True" at bounding box center [353, 116] width 12 height 7
click at [346, 120] on input "True" at bounding box center [342, 118] width 7 height 6
radio input "true"
drag, startPoint x: 354, startPoint y: 176, endPoint x: 351, endPoint y: 206, distance: 30.4
click at [354, 169] on span "True" at bounding box center [353, 164] width 12 height 7
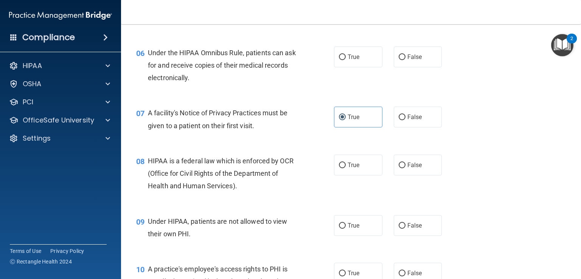
click at [346, 168] on input "True" at bounding box center [342, 166] width 7 height 6
radio input "true"
click at [342, 233] on label "True" at bounding box center [358, 225] width 48 height 21
click at [342, 229] on input "True" at bounding box center [342, 226] width 7 height 6
radio input "true"
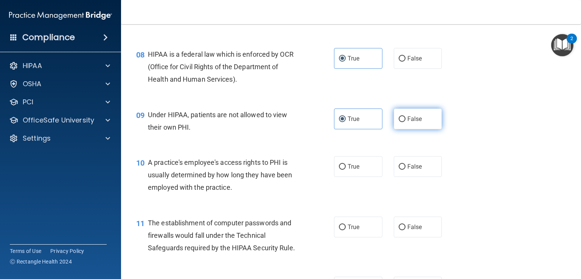
scroll to position [492, 0]
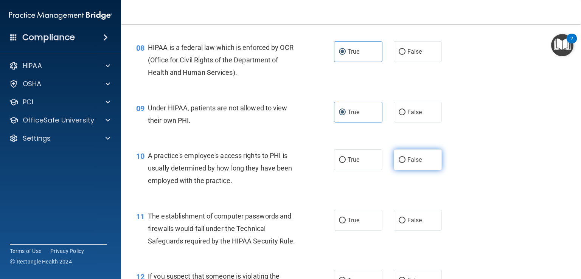
click at [408, 170] on label "False" at bounding box center [418, 159] width 48 height 21
click at [405, 163] on input "False" at bounding box center [401, 160] width 7 height 6
radio input "true"
click at [416, 231] on label "False" at bounding box center [418, 220] width 48 height 21
click at [405, 223] on input "False" at bounding box center [401, 221] width 7 height 6
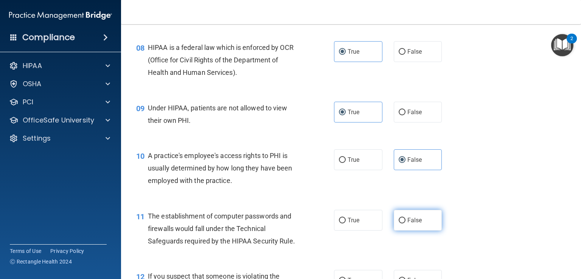
radio input "true"
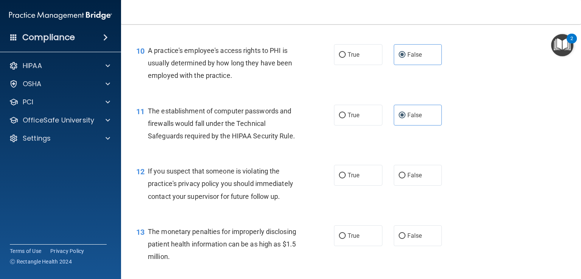
scroll to position [681, 0]
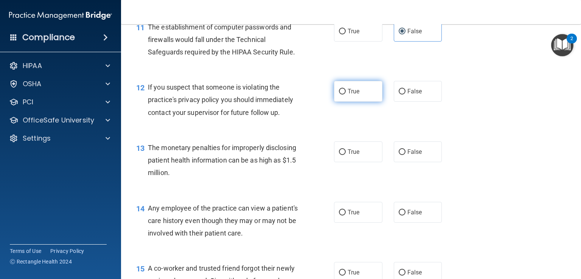
click at [347, 95] on span "True" at bounding box center [353, 91] width 12 height 7
click at [346, 95] on input "True" at bounding box center [342, 92] width 7 height 6
radio input "true"
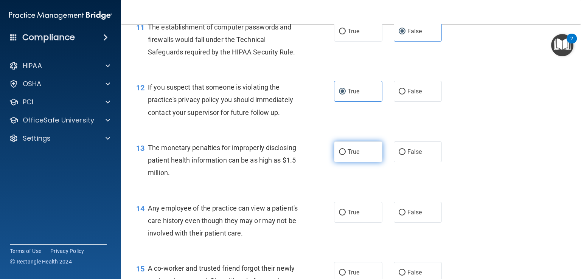
click at [355, 155] on span "True" at bounding box center [353, 151] width 12 height 7
click at [346, 155] on input "True" at bounding box center [342, 152] width 7 height 6
radio input "true"
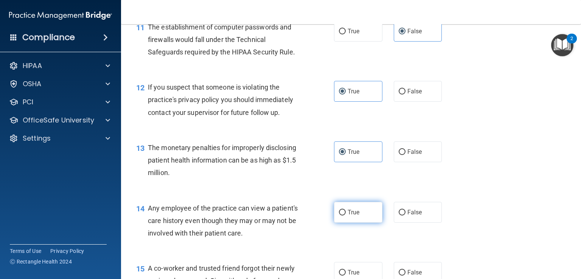
click at [357, 223] on label "True" at bounding box center [358, 212] width 48 height 21
click at [346, 216] on input "True" at bounding box center [342, 213] width 7 height 6
radio input "true"
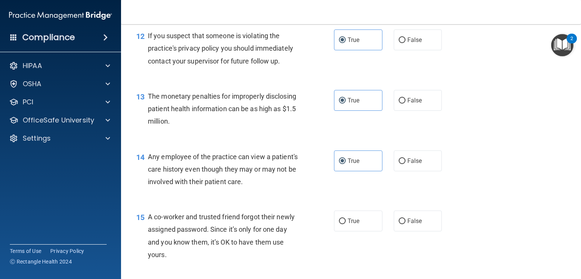
scroll to position [756, 0]
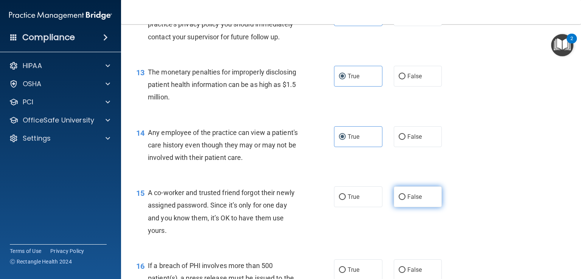
click at [422, 200] on label "False" at bounding box center [418, 196] width 48 height 21
click at [405, 200] on input "False" at bounding box center [401, 197] width 7 height 6
radio input "true"
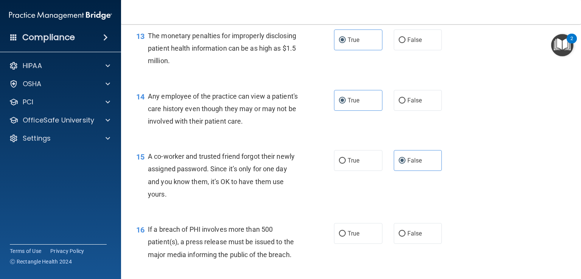
scroll to position [870, 0]
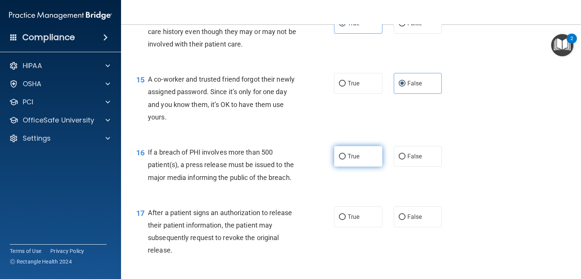
click at [363, 167] on label "True" at bounding box center [358, 156] width 48 height 21
click at [346, 160] on input "True" at bounding box center [342, 157] width 7 height 6
radio input "true"
click at [355, 220] on span "True" at bounding box center [353, 216] width 12 height 7
click at [346, 220] on input "True" at bounding box center [342, 217] width 7 height 6
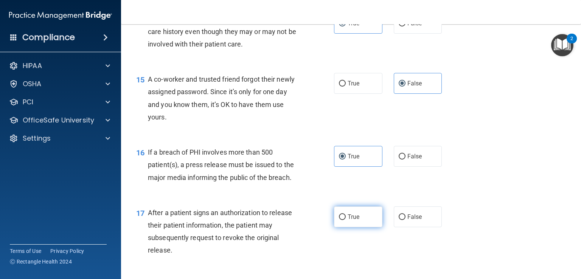
radio input "true"
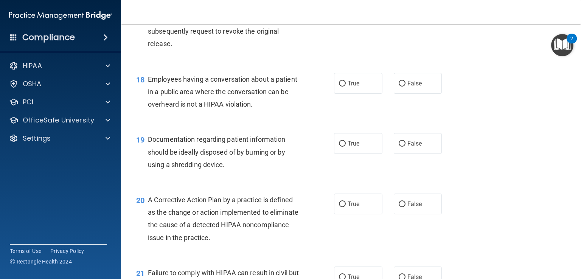
scroll to position [1059, 0]
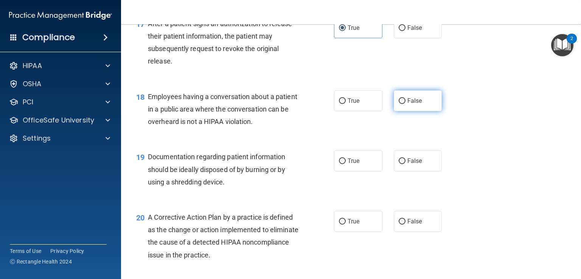
click at [420, 111] on label "False" at bounding box center [418, 100] width 48 height 21
click at [405, 104] on input "False" at bounding box center [401, 101] width 7 height 6
radio input "true"
click at [347, 164] on span "True" at bounding box center [353, 160] width 12 height 7
click at [346, 164] on input "True" at bounding box center [342, 161] width 7 height 6
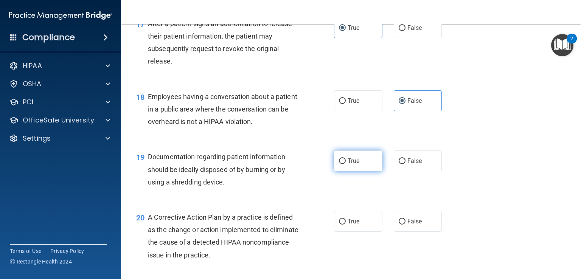
radio input "true"
click at [349, 229] on label "True" at bounding box center [358, 221] width 48 height 21
click at [346, 225] on input "True" at bounding box center [342, 222] width 7 height 6
radio input "true"
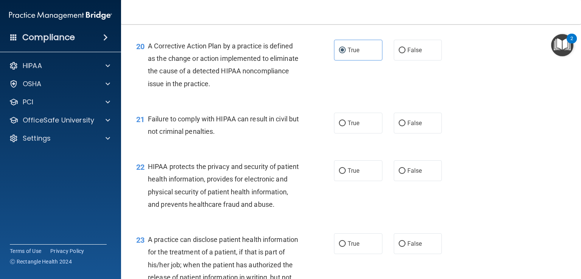
scroll to position [1248, 0]
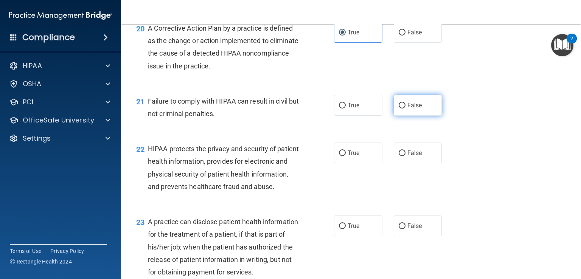
click at [403, 116] on label "False" at bounding box center [418, 105] width 48 height 21
click at [403, 109] on input "False" at bounding box center [401, 106] width 7 height 6
radio input "true"
click at [361, 163] on label "True" at bounding box center [358, 153] width 48 height 21
click at [346, 156] on input "True" at bounding box center [342, 153] width 7 height 6
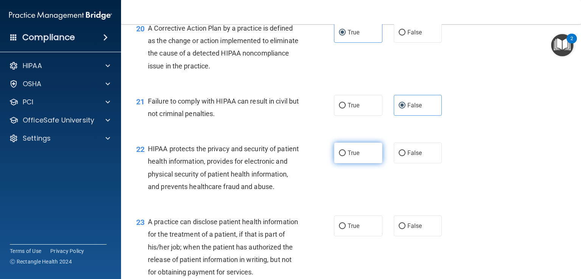
radio input "true"
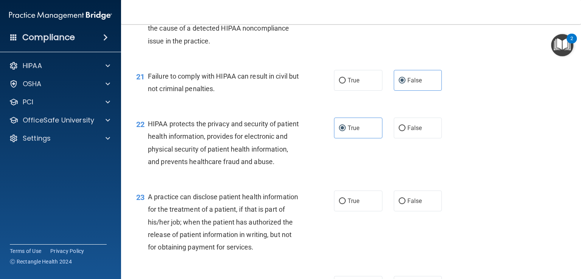
scroll to position [1399, 0]
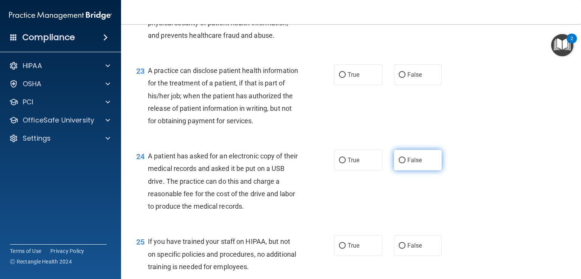
click at [418, 171] on label "False" at bounding box center [418, 160] width 48 height 21
click at [405, 163] on input "False" at bounding box center [401, 161] width 7 height 6
radio input "true"
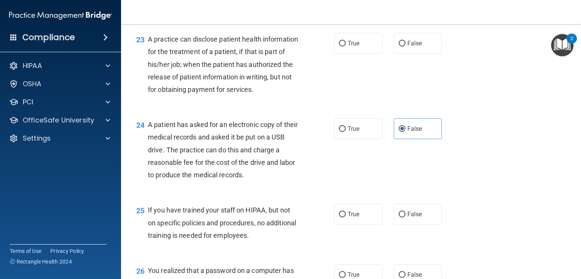
scroll to position [1512, 0]
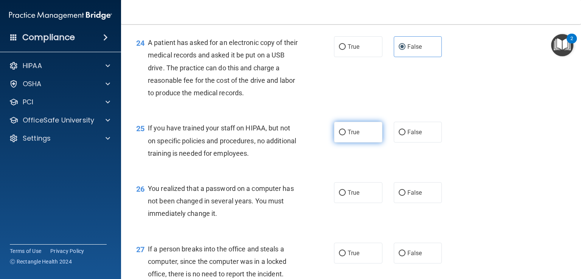
click at [350, 136] on span "True" at bounding box center [353, 132] width 12 height 7
click at [346, 135] on input "True" at bounding box center [342, 133] width 7 height 6
radio input "true"
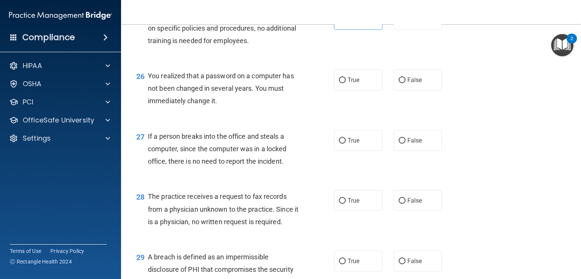
scroll to position [1626, 0]
click at [355, 83] on span "True" at bounding box center [353, 79] width 12 height 7
click at [346, 82] on input "True" at bounding box center [342, 80] width 7 height 6
radio input "true"
click at [407, 143] on span "False" at bounding box center [414, 139] width 15 height 7
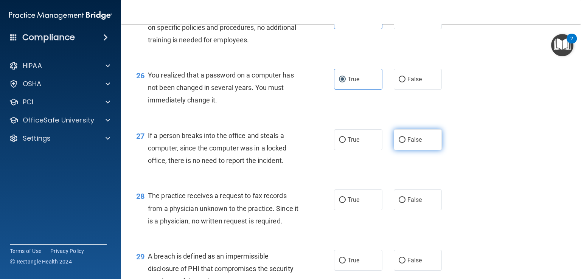
click at [405, 143] on input "False" at bounding box center [401, 140] width 7 height 6
radio input "true"
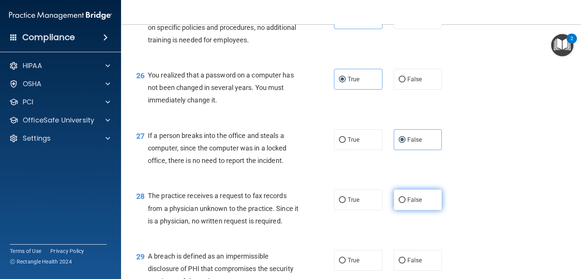
click at [411, 203] on span "False" at bounding box center [414, 199] width 15 height 7
click at [405, 203] on input "False" at bounding box center [401, 200] width 7 height 6
radio input "true"
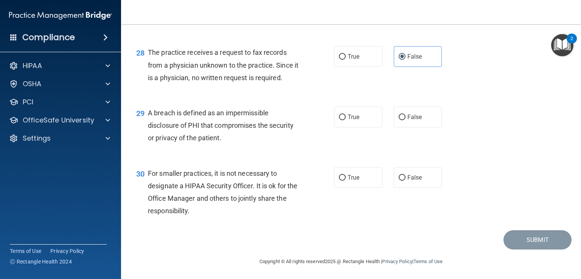
scroll to position [1808, 0]
click at [354, 115] on span "True" at bounding box center [353, 116] width 12 height 7
click at [346, 115] on input "True" at bounding box center [342, 117] width 7 height 6
radio input "true"
click at [398, 175] on input "False" at bounding box center [401, 177] width 7 height 6
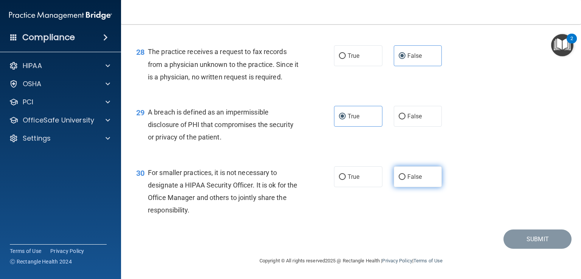
radio input "true"
click at [409, 179] on span "False" at bounding box center [414, 176] width 15 height 7
click at [405, 179] on input "False" at bounding box center [401, 177] width 7 height 6
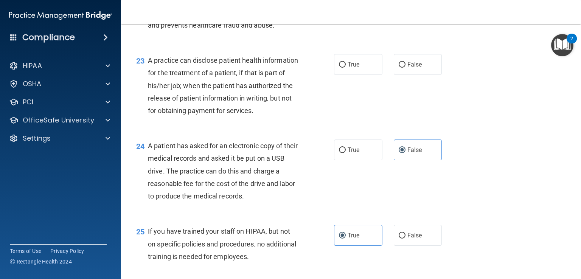
scroll to position [1392, 0]
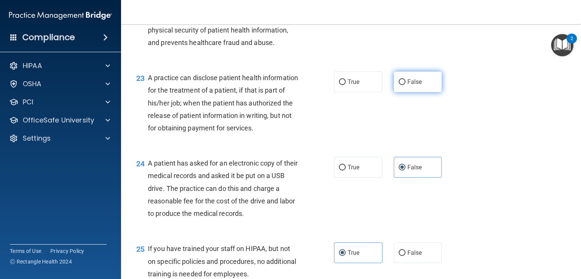
click at [411, 85] on span "False" at bounding box center [414, 81] width 15 height 7
click at [405, 85] on input "False" at bounding box center [401, 82] width 7 height 6
radio input "true"
click at [358, 178] on label "True" at bounding box center [358, 167] width 48 height 21
click at [346, 171] on input "True" at bounding box center [342, 168] width 7 height 6
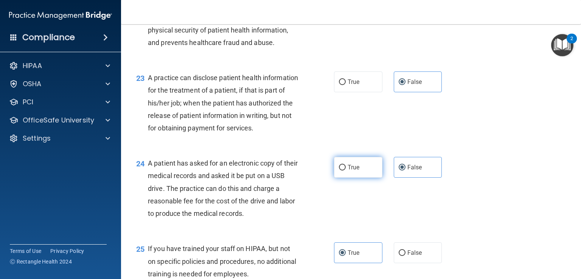
radio input "true"
radio input "false"
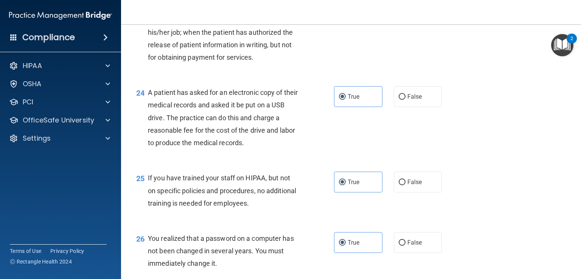
scroll to position [1467, 0]
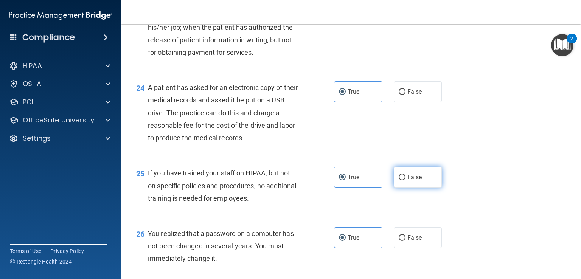
click at [410, 181] on span "False" at bounding box center [414, 177] width 15 height 7
click at [405, 180] on input "False" at bounding box center [401, 178] width 7 height 6
radio input "true"
radio input "false"
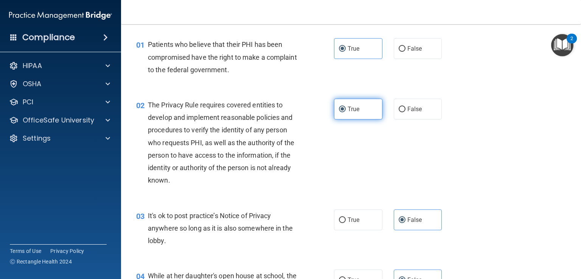
scroll to position [0, 0]
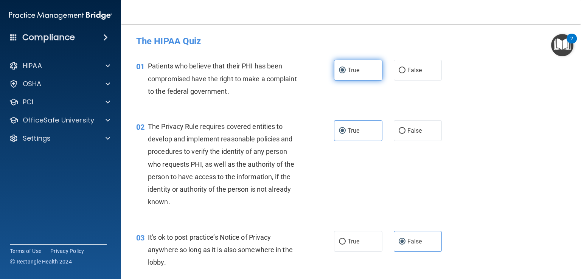
click at [359, 74] on label "True" at bounding box center [358, 70] width 48 height 21
click at [346, 73] on input "True" at bounding box center [342, 71] width 7 height 6
click at [356, 135] on label "True" at bounding box center [358, 130] width 48 height 21
click at [346, 134] on input "True" at bounding box center [342, 131] width 7 height 6
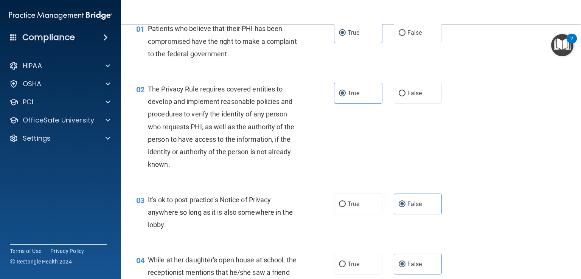
scroll to position [76, 0]
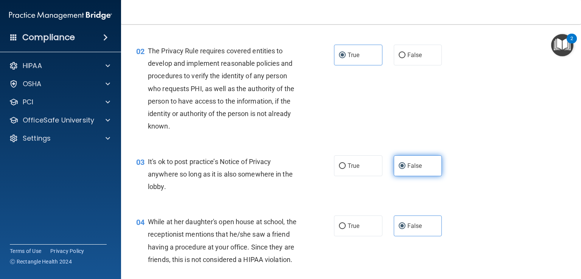
click at [411, 158] on label "False" at bounding box center [418, 165] width 48 height 21
click at [405, 163] on input "False" at bounding box center [401, 166] width 7 height 6
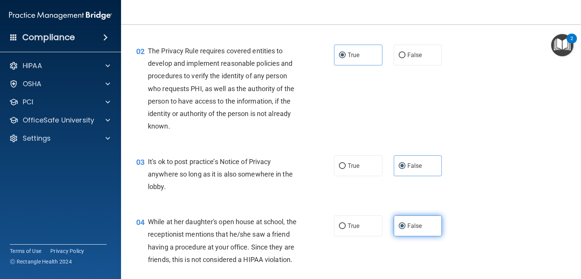
click at [414, 228] on span "False" at bounding box center [414, 225] width 15 height 7
click at [405, 228] on input "False" at bounding box center [401, 226] width 7 height 6
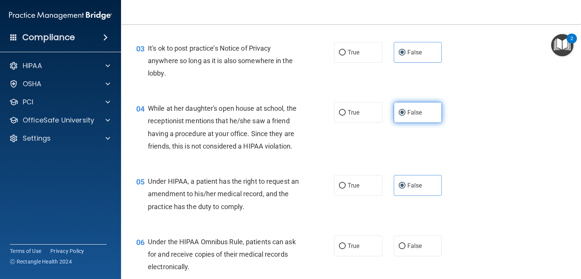
scroll to position [227, 0]
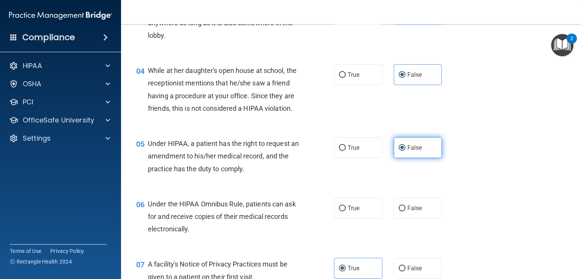
click at [415, 154] on label "False" at bounding box center [418, 147] width 48 height 21
click at [405, 151] on input "False" at bounding box center [401, 148] width 7 height 6
click at [366, 219] on label "True" at bounding box center [358, 208] width 48 height 21
click at [346, 211] on input "True" at bounding box center [342, 209] width 7 height 6
radio input "true"
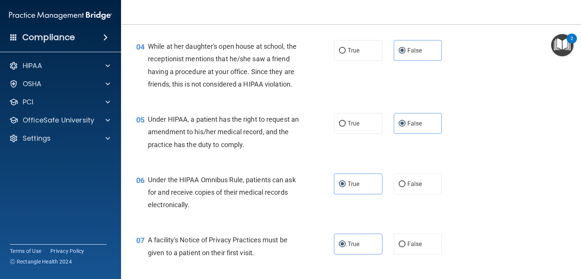
scroll to position [340, 0]
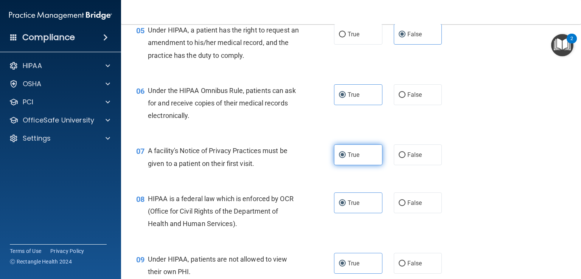
click at [364, 165] on label "True" at bounding box center [358, 154] width 48 height 21
click at [346, 158] on input "True" at bounding box center [342, 155] width 7 height 6
click at [361, 213] on label "True" at bounding box center [358, 202] width 48 height 21
click at [346, 206] on input "True" at bounding box center [342, 203] width 7 height 6
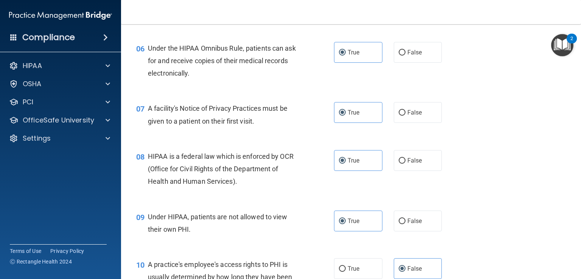
scroll to position [454, 0]
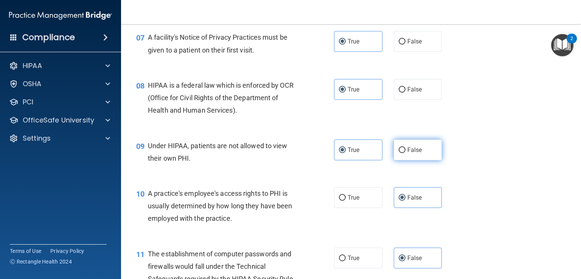
click at [400, 160] on label "False" at bounding box center [418, 150] width 48 height 21
click at [400, 153] on input "False" at bounding box center [401, 150] width 7 height 6
radio input "true"
radio input "false"
click at [410, 201] on span "False" at bounding box center [414, 197] width 15 height 7
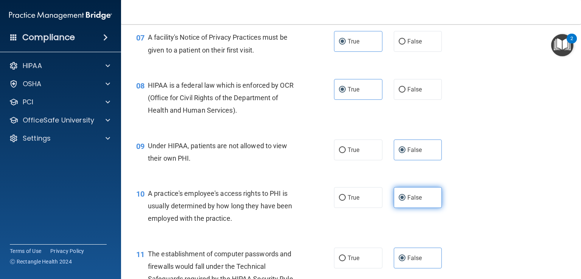
click at [405, 201] on input "False" at bounding box center [401, 198] width 7 height 6
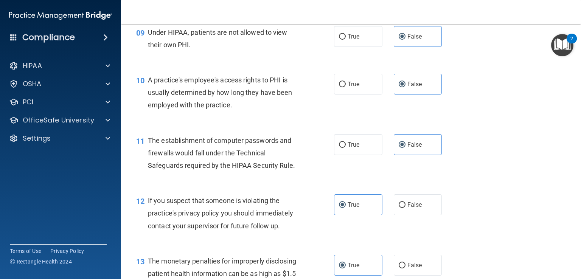
scroll to position [643, 0]
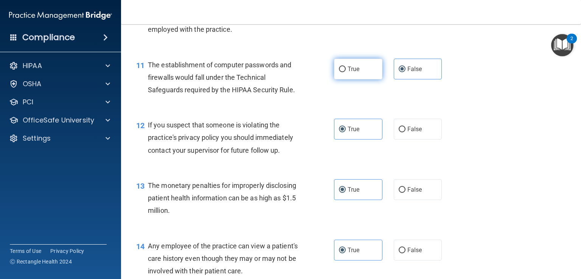
click at [360, 79] on label "True" at bounding box center [358, 69] width 48 height 21
click at [346, 72] on input "True" at bounding box center [342, 70] width 7 height 6
radio input "true"
radio input "false"
click at [352, 135] on label "True" at bounding box center [358, 129] width 48 height 21
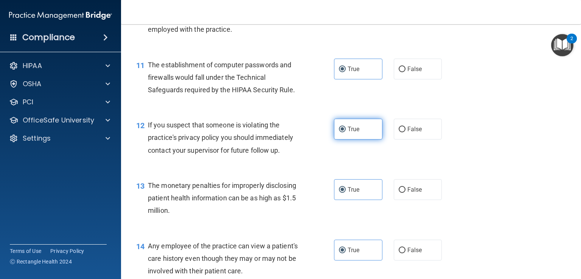
click at [346, 132] on input "True" at bounding box center [342, 130] width 7 height 6
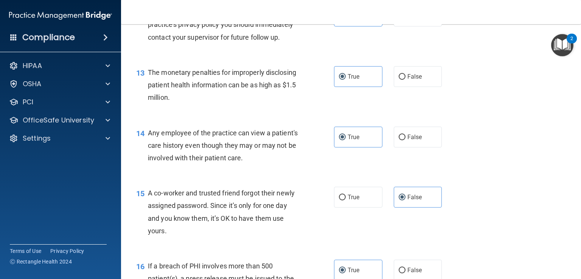
scroll to position [756, 0]
click at [357, 87] on label "True" at bounding box center [358, 76] width 48 height 21
click at [346, 79] on input "True" at bounding box center [342, 77] width 7 height 6
click at [407, 140] on span "False" at bounding box center [414, 136] width 15 height 7
click at [405, 140] on input "False" at bounding box center [401, 137] width 7 height 6
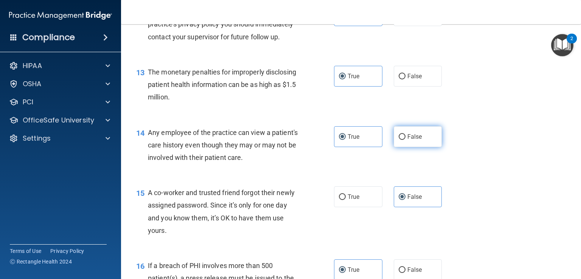
radio input "true"
radio input "false"
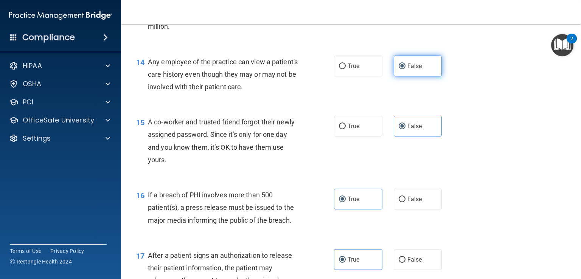
scroll to position [832, 0]
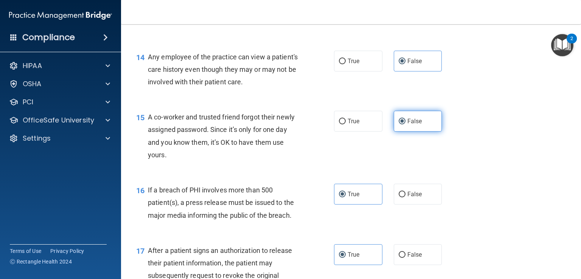
click at [413, 125] on span "False" at bounding box center [414, 121] width 15 height 7
click at [405, 124] on input "False" at bounding box center [401, 122] width 7 height 6
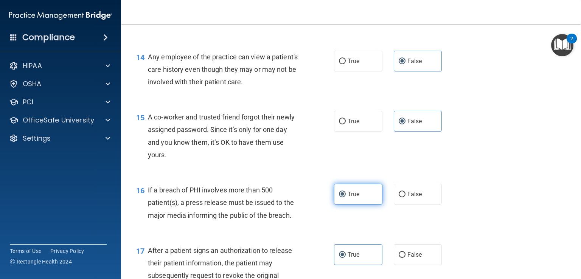
click at [352, 198] on span "True" at bounding box center [353, 194] width 12 height 7
click at [346, 197] on input "True" at bounding box center [342, 195] width 7 height 6
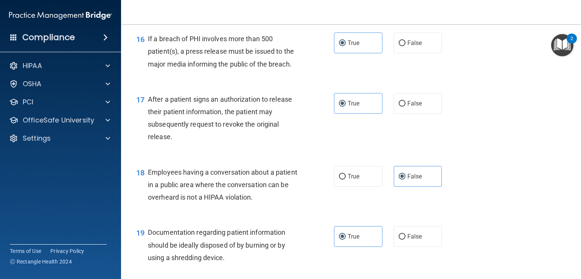
scroll to position [1021, 0]
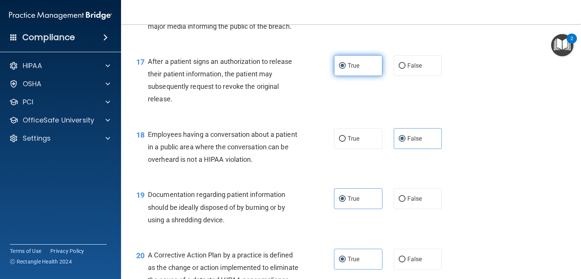
click at [359, 76] on label "True" at bounding box center [358, 65] width 48 height 21
click at [346, 69] on input "True" at bounding box center [342, 66] width 7 height 6
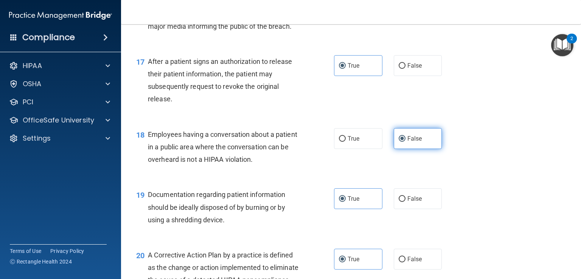
click at [423, 149] on label "False" at bounding box center [418, 138] width 48 height 21
click at [405, 142] on input "False" at bounding box center [401, 139] width 7 height 6
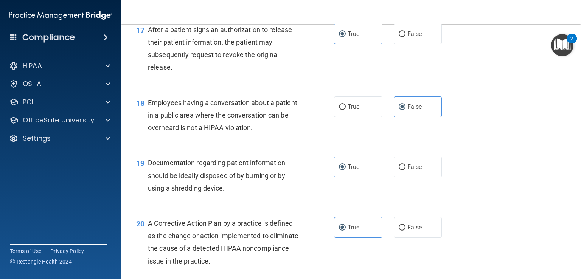
scroll to position [1096, 0]
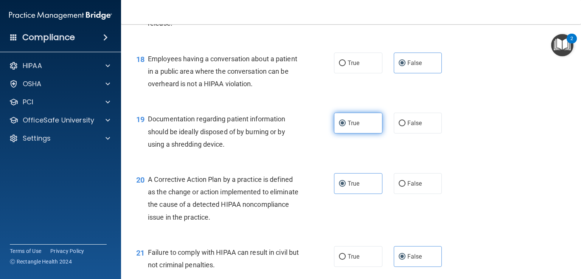
click at [352, 127] on span "True" at bounding box center [353, 122] width 12 height 7
click at [346, 126] on input "True" at bounding box center [342, 124] width 7 height 6
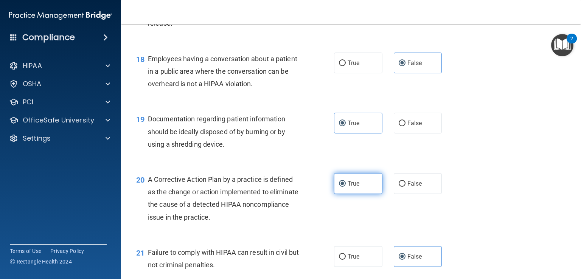
click at [360, 194] on label "True" at bounding box center [358, 183] width 48 height 21
click at [346, 187] on input "True" at bounding box center [342, 184] width 7 height 6
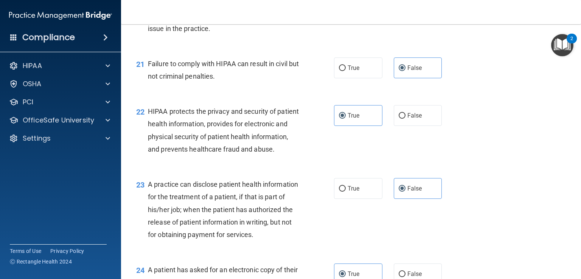
scroll to position [1285, 0]
click at [425, 78] on label "False" at bounding box center [418, 67] width 48 height 21
click at [405, 71] on input "False" at bounding box center [401, 68] width 7 height 6
click at [355, 119] on span "True" at bounding box center [353, 115] width 12 height 7
click at [346, 118] on input "True" at bounding box center [342, 116] width 7 height 6
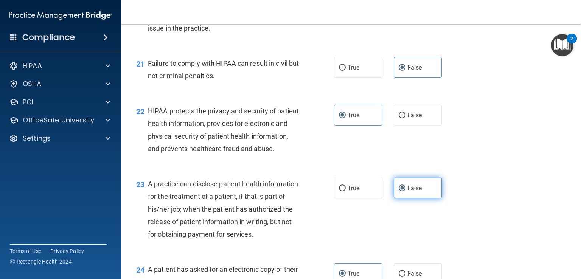
click at [429, 198] on label "False" at bounding box center [418, 188] width 48 height 21
click at [405, 191] on input "False" at bounding box center [401, 189] width 7 height 6
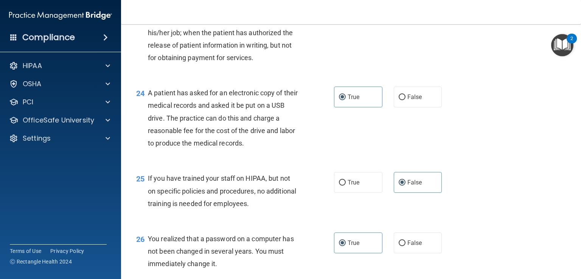
scroll to position [1512, 0]
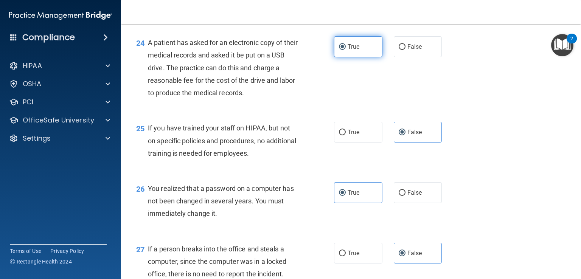
click at [360, 57] on label "True" at bounding box center [358, 46] width 48 height 21
click at [346, 50] on input "True" at bounding box center [342, 47] width 7 height 6
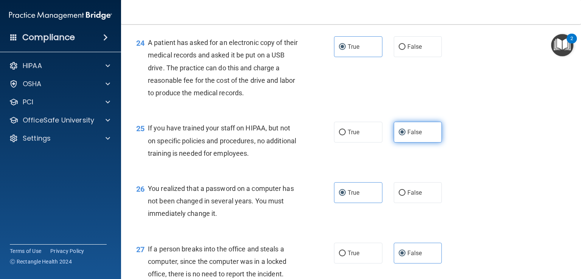
click at [421, 143] on label "False" at bounding box center [418, 132] width 48 height 21
click at [405, 135] on input "False" at bounding box center [401, 133] width 7 height 6
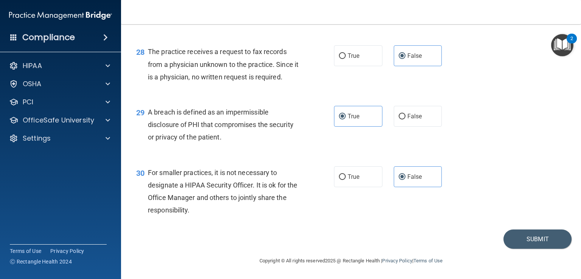
scroll to position [1808, 0]
click at [530, 245] on button "Submit" at bounding box center [537, 238] width 68 height 19
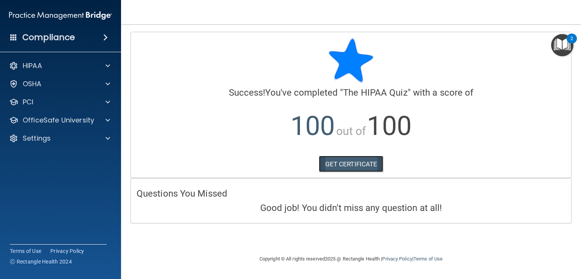
click at [340, 167] on link "GET CERTIFICATE" at bounding box center [351, 164] width 65 height 17
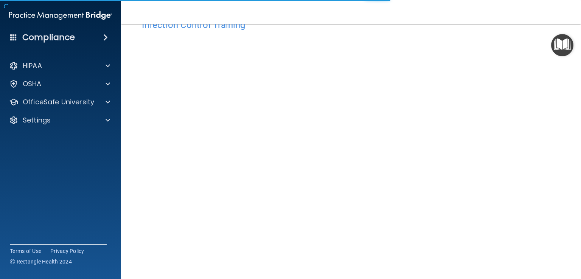
scroll to position [45, 0]
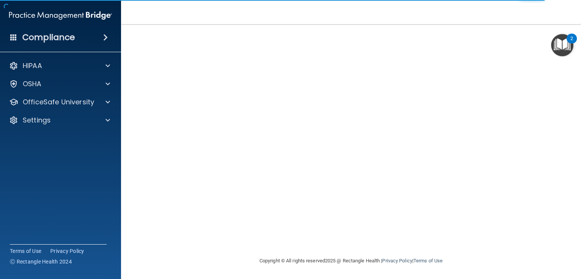
click at [525, 214] on div "Infection Control Training This course doesn’t expire until [DATE]. Are you sur…" at bounding box center [350, 126] width 429 height 262
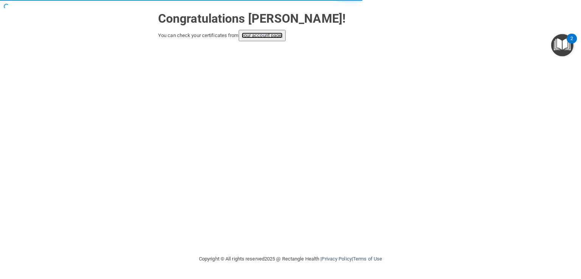
click at [264, 37] on link "your account page!" at bounding box center [262, 36] width 41 height 6
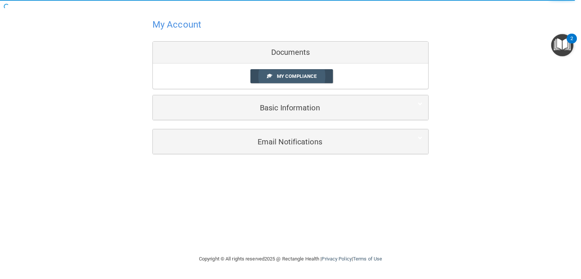
click at [289, 78] on span "My Compliance" at bounding box center [297, 76] width 40 height 6
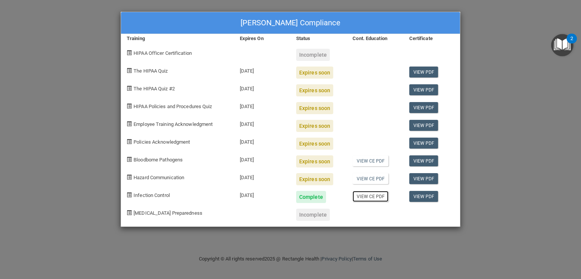
click at [364, 196] on link "View CE PDF" at bounding box center [370, 196] width 36 height 11
click at [414, 196] on link "View PDF" at bounding box center [423, 196] width 29 height 11
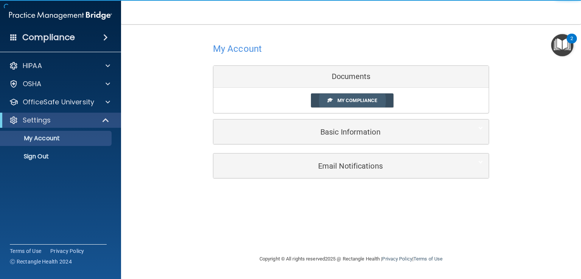
click at [345, 98] on span "My Compliance" at bounding box center [357, 101] width 40 height 6
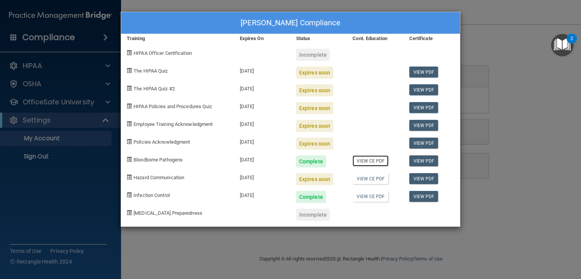
click at [363, 161] on link "View CE PDF" at bounding box center [370, 160] width 36 height 11
click at [423, 159] on link "View PDF" at bounding box center [423, 160] width 29 height 11
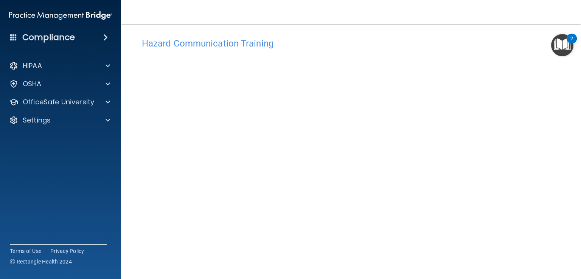
scroll to position [43, 0]
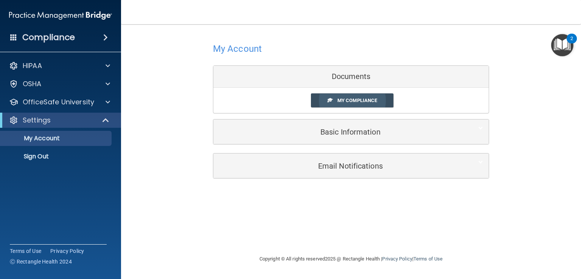
click at [346, 104] on link "My Compliance" at bounding box center [352, 100] width 83 height 14
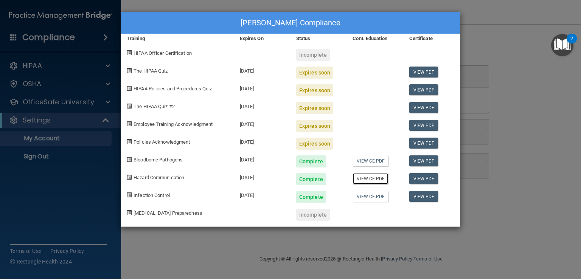
click at [363, 179] on link "View CE PDF" at bounding box center [370, 178] width 36 height 11
click at [417, 177] on link "View PDF" at bounding box center [423, 178] width 29 height 11
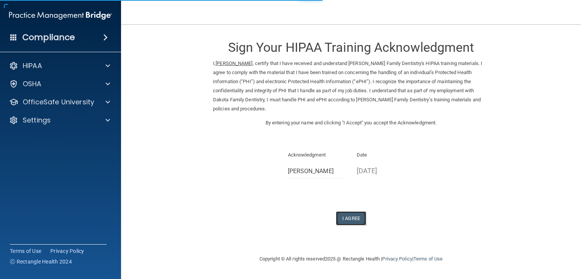
click at [348, 211] on button "I Agree" at bounding box center [351, 218] width 30 height 14
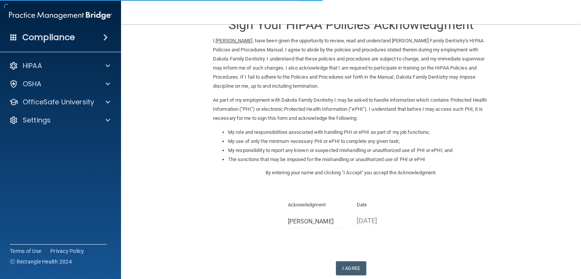
scroll to position [67, 0]
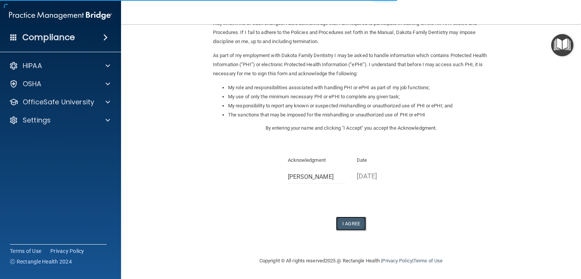
click at [353, 227] on button "I Agree" at bounding box center [351, 224] width 30 height 14
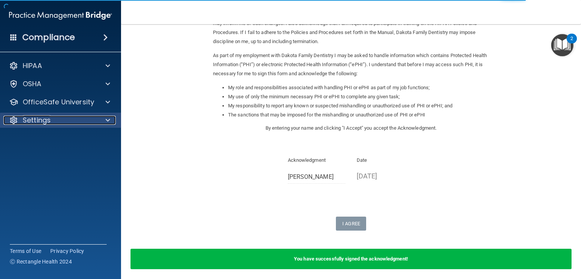
click at [107, 120] on span at bounding box center [107, 120] width 5 height 9
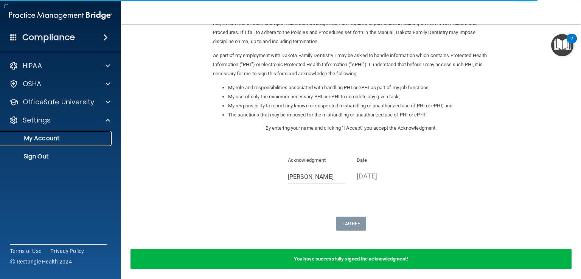
click at [56, 138] on p "My Account" at bounding box center [56, 139] width 103 height 8
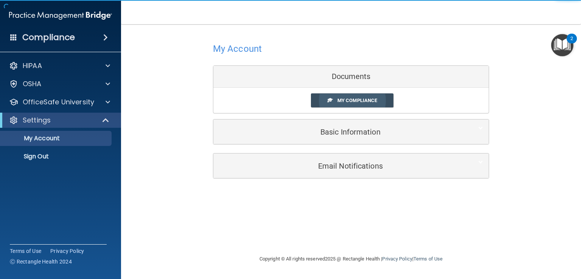
click at [349, 97] on link "My Compliance" at bounding box center [352, 100] width 83 height 14
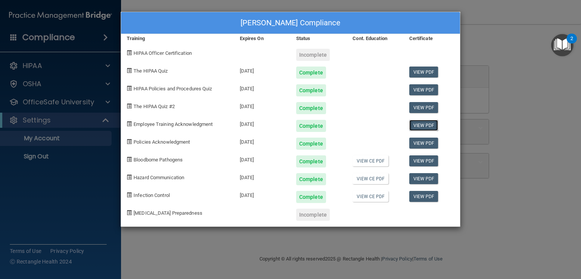
click at [421, 127] on link "View PDF" at bounding box center [423, 125] width 29 height 11
click at [416, 143] on link "View PDF" at bounding box center [423, 143] width 29 height 11
